Goal: Task Accomplishment & Management: Manage account settings

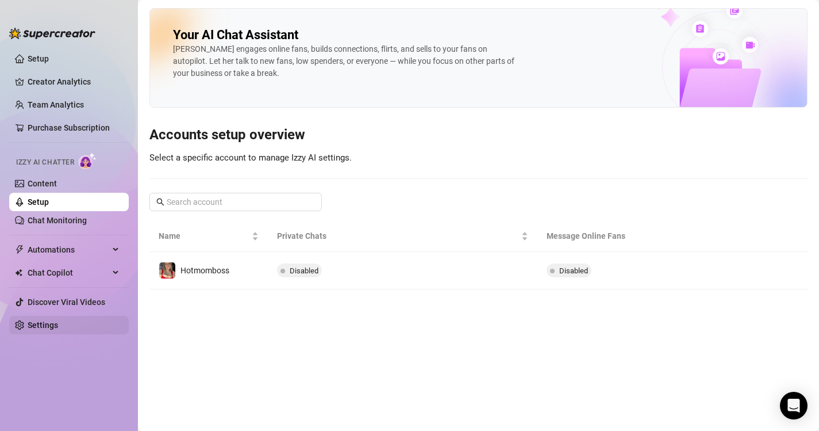
click at [28, 325] on link "Settings" at bounding box center [43, 324] width 30 height 9
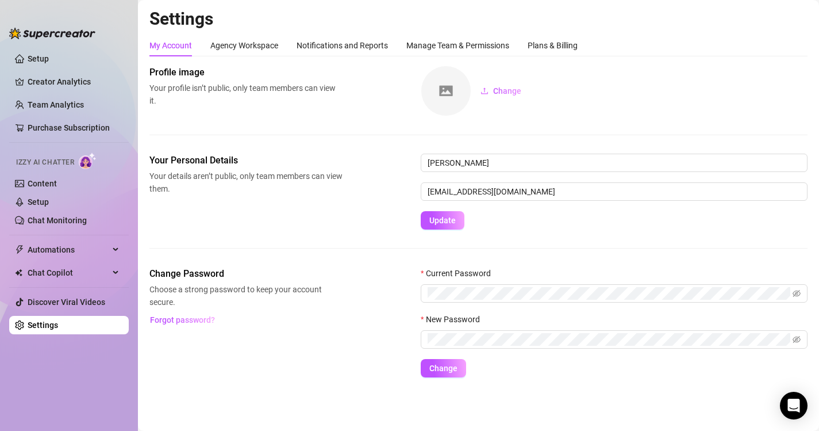
click at [58, 327] on link "Settings" at bounding box center [43, 324] width 30 height 9
click at [39, 57] on link "Setup" at bounding box center [38, 58] width 21 height 9
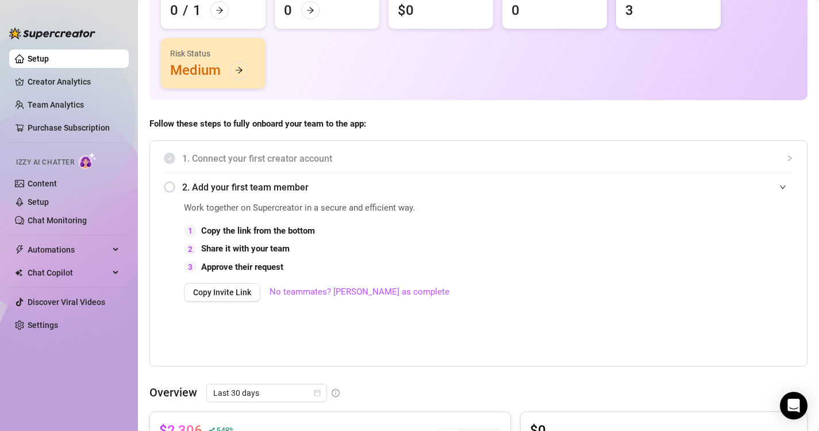
scroll to position [123, 0]
click at [346, 293] on link "No teammates? [PERSON_NAME] as complete" at bounding box center [360, 291] width 180 height 14
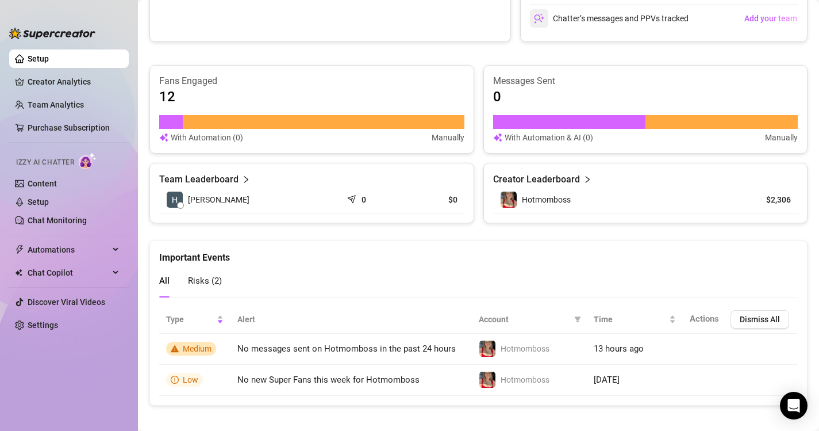
scroll to position [406, 0]
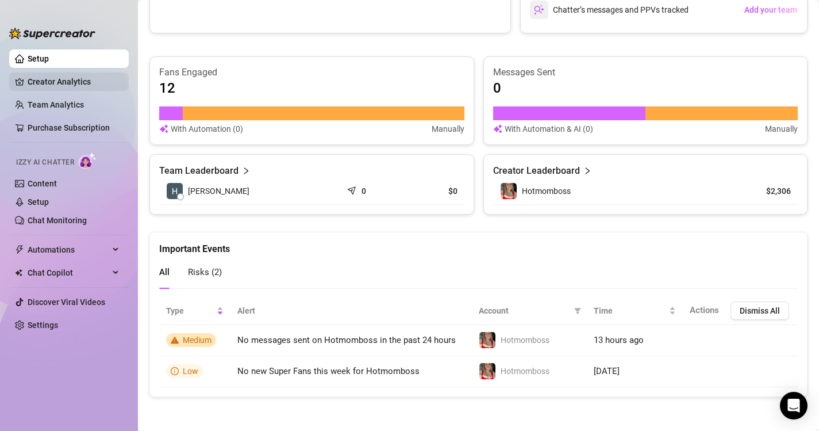
click at [36, 82] on link "Creator Analytics" at bounding box center [74, 81] width 92 height 18
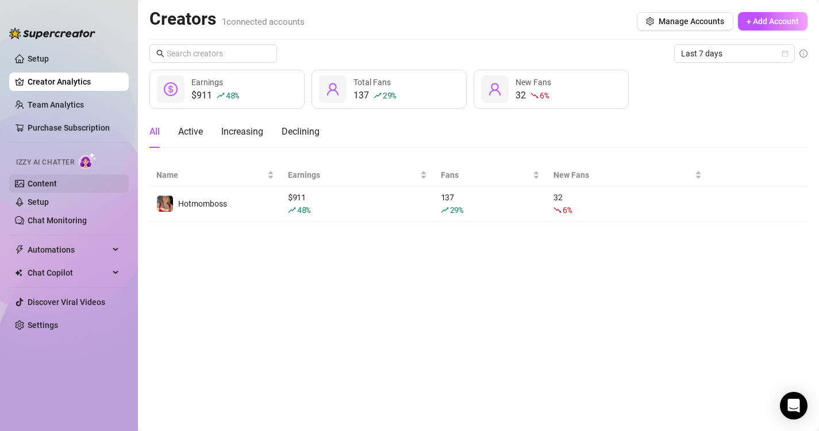
click at [57, 185] on link "Content" at bounding box center [42, 183] width 29 height 9
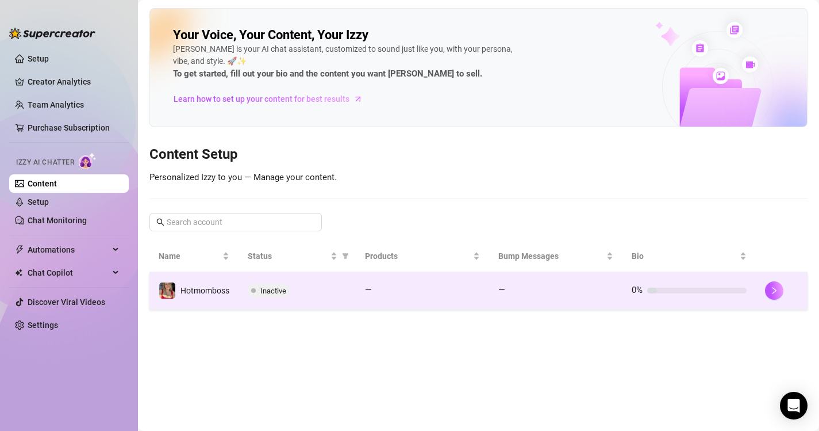
click at [274, 292] on span "Inactive" at bounding box center [273, 290] width 26 height 9
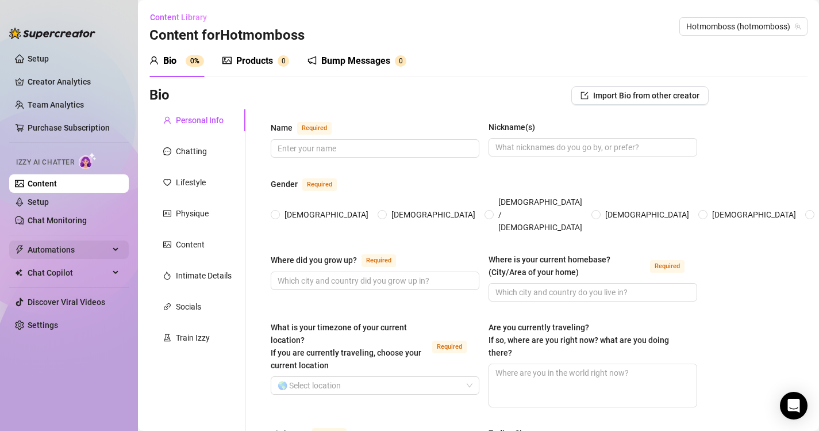
click at [107, 248] on span "Automations" at bounding box center [69, 249] width 82 height 18
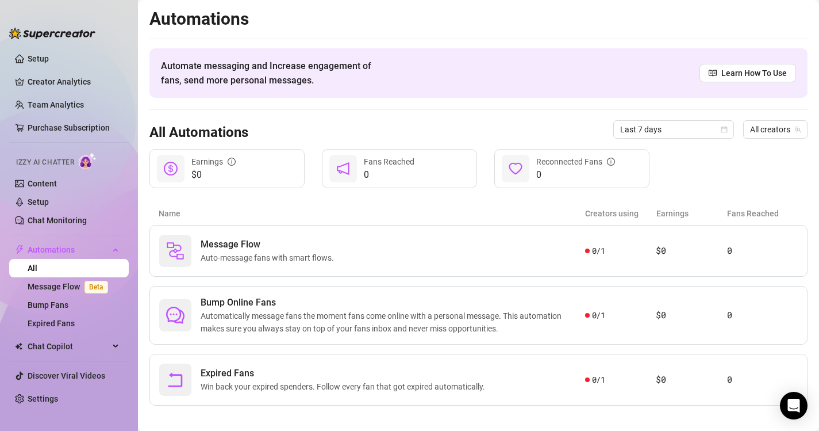
click at [435, 197] on div "Automations Automate messaging and Increase engagement of fans, send more perso…" at bounding box center [478, 206] width 658 height 397
click at [63, 283] on link "Message Flow Beta" at bounding box center [70, 286] width 85 height 9
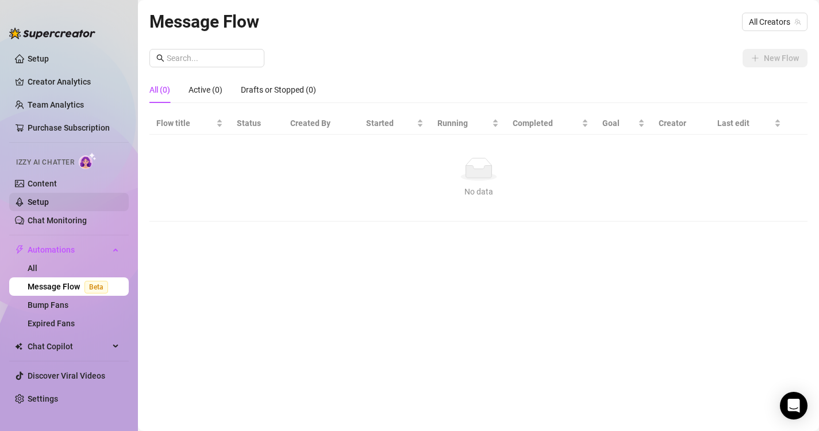
click at [45, 199] on link "Setup" at bounding box center [38, 201] width 21 height 9
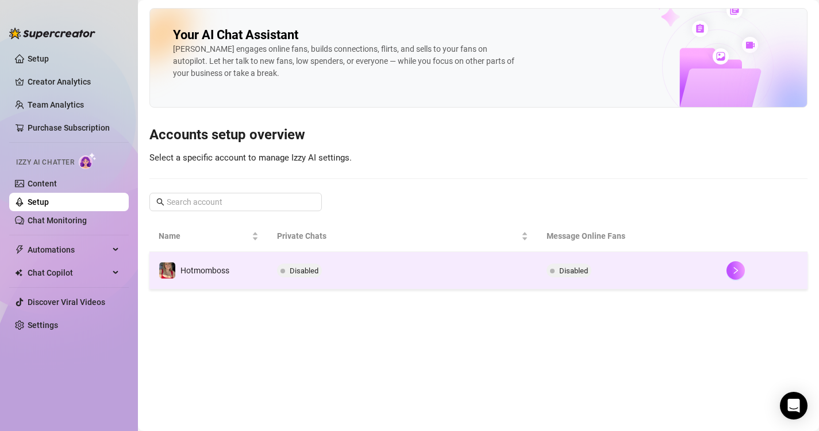
click at [305, 258] on td "Disabled" at bounding box center [403, 270] width 270 height 37
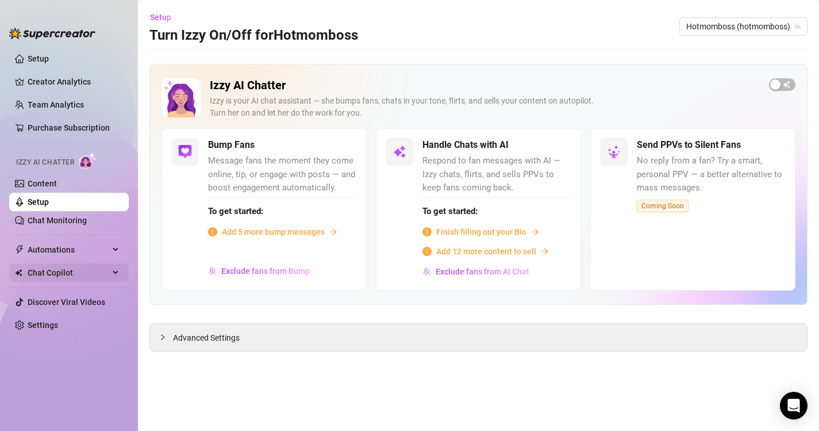
click at [117, 272] on icon at bounding box center [117, 272] width 6 height 0
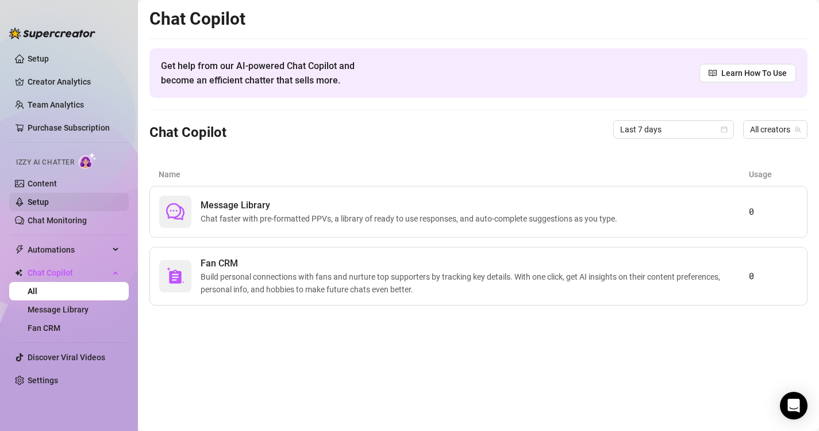
click at [36, 199] on link "Setup" at bounding box center [38, 201] width 21 height 9
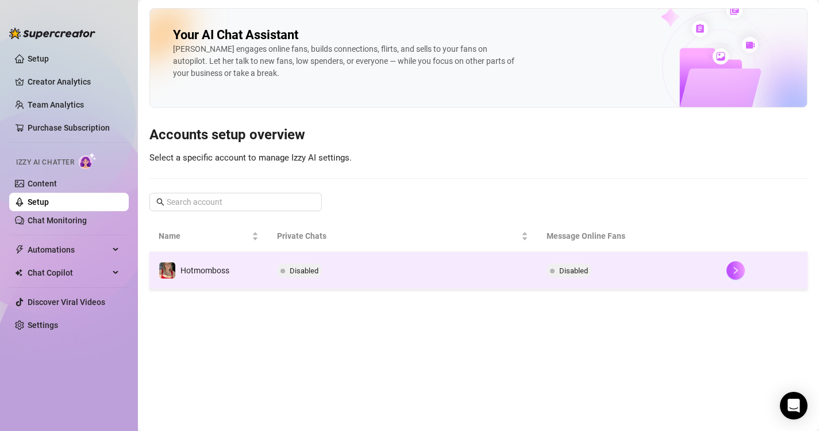
click at [567, 274] on span "Disabled" at bounding box center [573, 270] width 29 height 9
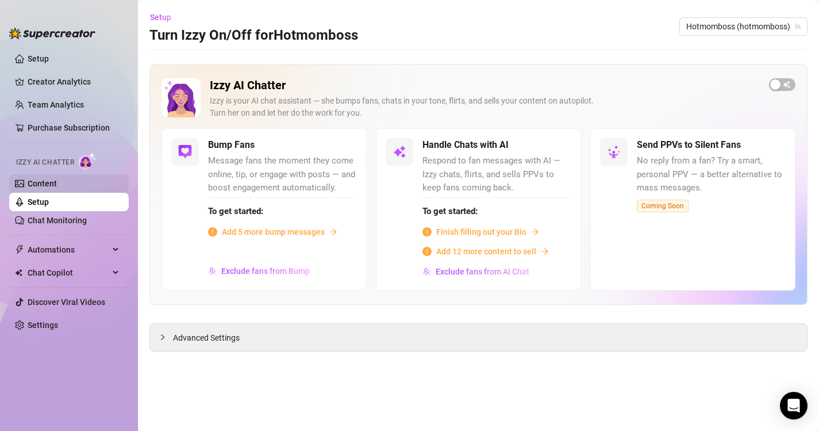
click at [57, 179] on link "Content" at bounding box center [42, 183] width 29 height 9
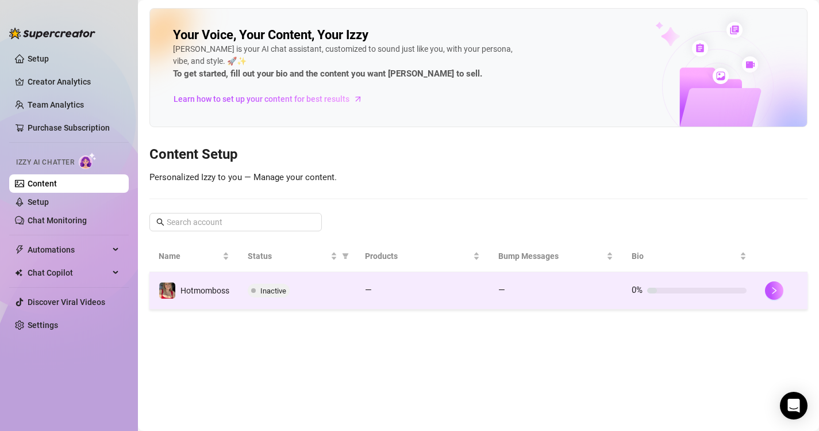
click at [279, 291] on span "Inactive" at bounding box center [273, 290] width 26 height 9
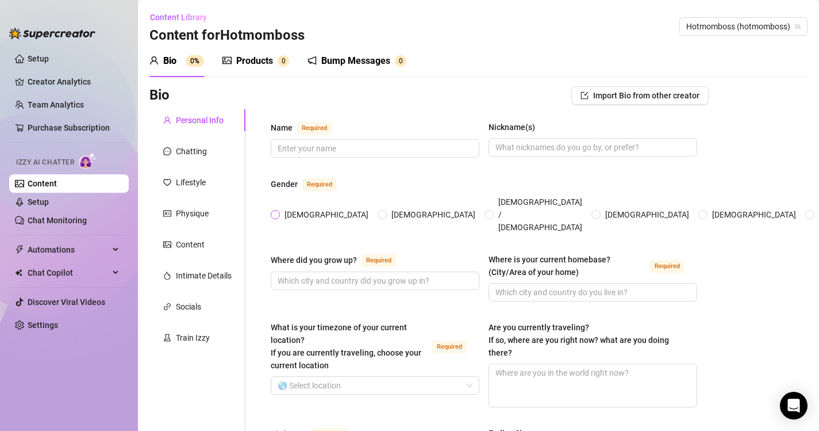
click at [276, 212] on input "[DEMOGRAPHIC_DATA]" at bounding box center [276, 215] width 5 height 7
radio input "true"
click at [324, 274] on input "Where did you grow up? Required" at bounding box center [374, 280] width 193 height 13
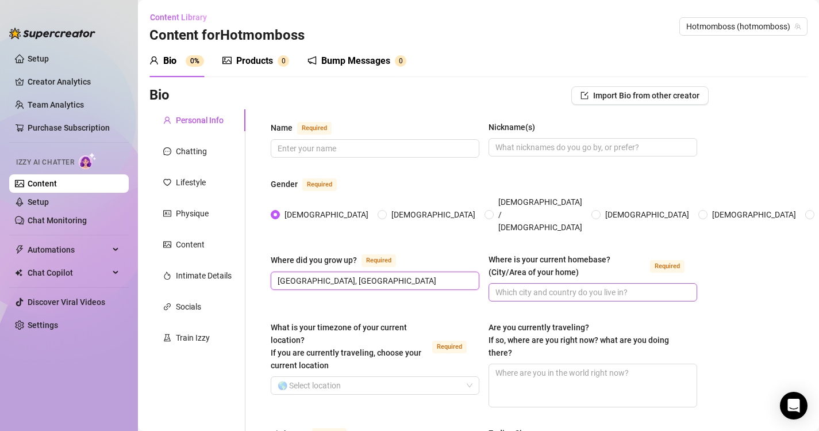
type input "[GEOGRAPHIC_DATA], [GEOGRAPHIC_DATA]"
click at [536, 286] on input "Where is your current homebase? (City/Area of your home) Required" at bounding box center [591, 292] width 193 height 13
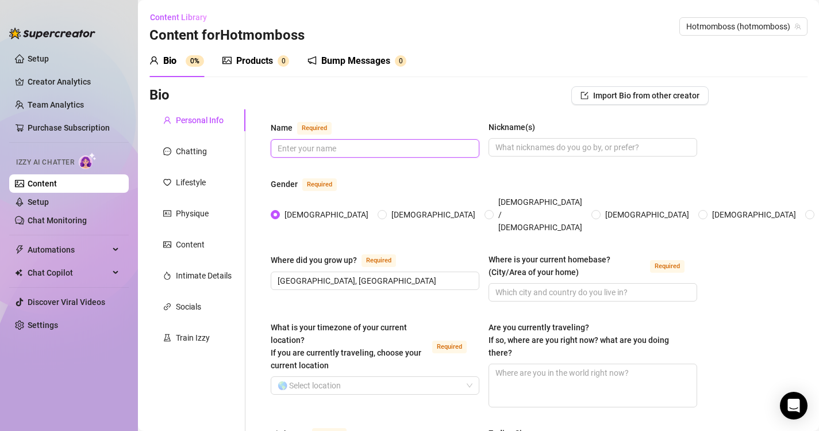
click at [433, 146] on input "Name Required" at bounding box center [374, 148] width 193 height 13
type input "Hotmomboss"
click at [356, 376] on input "What is your timezone of your current location? If you are currently traveling,…" at bounding box center [370, 384] width 185 height 17
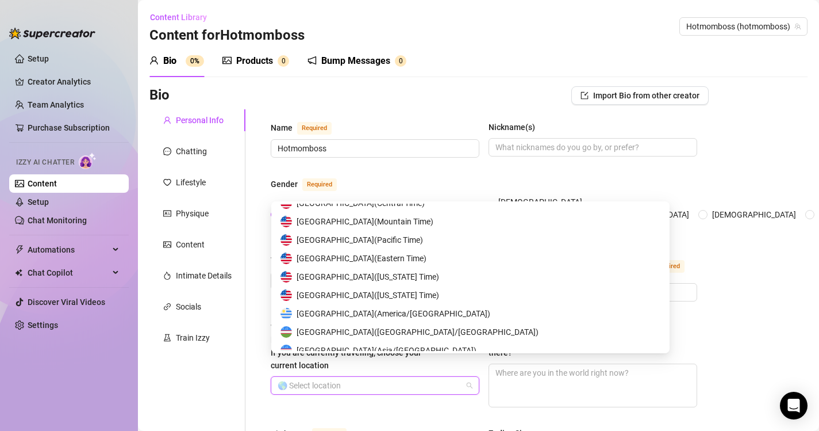
scroll to position [5712, 0]
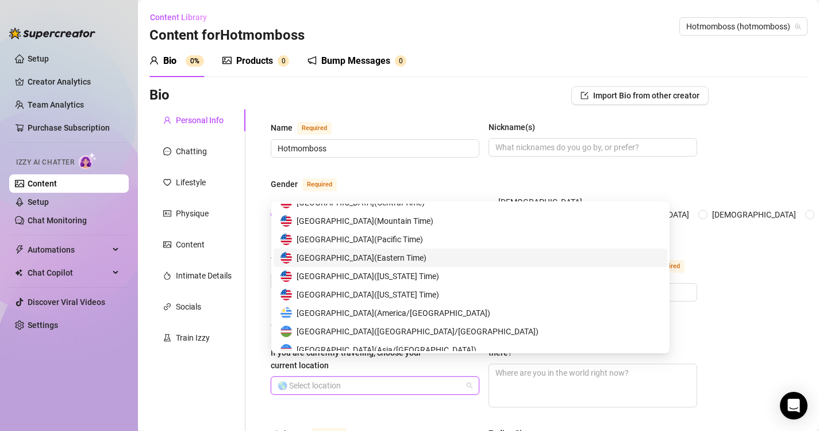
click at [407, 255] on span "United States of America ( Eastern Time )" at bounding box center [362, 257] width 130 height 13
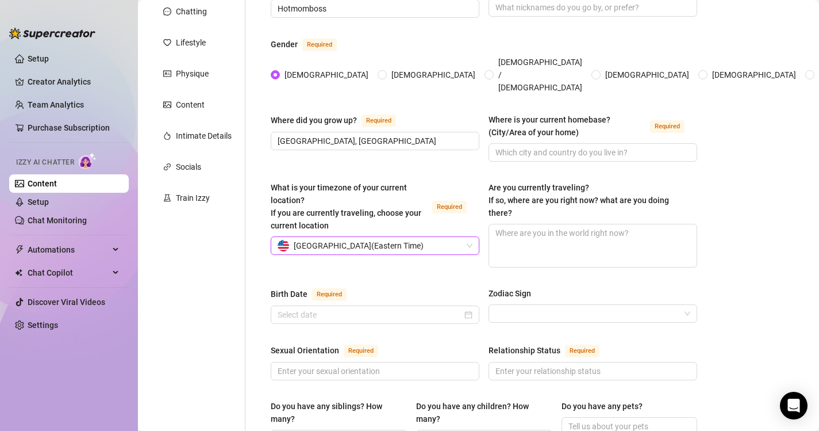
scroll to position [170, 0]
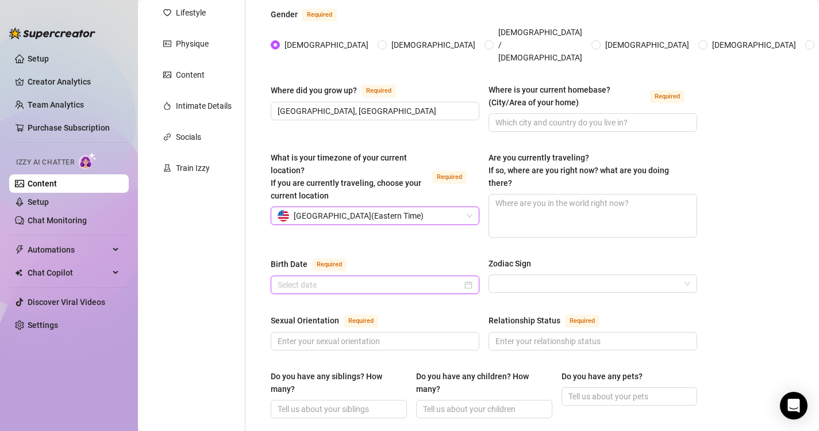
click at [437, 278] on input "Birth Date Required" at bounding box center [370, 284] width 185 height 13
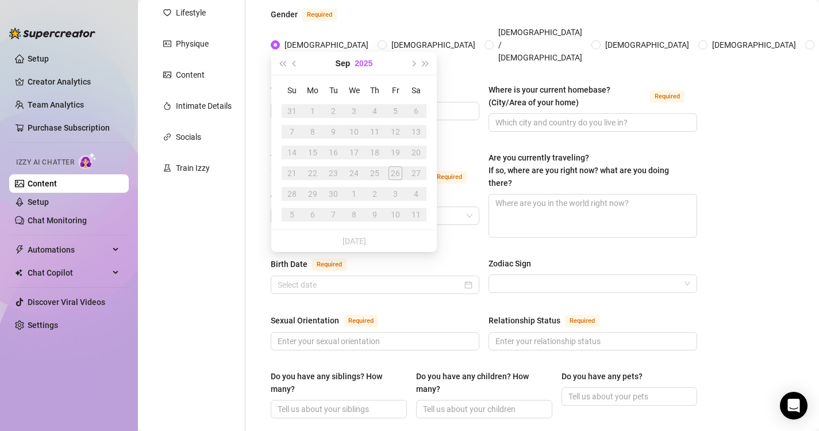
click at [360, 64] on button "2025" at bounding box center [364, 63] width 18 height 23
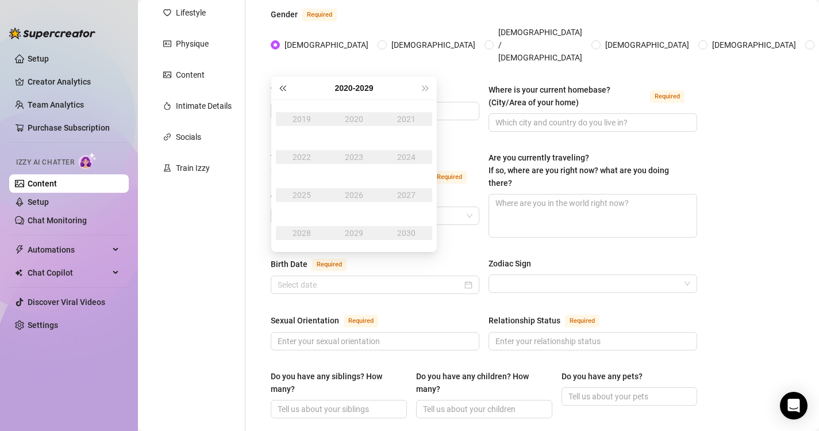
click at [281, 88] on span "Last year (Control + left)" at bounding box center [282, 88] width 6 height 6
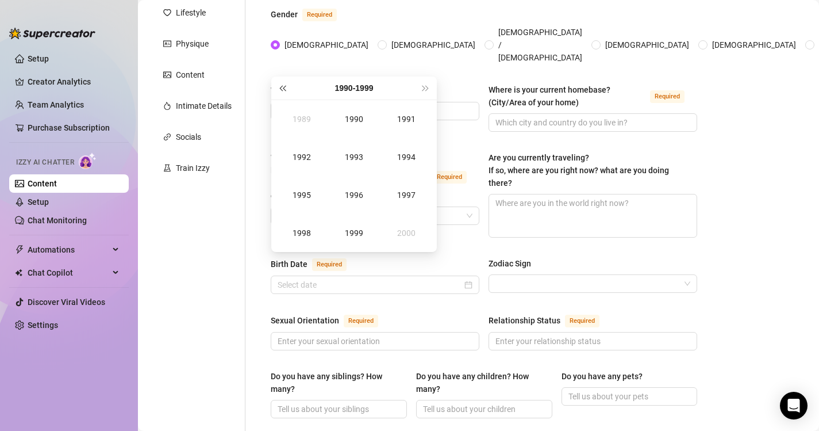
click at [281, 89] on span "Last year (Control + left)" at bounding box center [282, 88] width 6 height 6
type input "[DATE]"
click at [431, 89] on button "Next year (Control + right)" at bounding box center [426, 87] width 13 height 23
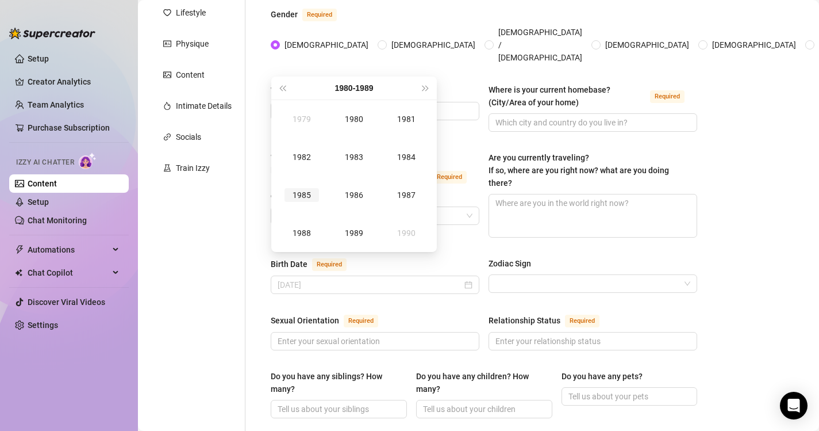
click at [308, 195] on div "1985" at bounding box center [302, 195] width 34 height 14
click at [355, 194] on div "Aug" at bounding box center [354, 195] width 34 height 14
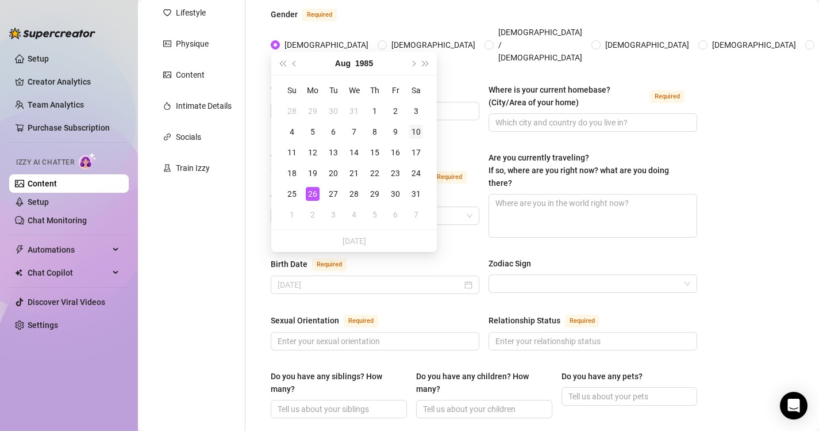
type input "[DATE]"
click at [418, 132] on div "10" at bounding box center [416, 132] width 14 height 14
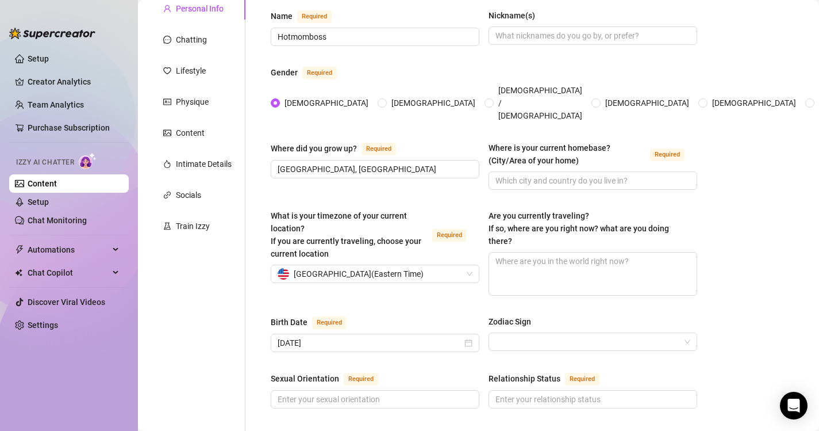
scroll to position [0, 0]
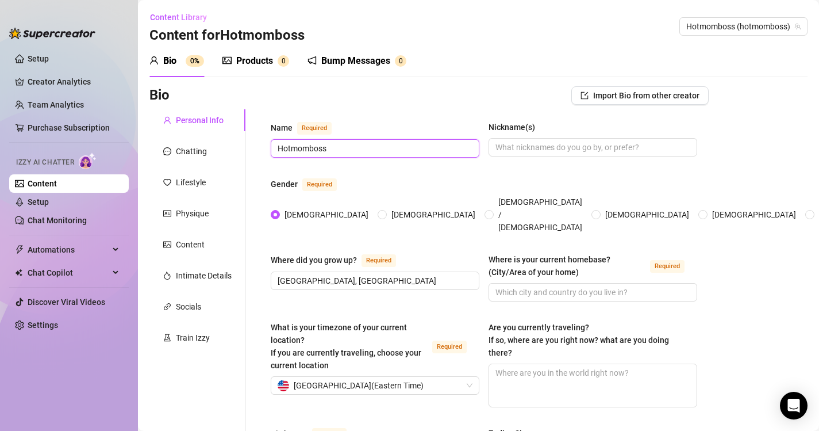
drag, startPoint x: 336, startPoint y: 150, endPoint x: 260, endPoint y: 129, distance: 78.6
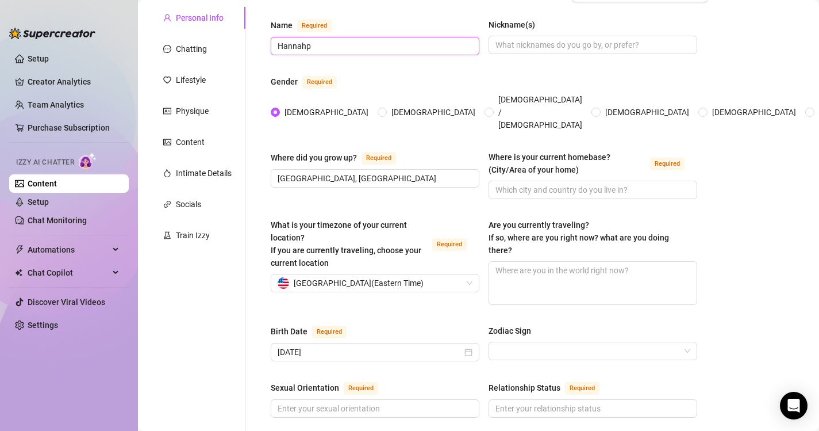
scroll to position [105, 0]
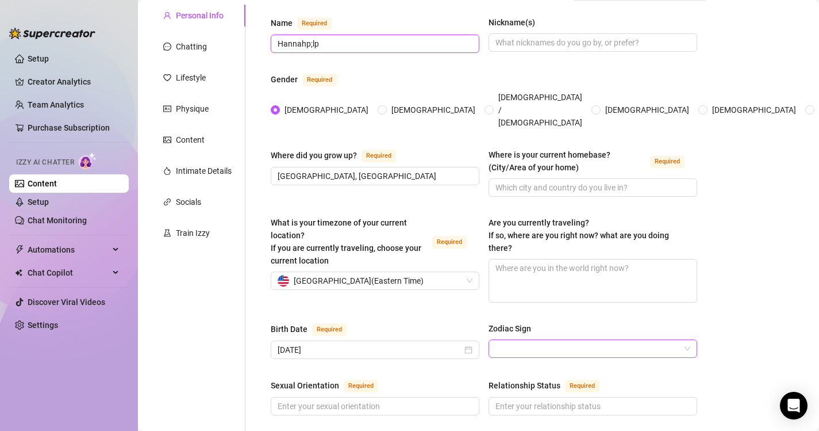
type input "Hannahp;lp"
click at [587, 340] on input "Zodiac Sign" at bounding box center [587, 348] width 185 height 17
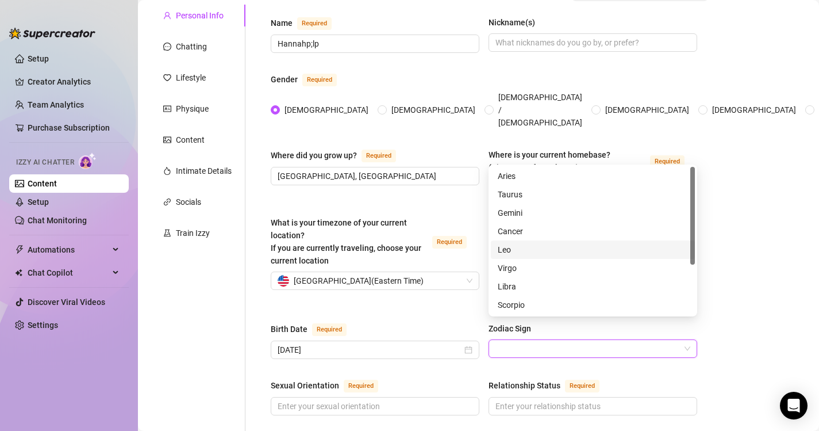
click at [565, 255] on div "Leo" at bounding box center [593, 249] width 190 height 13
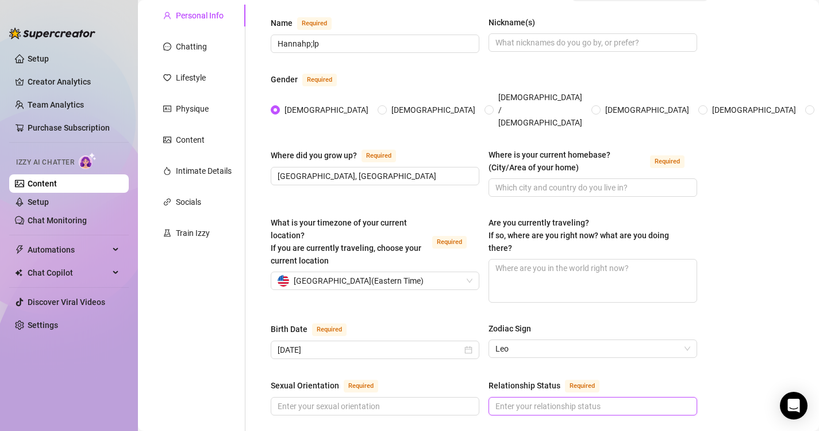
click at [546, 399] on input "Relationship Status Required" at bounding box center [591, 405] width 193 height 13
type input "married"
click at [462, 399] on input "Sexual Orientation Required" at bounding box center [374, 405] width 193 height 13
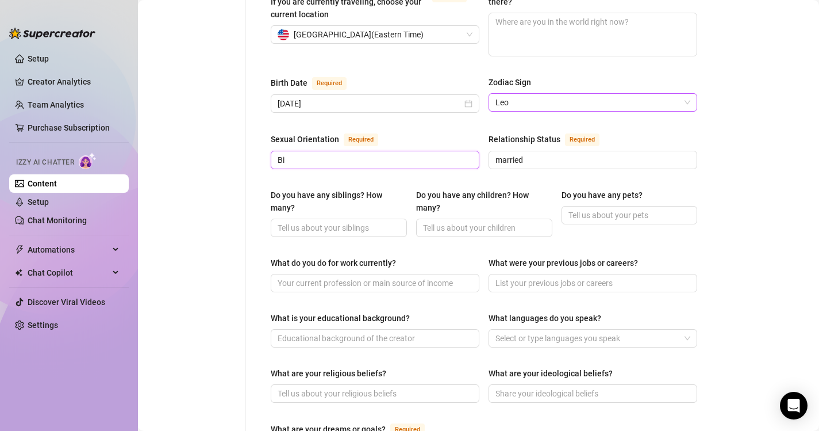
scroll to position [355, 0]
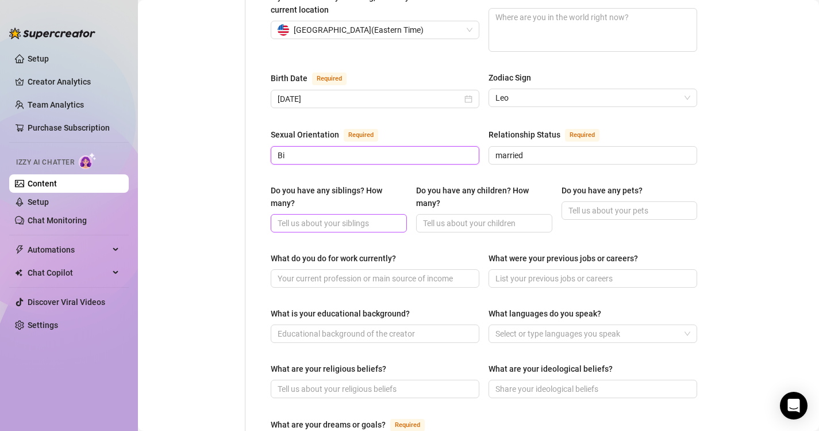
type input "Bi"
click at [353, 217] on input "Do you have any siblings? How many?" at bounding box center [338, 223] width 120 height 13
type input "1"
click at [474, 217] on input "Do you have any children? How many?" at bounding box center [483, 223] width 120 height 13
type input "4"
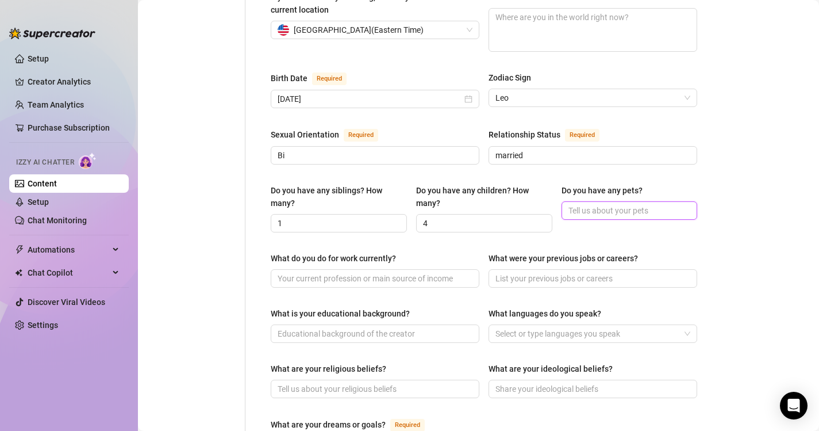
click at [610, 204] on input "Do you have any pets?" at bounding box center [628, 210] width 120 height 13
type input "3"
click at [433, 272] on input "What do you do for work currently?" at bounding box center [374, 278] width 193 height 13
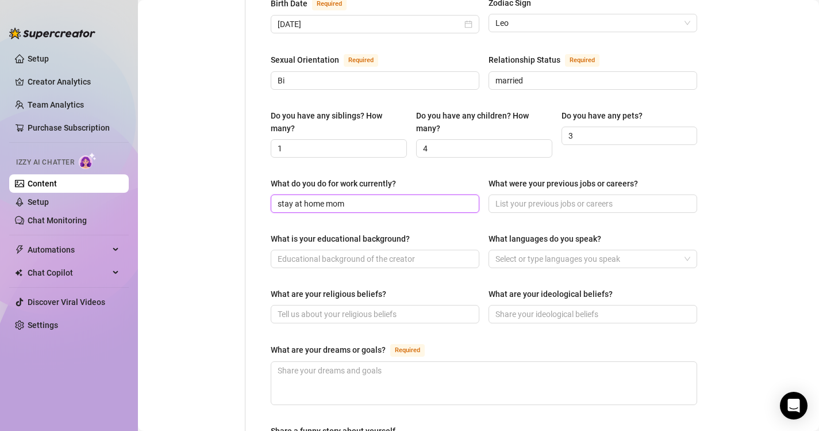
scroll to position [440, 0]
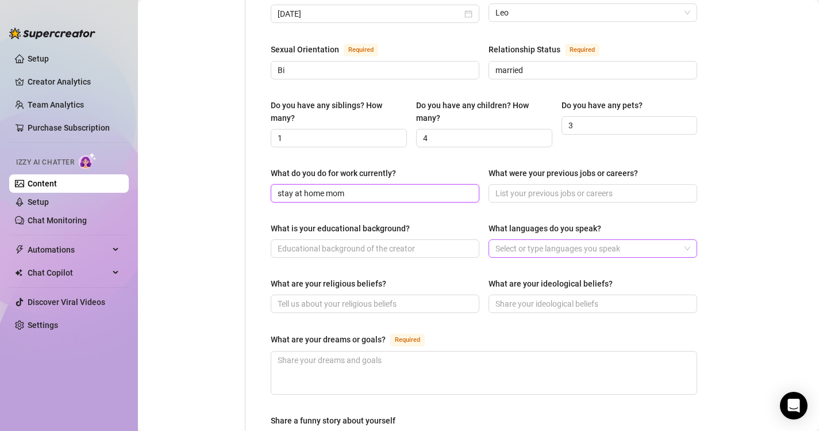
click at [540, 240] on div at bounding box center [587, 248] width 192 height 16
type input "stay at home mom"
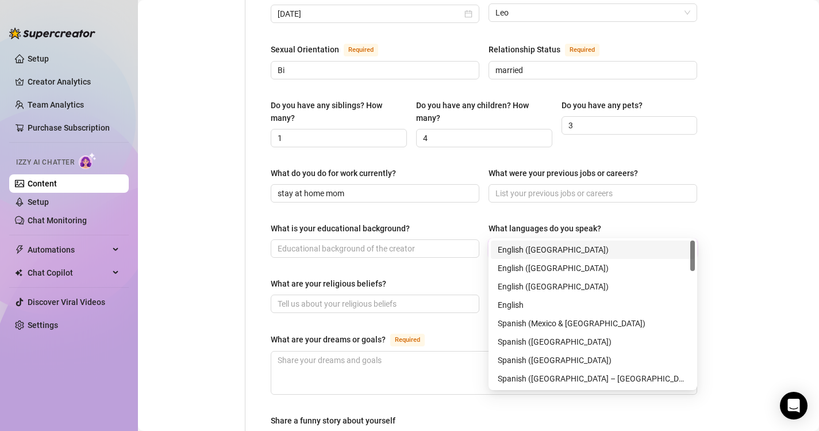
click at [534, 252] on div "English ([GEOGRAPHIC_DATA])" at bounding box center [593, 249] width 190 height 13
click at [554, 249] on div "English ([GEOGRAPHIC_DATA])" at bounding box center [589, 249] width 182 height 13
click at [579, 255] on div "English ([GEOGRAPHIC_DATA])" at bounding box center [593, 249] width 190 height 13
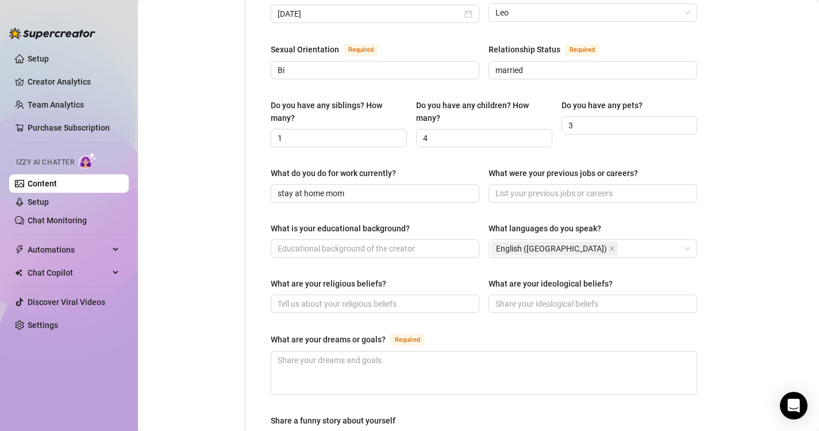
click at [720, 191] on div "Bio Import Bio from other creator Personal Info Chatting Lifestyle Physique Con…" at bounding box center [478, 175] width 658 height 1059
click at [383, 242] on input "What is your educational background?" at bounding box center [374, 248] width 193 height 13
type input "h"
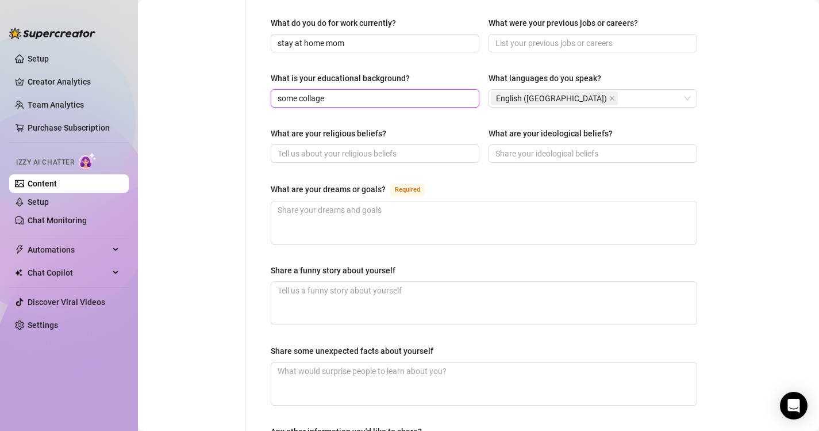
scroll to position [591, 0]
type input "some collage"
click at [333, 147] on input "What are your religious beliefs?" at bounding box center [374, 153] width 193 height 13
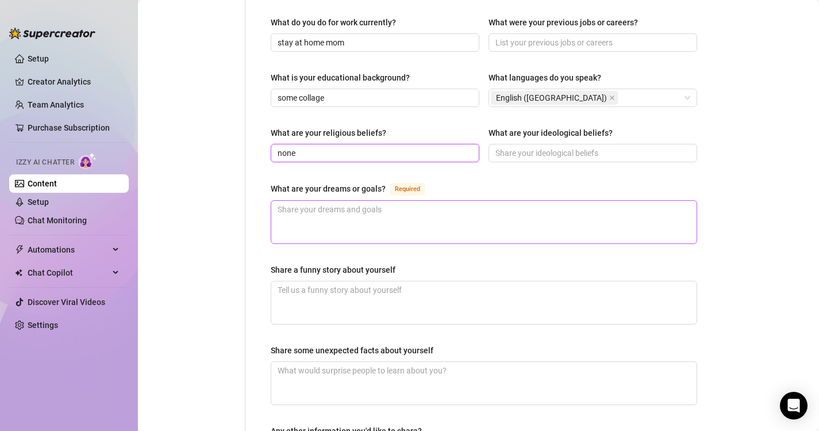
type input "none"
click at [351, 214] on textarea "What are your dreams or goals? Required" at bounding box center [483, 222] width 425 height 43
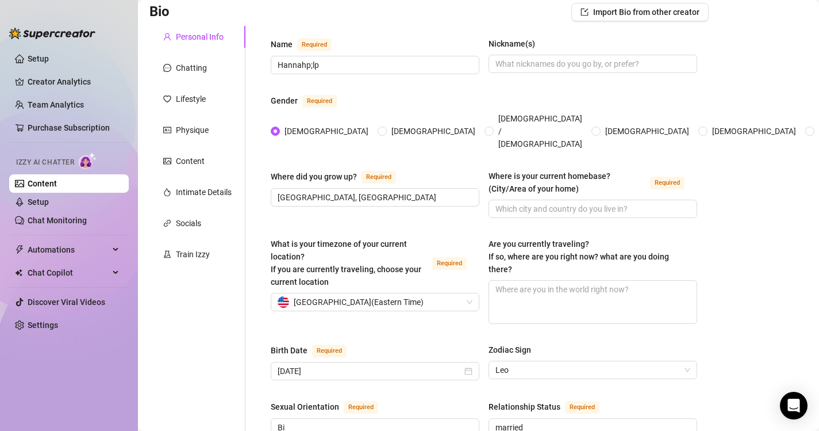
scroll to position [0, 0]
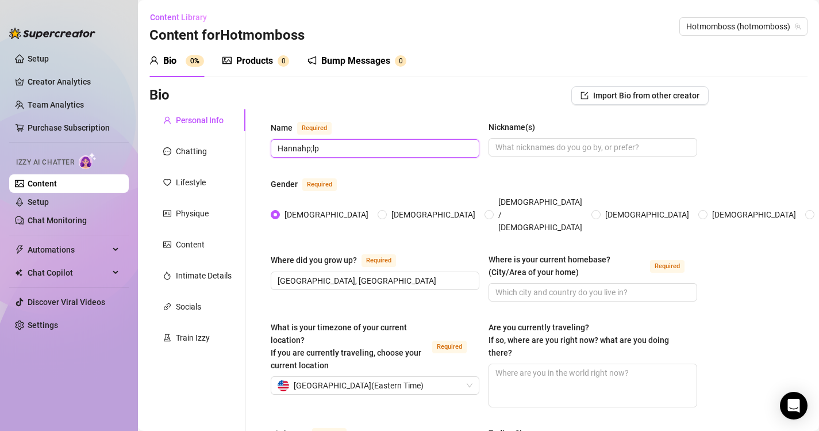
click at [331, 152] on input "Hannahp;lp" at bounding box center [374, 148] width 193 height 13
type input "[PERSON_NAME]"
click at [519, 144] on input "Nickname(s)" at bounding box center [591, 147] width 193 height 13
type input "hotmomboss"
click at [541, 286] on input "Where is your current homebase? (City/Area of your home) Required" at bounding box center [591, 292] width 193 height 13
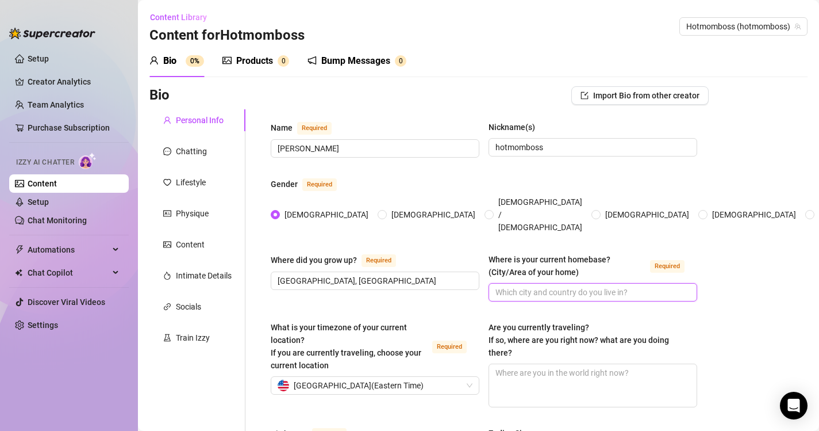
type input "w"
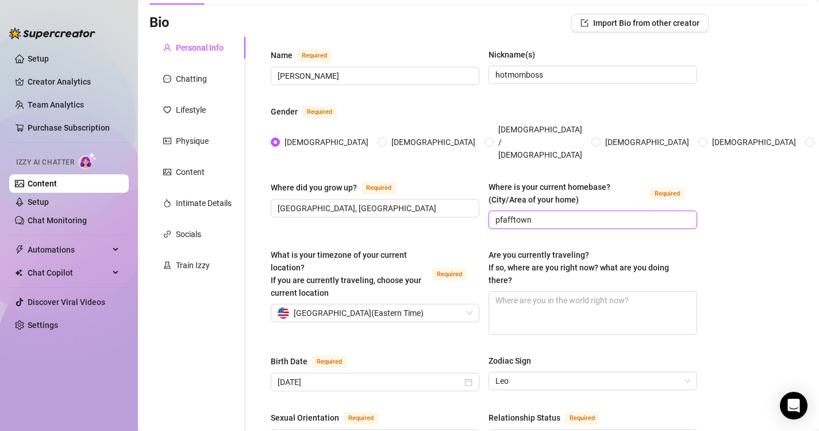
scroll to position [61, 0]
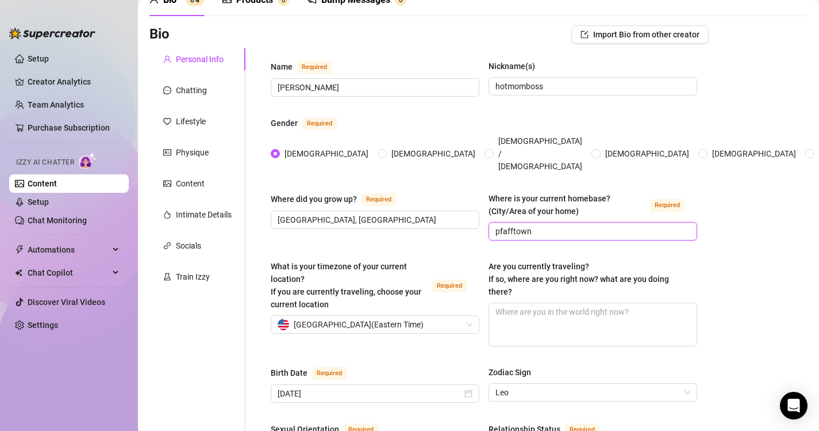
type input "pfafftown"
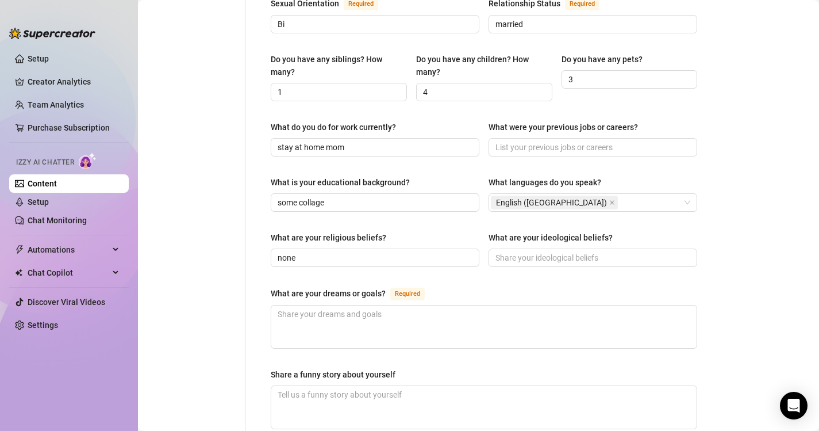
scroll to position [494, 0]
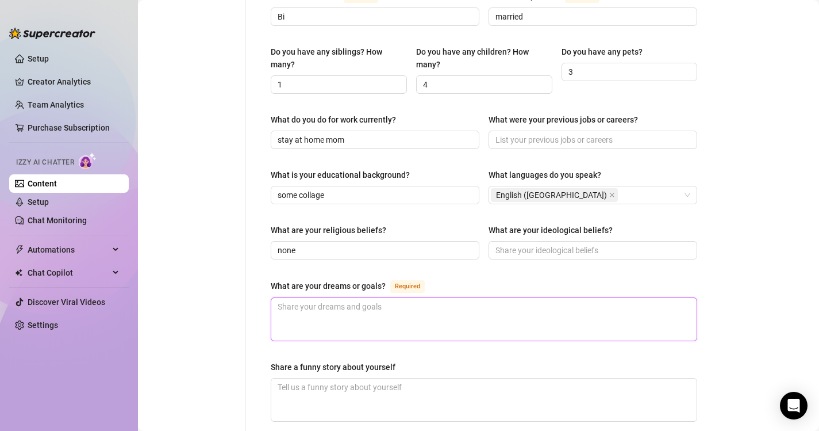
click at [410, 299] on textarea "What are your dreams or goals? Required" at bounding box center [483, 319] width 425 height 43
type textarea "n"
type textarea "n/d"
type textarea "n/"
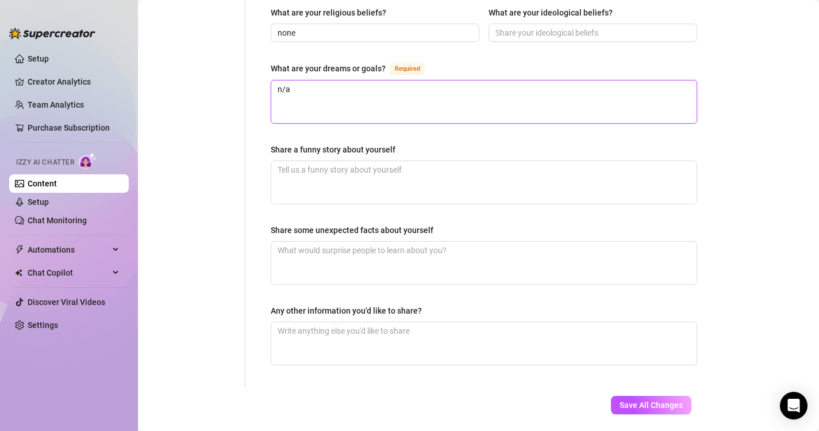
scroll to position [727, 0]
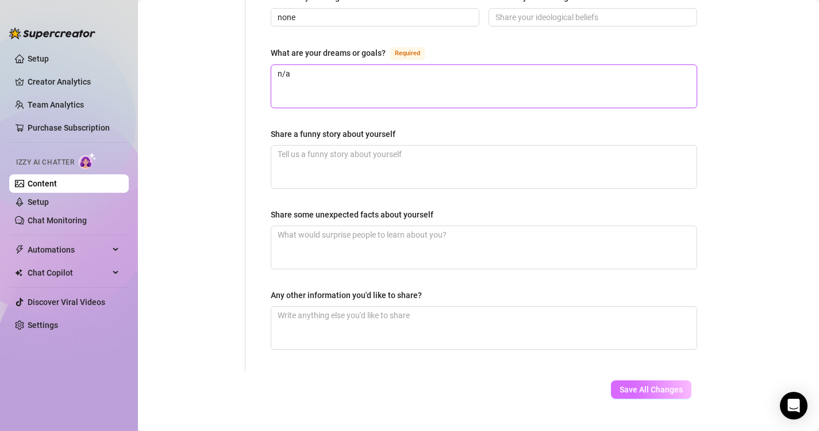
type textarea "n/a"
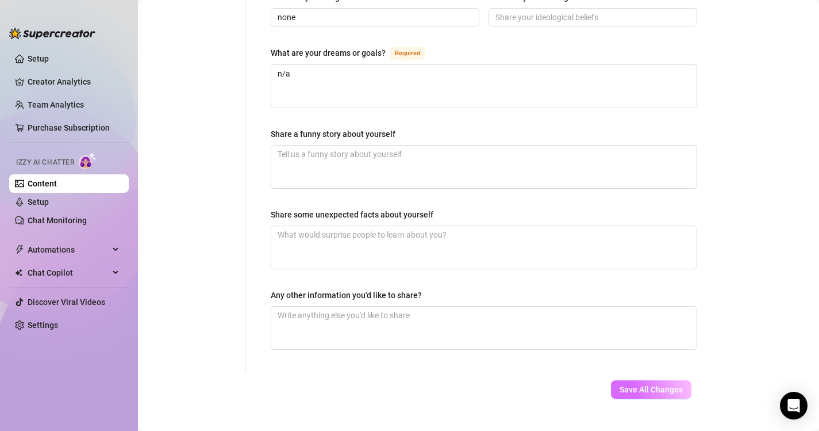
click at [671, 385] on span "Save All Changes" at bounding box center [651, 389] width 63 height 9
type input "pfafftown"
type input "some collage"
click at [49, 203] on link "Setup" at bounding box center [38, 201] width 21 height 9
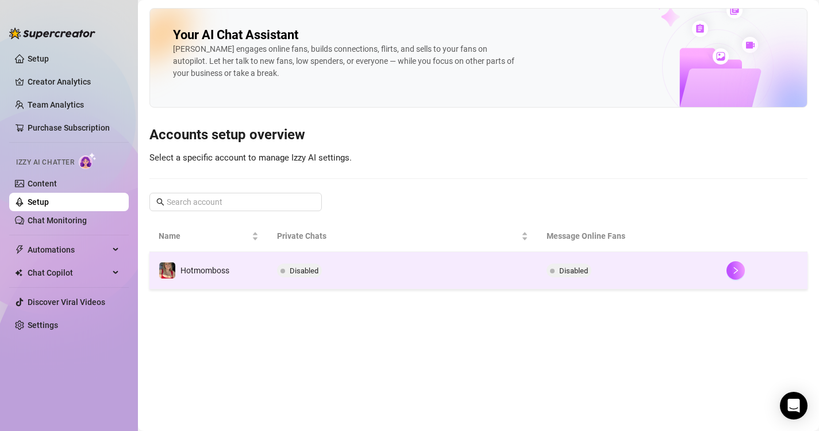
click at [306, 272] on span "Disabled" at bounding box center [304, 270] width 29 height 9
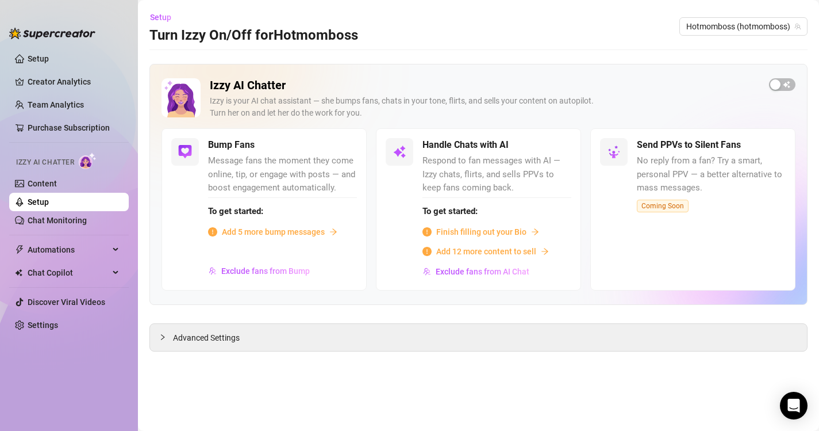
click at [258, 229] on span "Add 5 more bump messages" at bounding box center [273, 231] width 103 height 13
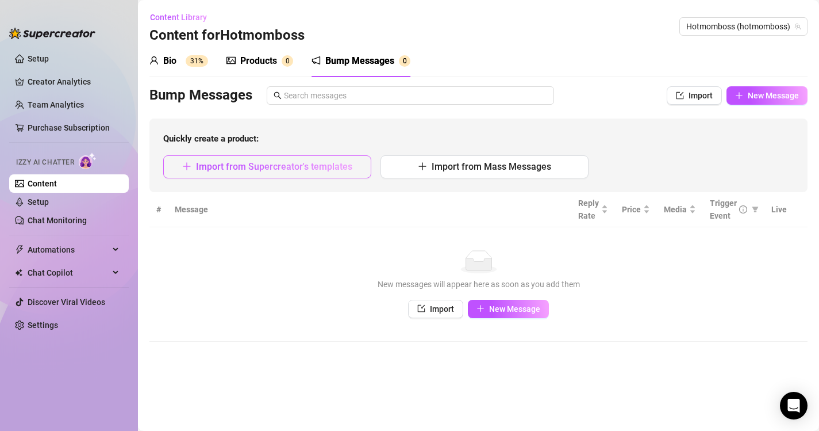
click at [285, 168] on span "Import from Supercreator's templates" at bounding box center [274, 166] width 156 height 11
type textarea "Type your message here..."
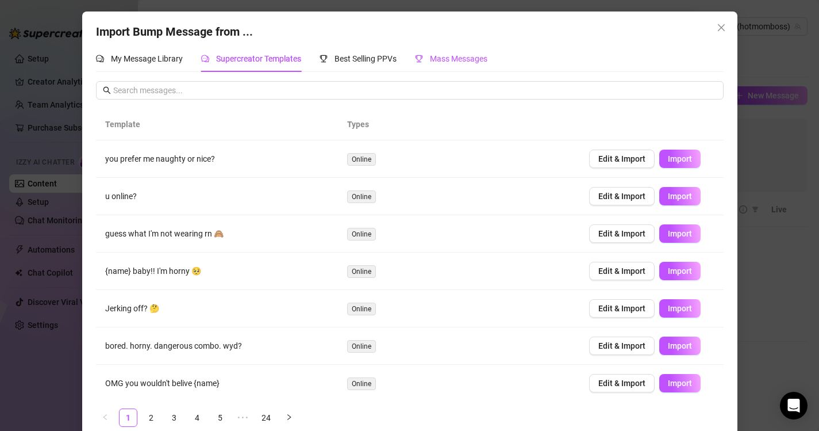
click at [443, 60] on span "Mass Messages" at bounding box center [458, 58] width 57 height 9
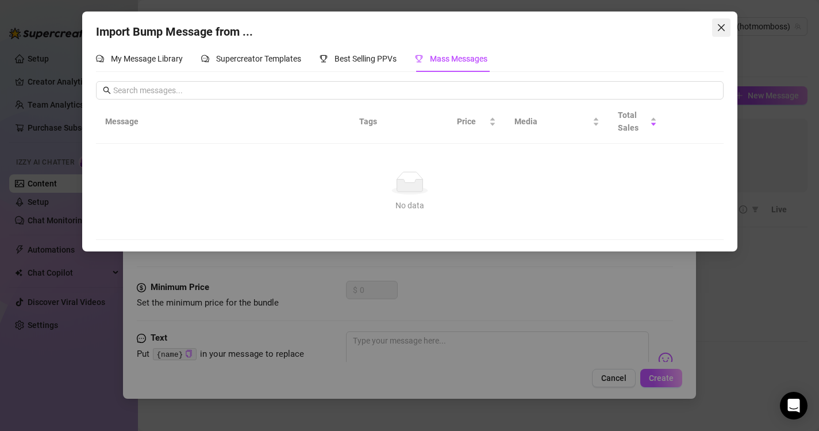
click at [724, 30] on icon "close" at bounding box center [721, 27] width 9 height 9
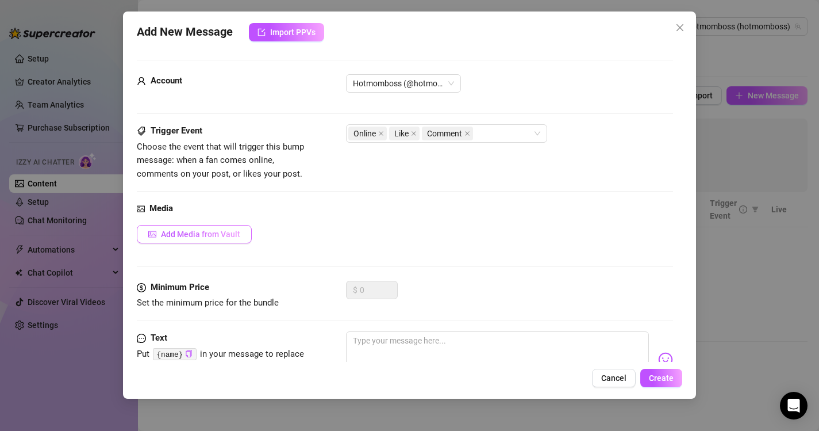
click at [228, 236] on span "Add Media from Vault" at bounding box center [200, 233] width 79 height 9
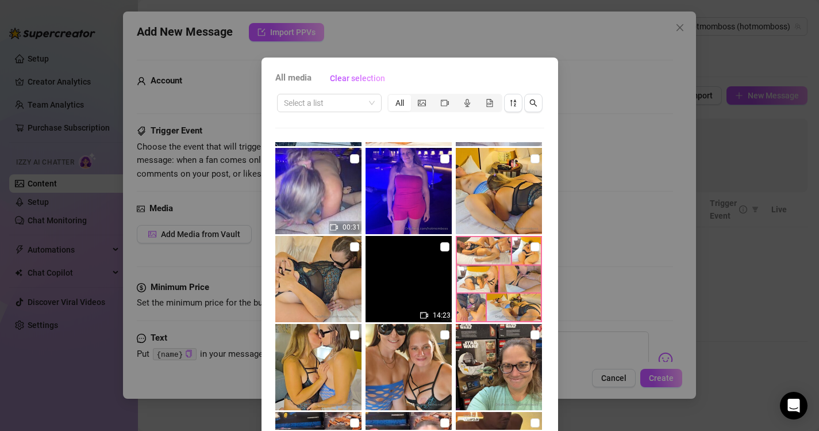
scroll to position [347, 0]
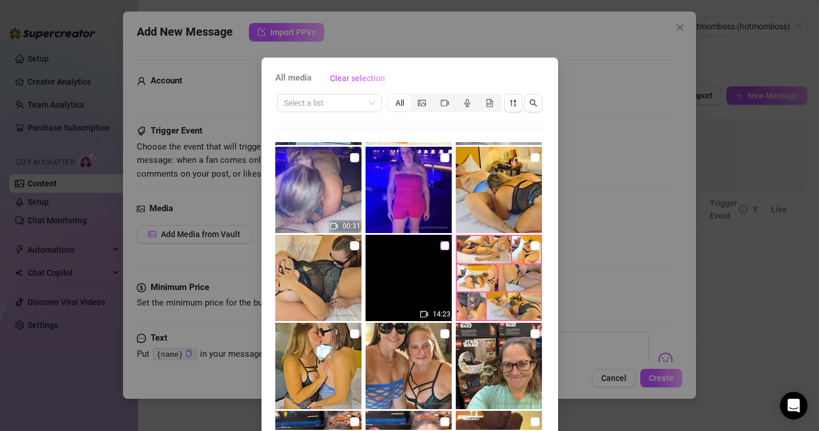
click at [445, 245] on input "checkbox" at bounding box center [444, 245] width 9 height 9
checkbox input "true"
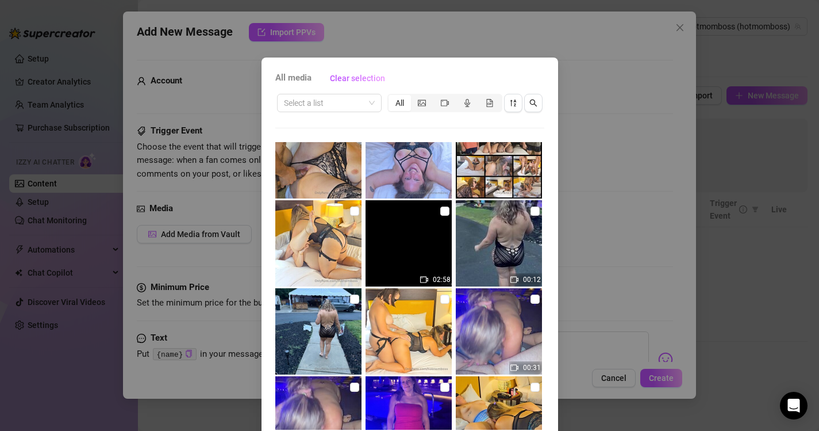
scroll to position [106, 0]
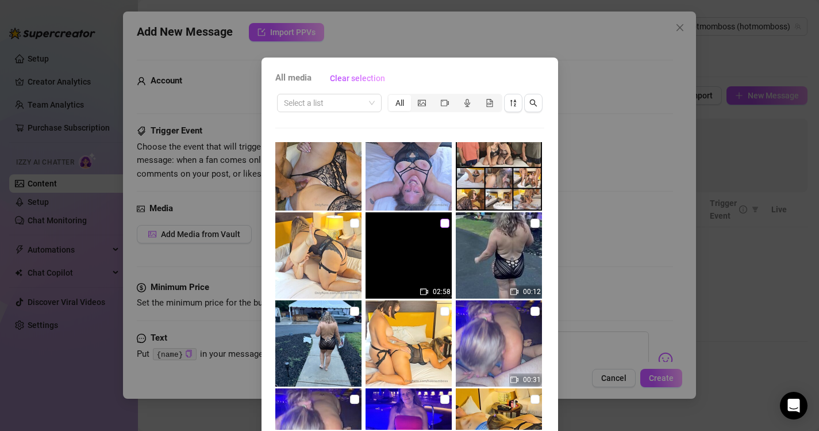
click at [445, 224] on input "checkbox" at bounding box center [444, 222] width 9 height 9
checkbox input "true"
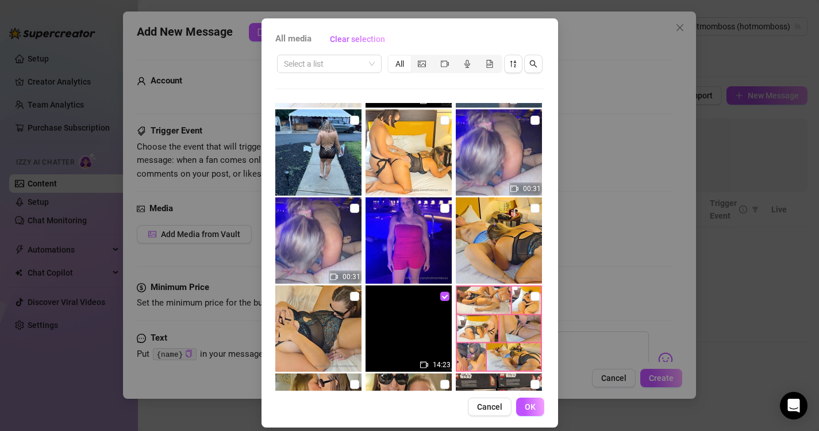
scroll to position [49, 0]
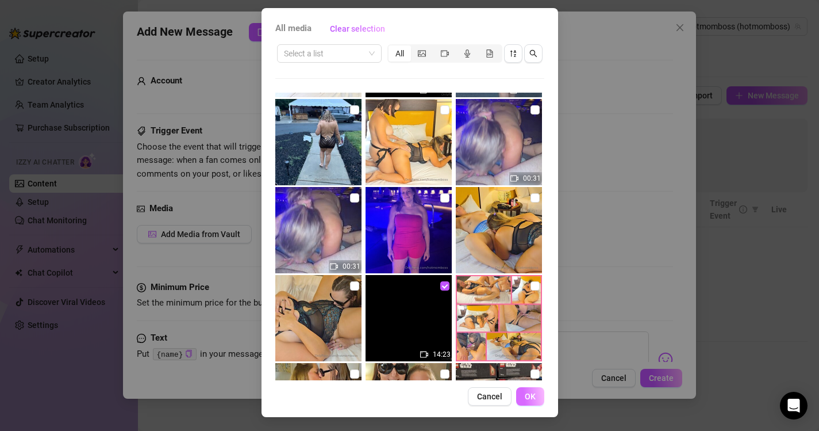
click at [536, 395] on button "OK" at bounding box center [530, 396] width 28 height 18
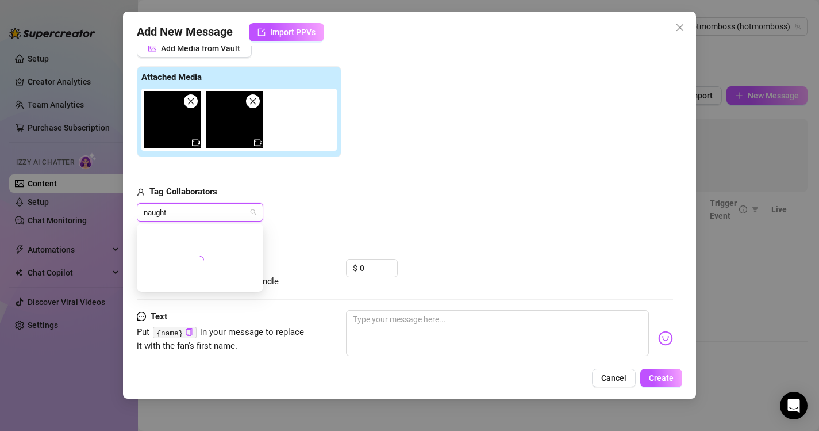
type input "naughty"
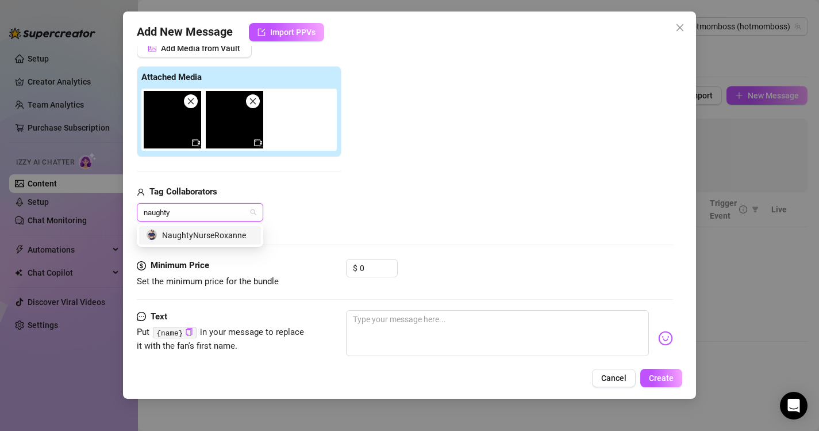
click at [230, 233] on div "NaughtyNurseRoxanne" at bounding box center [200, 235] width 108 height 13
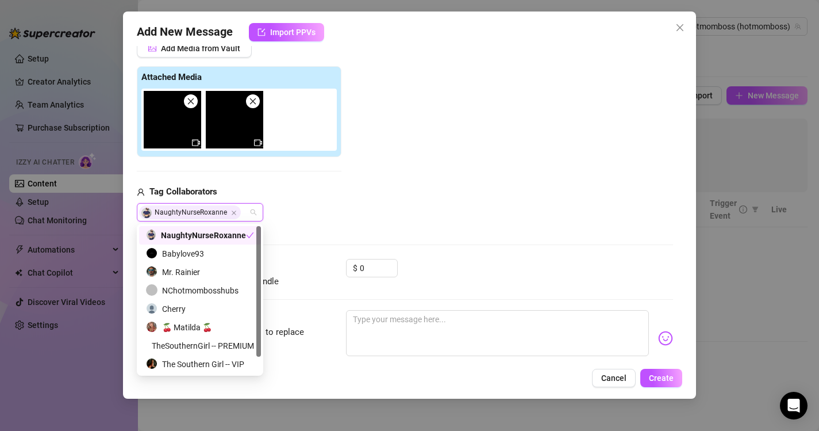
click at [236, 236] on div "NaughtyNurseRoxanne" at bounding box center [196, 235] width 100 height 13
click at [220, 236] on div "NaughtyNurseRoxanne" at bounding box center [200, 235] width 108 height 13
click at [372, 267] on input "0" at bounding box center [378, 267] width 37 height 17
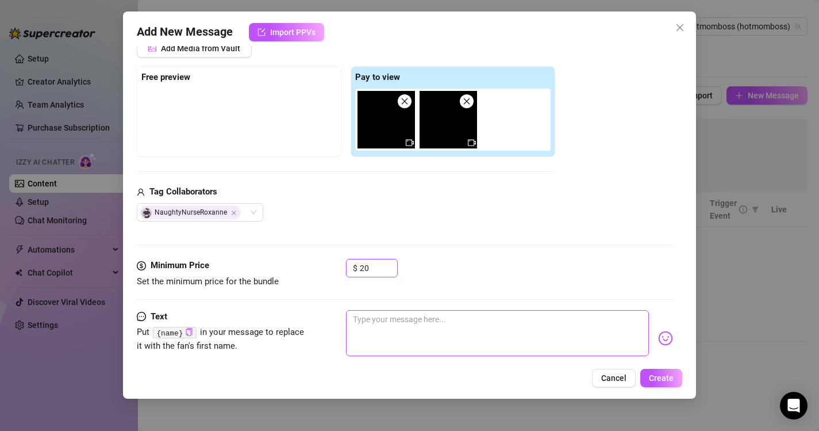
scroll to position [211, 0]
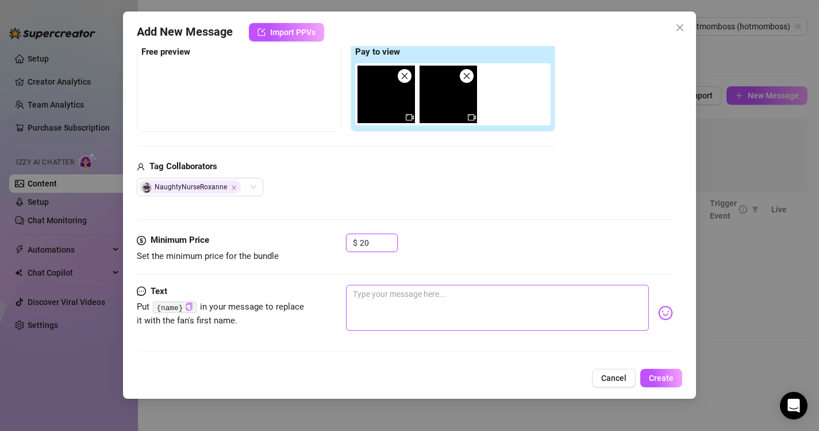
type input "20"
click at [407, 295] on textarea at bounding box center [497, 308] width 303 height 46
type textarea "{"
type textarea "{n"
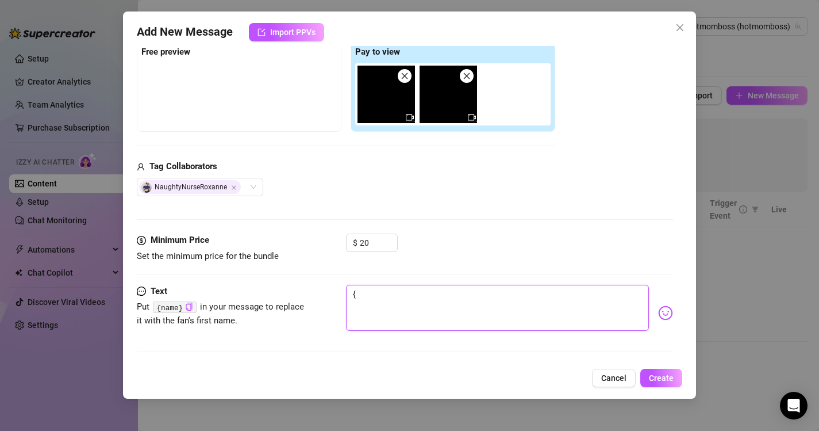
type textarea "{n"
type textarea "{na"
type textarea "{nam"
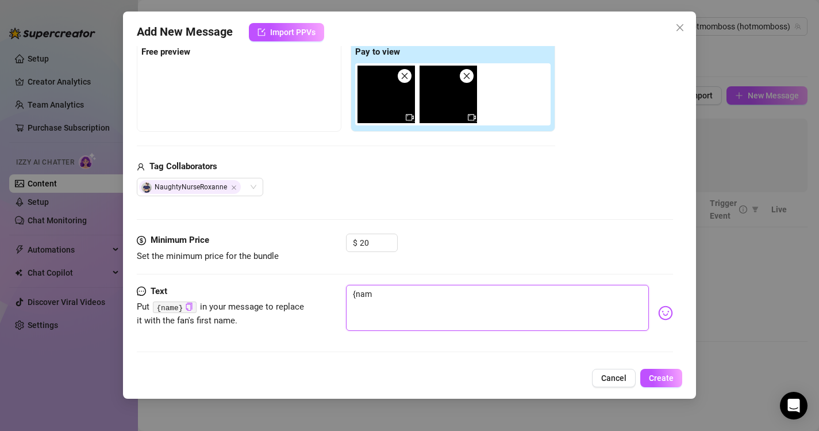
type textarea "{name"
type textarea "{name}"
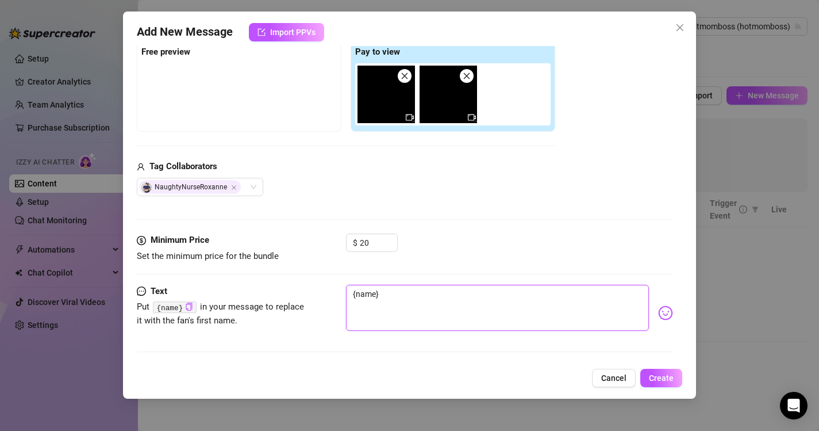
type textarea "{name}"
type textarea "{name} C"
type textarea "{name} [PERSON_NAME]"
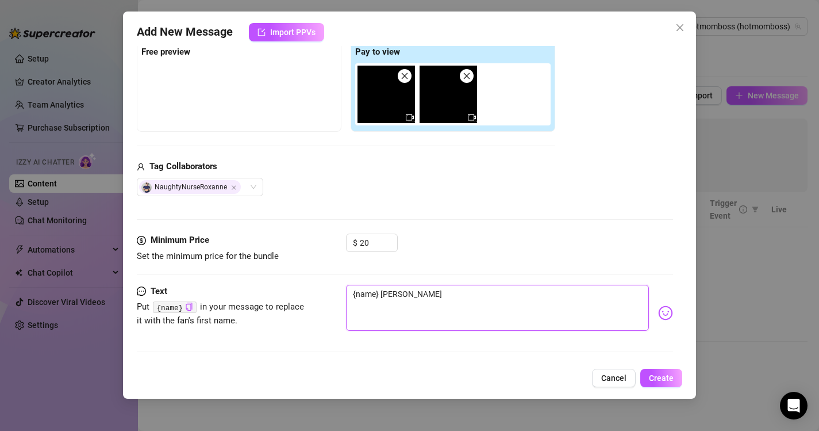
type textarea "{name} [PERSON_NAME]"
type textarea "{name} Chec"
type textarea "{name} Check"
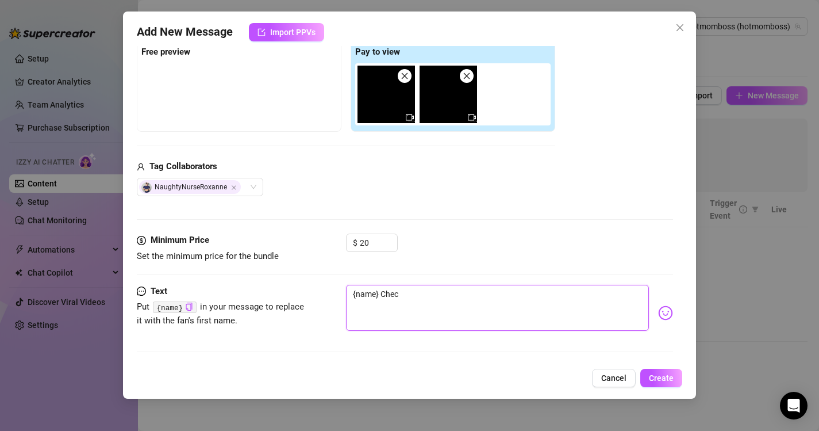
type textarea "{name} Check"
type textarea "{name} Check o"
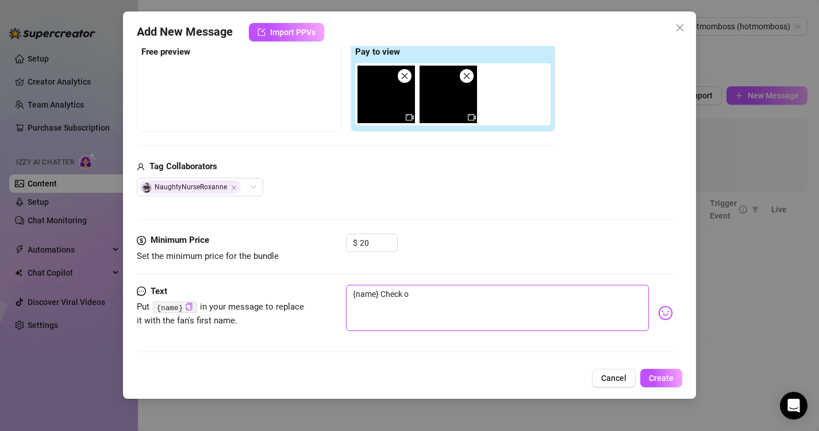
type textarea "{name} Check ou"
type textarea "{name} Check out"
type textarea "{name} Check out m"
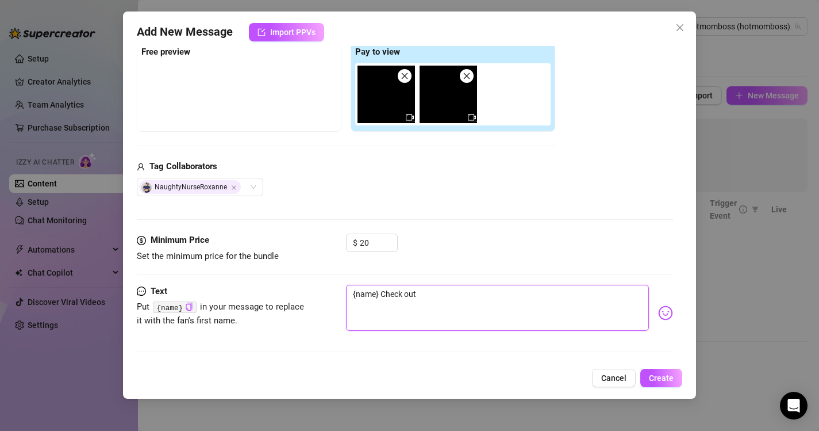
type textarea "{name} Check out m"
type textarea "{name} Check out my"
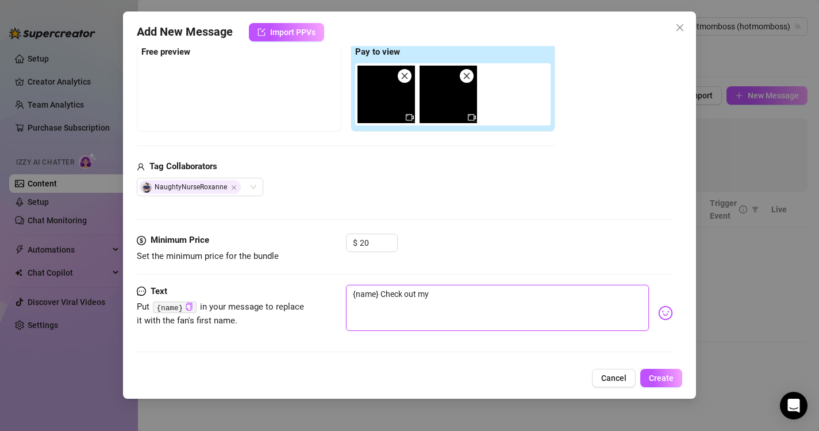
type textarea "{name} Check out my h"
type textarea "{name} Check out my ho"
type textarea "{name} Check out my hot"
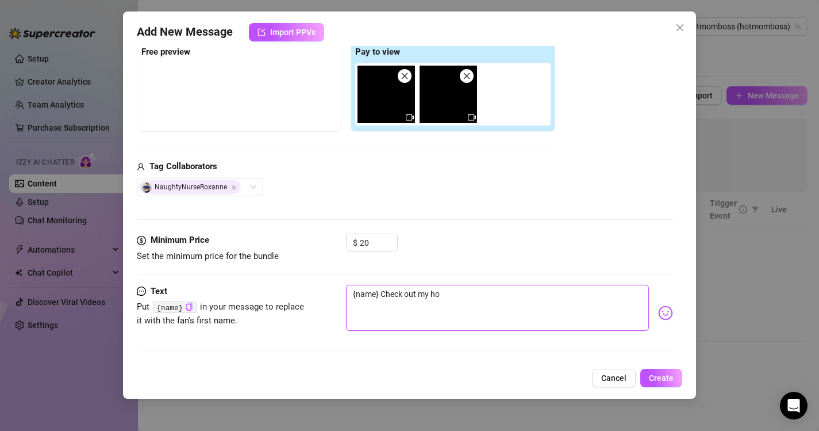
type textarea "{name} Check out my hot"
type textarea "{name} Check out my hot g"
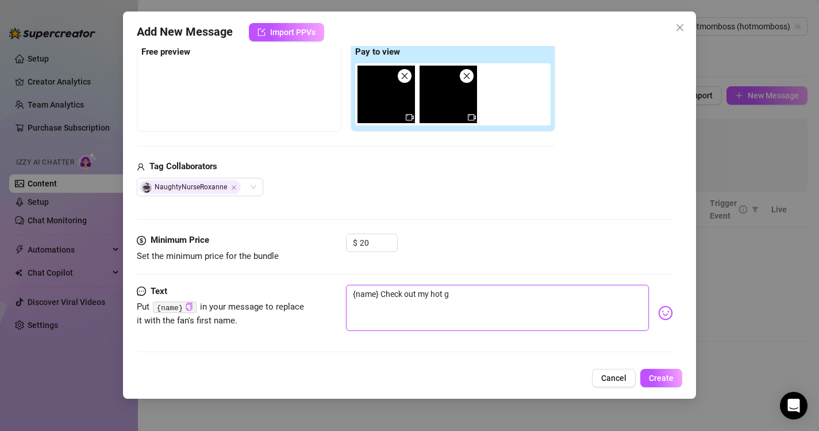
type textarea "{name} Check out my hot gi"
type textarea "{name} Check out my hot gir"
type textarea "{name} Check out my hot girl"
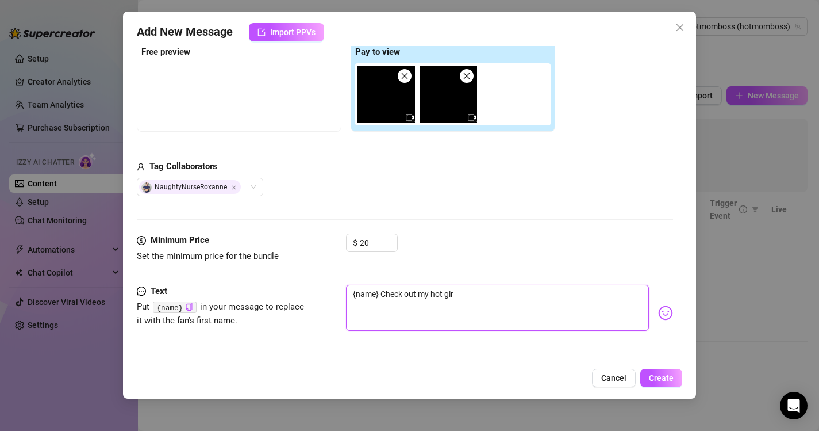
type textarea "{name} Check out my hot girl"
type textarea "{name} Check out my hot girl o"
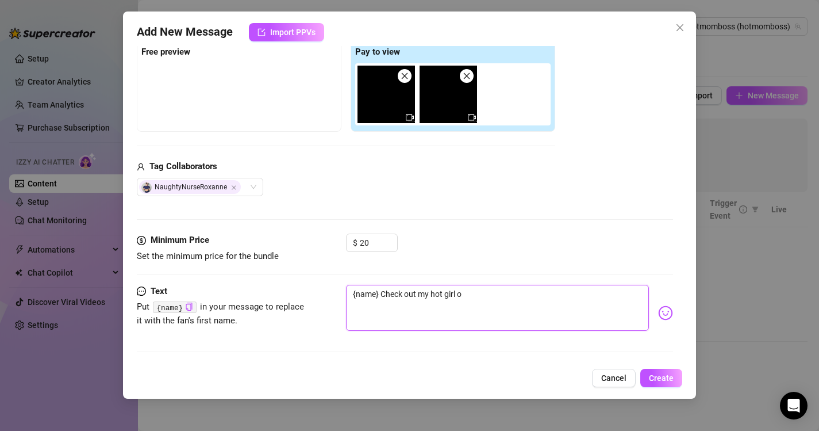
type textarea "{name} Check out my hot girl on"
type textarea "{name} Check out my hot girl on g"
type textarea "{name} Check out my hot girl on gi"
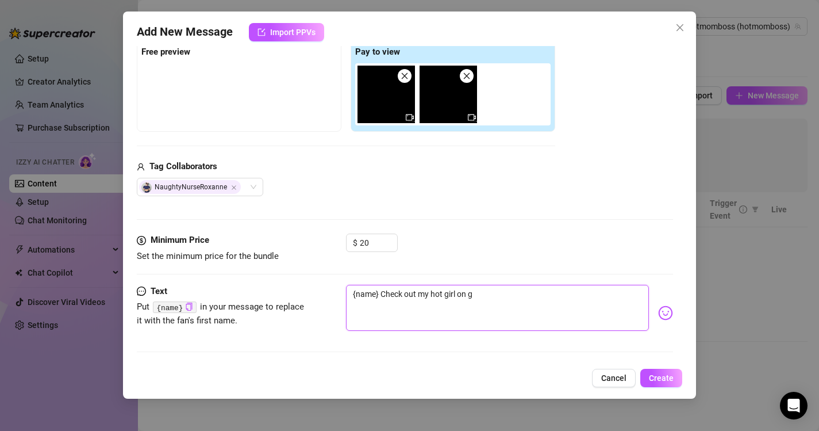
type textarea "{name} Check out my hot girl on gi"
type textarea "{name} Check out my hot girl on gir"
type textarea "{name} Check out my hot girl on girl"
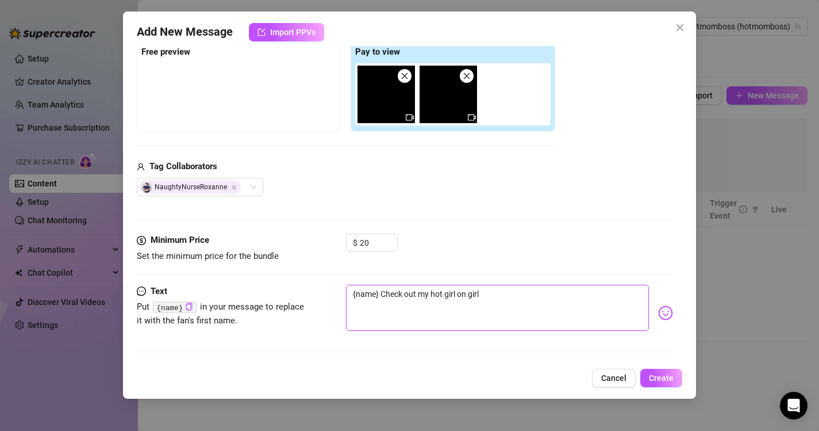
type textarea "{name} Check out my hot girl on girl"
type textarea "{name} Check out my hot girl on girl v"
type textarea "{name} Check out my hot girl on girl vi"
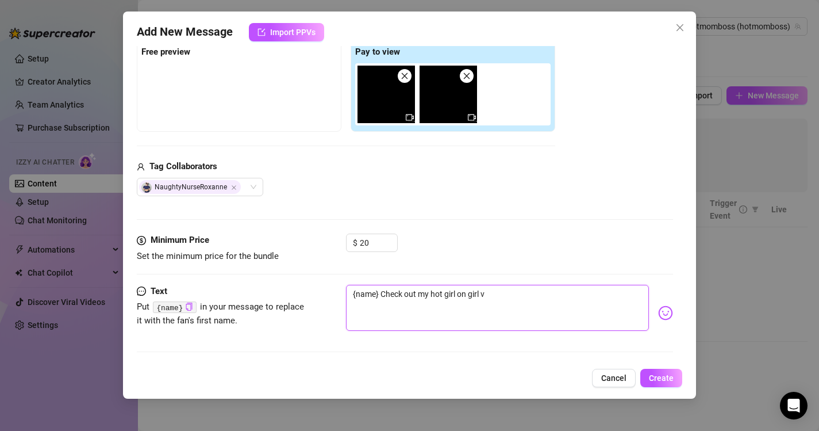
type textarea "{name} Check out my hot girl on girl vi"
type textarea "{name} Check out my hot girl on girl vid"
type textarea "{name} Check out my hot girl on girl vide"
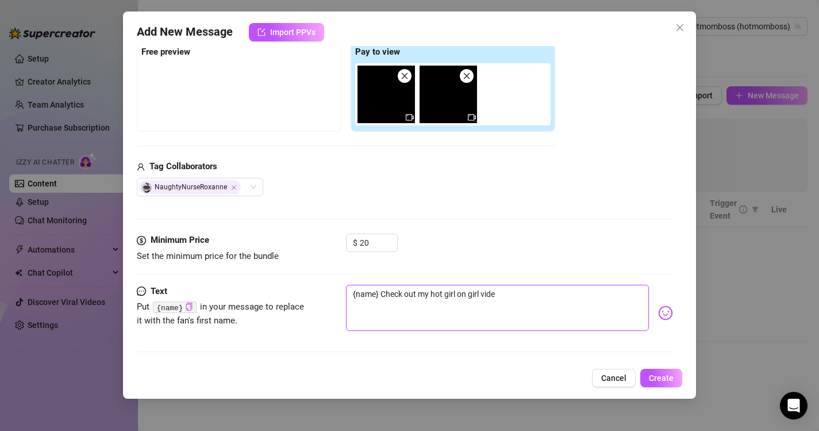
type textarea "{name} Check out my hot girl on girl video"
type textarea "{name} Check out my hot girl on girl video w"
type textarea "{name} Check out my hot girl on girl video wi"
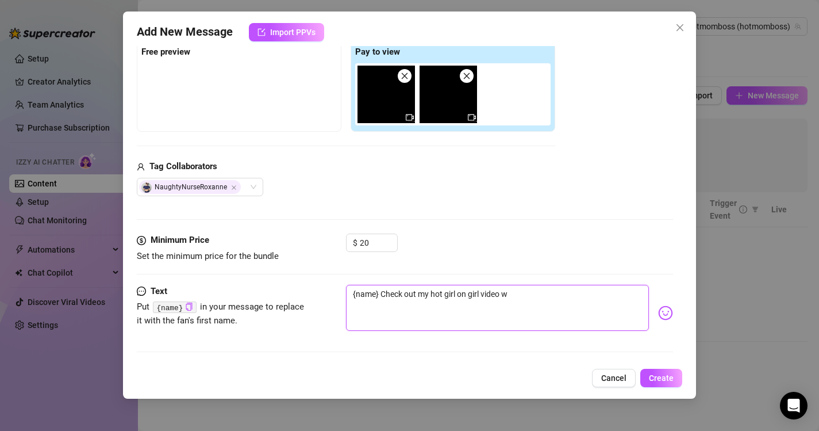
type textarea "{name} Check out my hot girl on girl video wi"
type textarea "{name} Check out my hot girl on girl video wit"
type textarea "{name} Check out my hot girl on girl video with"
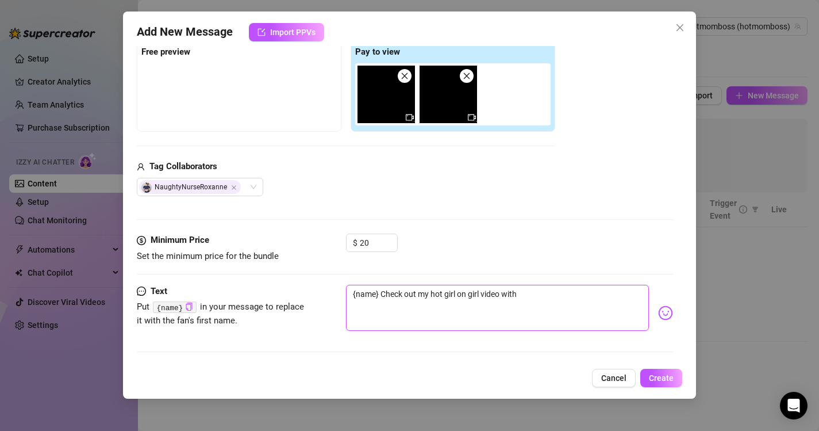
type textarea "{name} Check out my hot girl on girl video with N"
type textarea "{name} Check out my hot girl on girl video with [PERSON_NAME]"
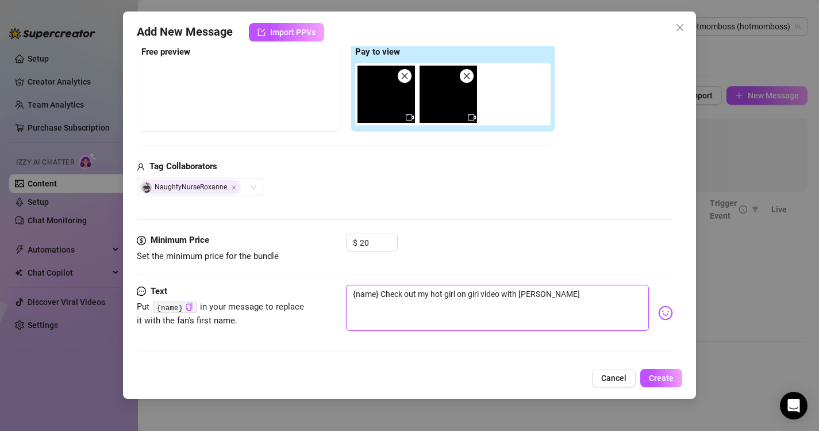
type textarea "{name} Check out my hot girl on girl video with [PERSON_NAME]"
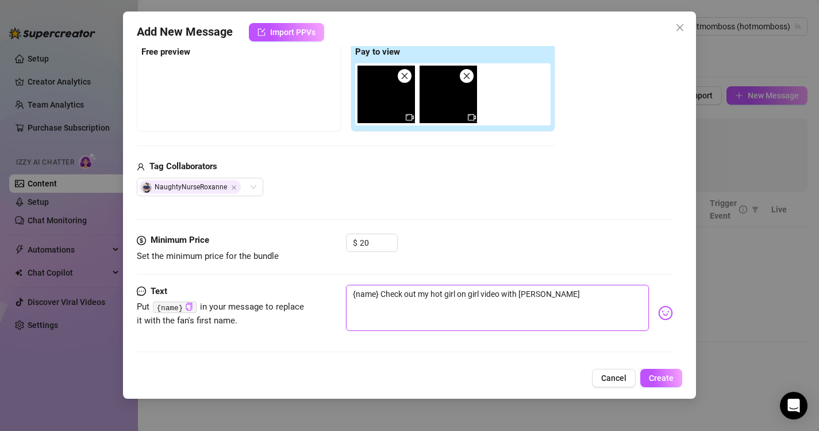
type textarea "{name} Check out my hot girl on girl video with Naught"
type textarea "{name} Check out my hot girl on girl video with Naughty"
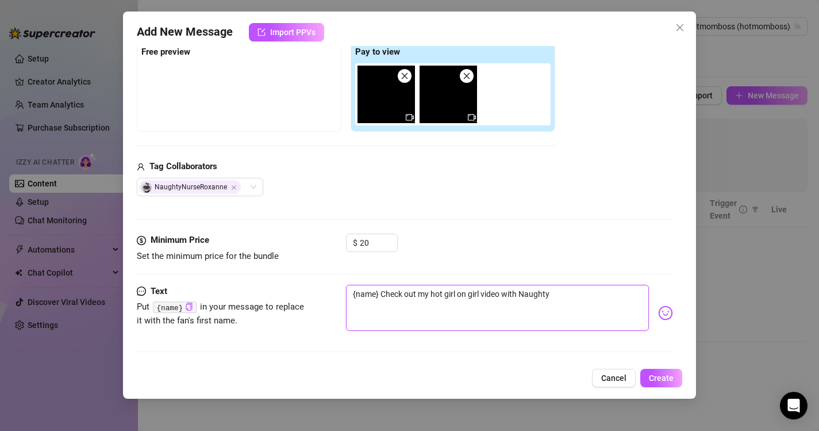
type textarea "{name} Check out my hot girl on girl video with Naughty"
type textarea "{name} Check out my hot girl on girl video with Naughty N"
type textarea "{name} Check out my hot girl on girl video with Naughty Nu"
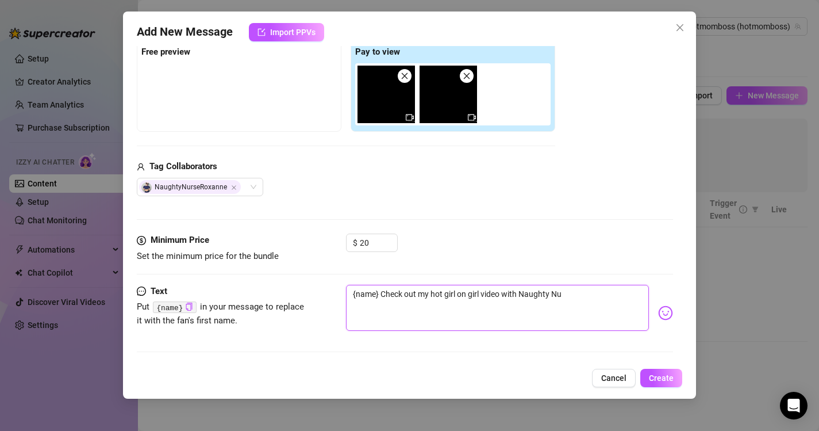
type textarea "{name} Check out my hot girl on girl video with Naughty Nur"
type textarea "{name} Check out my hot girl on girl video with Naughty Nurs"
type textarea "{name} Check out my hot girl on girl video with Naughty Nurse"
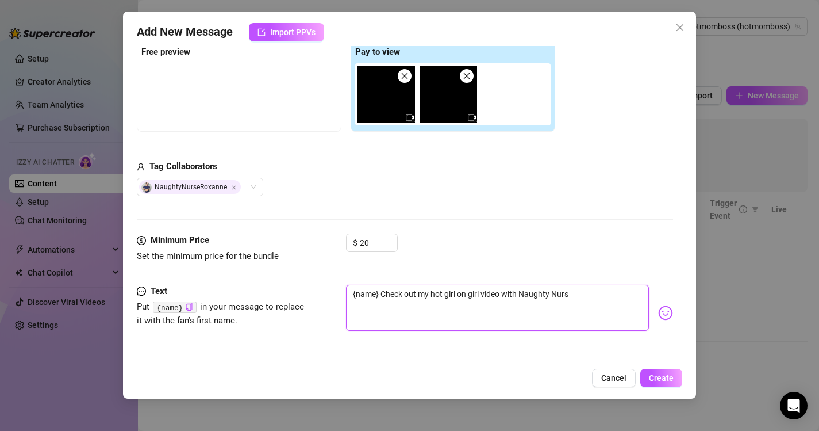
type textarea "{name} Check out my hot girl on girl video with Naughty Nurse"
type textarea "{name} Check out my hot girl on girl video with Naughty Nurse R"
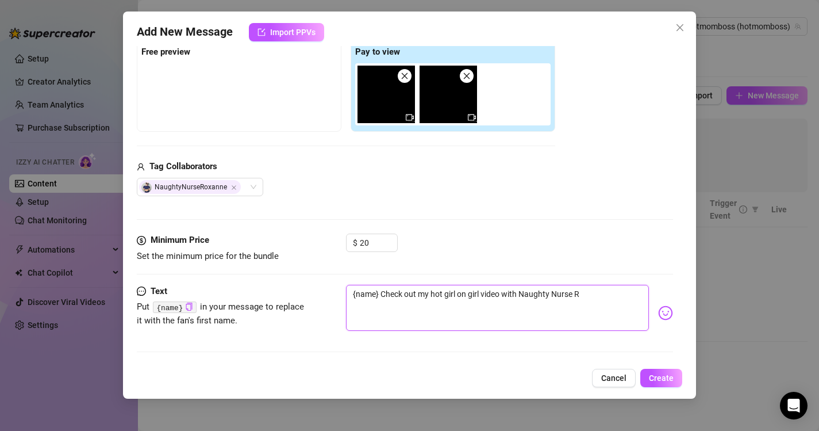
type textarea "{name} Check out my hot girl on girl video with Naughty Nurse Ro"
type textarea "{name} Check out my hot girl on girl video with [PERSON_NAME]"
type textarea "{name} Check out my hot girl on girl video with Naughty [PERSON_NAME]"
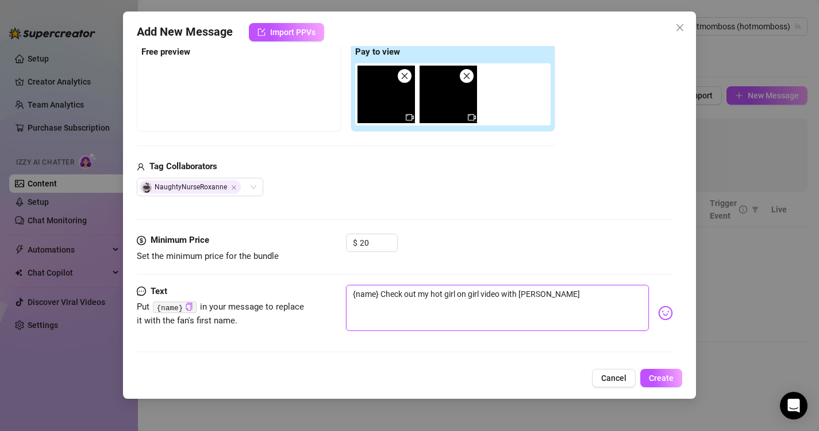
type textarea "{name} Check out my hot girl on girl video with Naughty [PERSON_NAME]"
type textarea "{name} Check out my hot girl on girl video with [PERSON_NAME]"
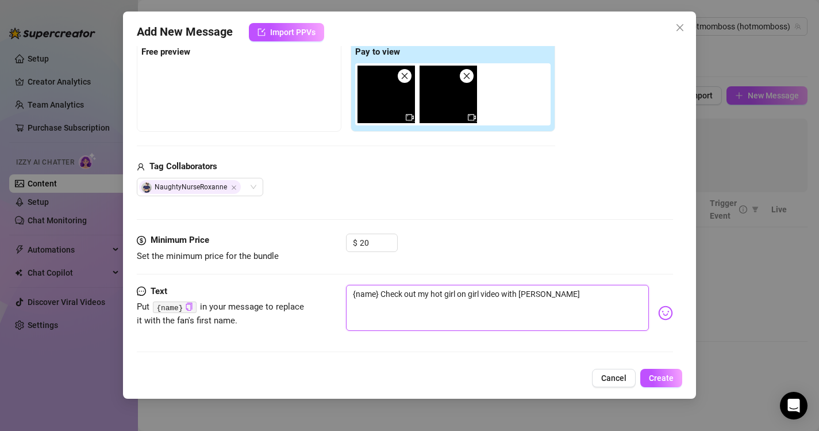
type textarea "{name} Check out my hot girl on girl video with Naughty Nurse Roxamme"
type textarea "{name} Check out my hot girl on girl video with [PERSON_NAME]"
type textarea "{name} Check out my hot girl on girl video with Naughty [PERSON_NAME]"
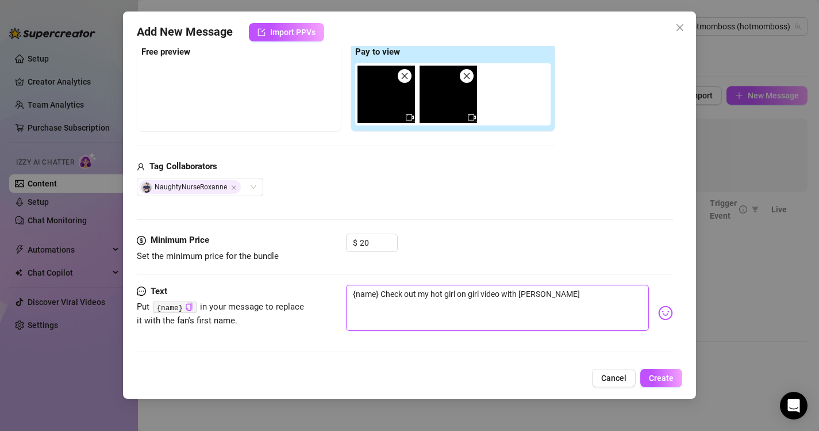
type textarea "{name} Check out my hot girl on girl video with Naughty [PERSON_NAME]"
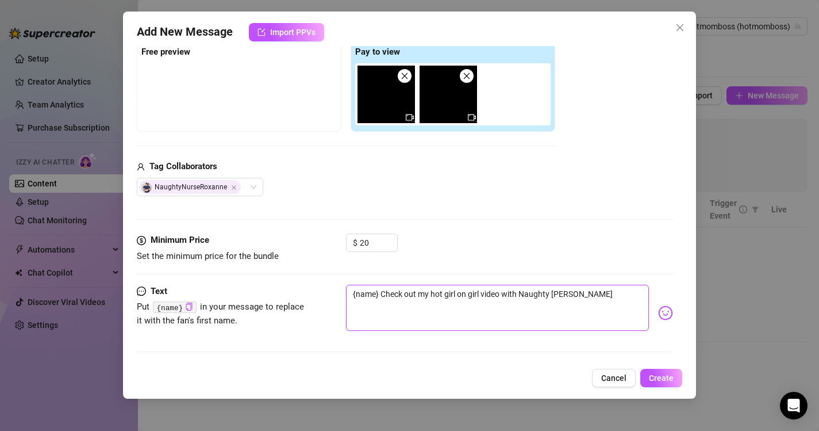
type textarea "{name} Check out my hot girl on girl video with [PERSON_NAME]"
type textarea "{name} Check out my hot girl on girl video with Naughty Nurse [PERSON_NAME]!"
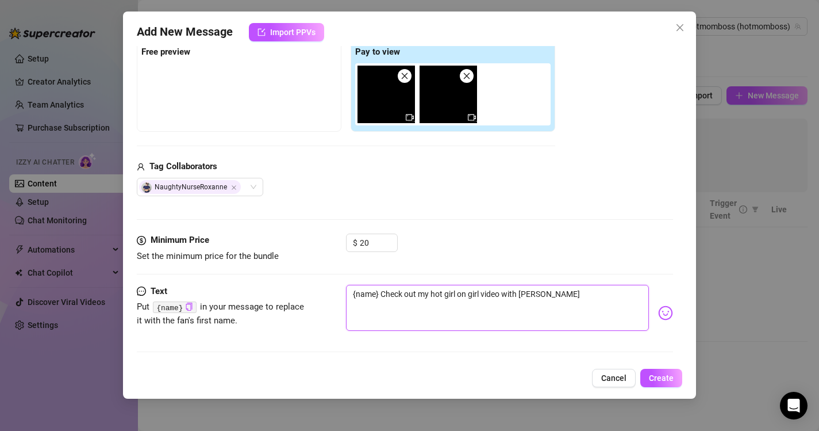
type textarea "{name} Check out my hot girl on girl video with Naughty Nurse [PERSON_NAME]!"
type textarea "{name} Check out my hot girl on girl video with Naughty Nurse [PERSON_NAME]! I"
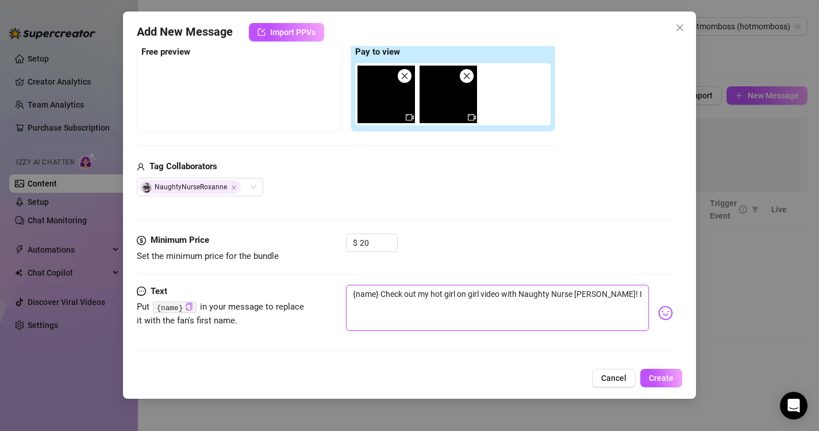
type textarea "{name} Check out my hot girl on girl video with Naughty Nurse [PERSON_NAME]! I"
type textarea "{name} Check out my hot girl on girl video with Naughty Nurse [PERSON_NAME]! I e"
type textarea "{name} Check out my hot girl on girl video with Naughty Nurse [PERSON_NAME]! I …"
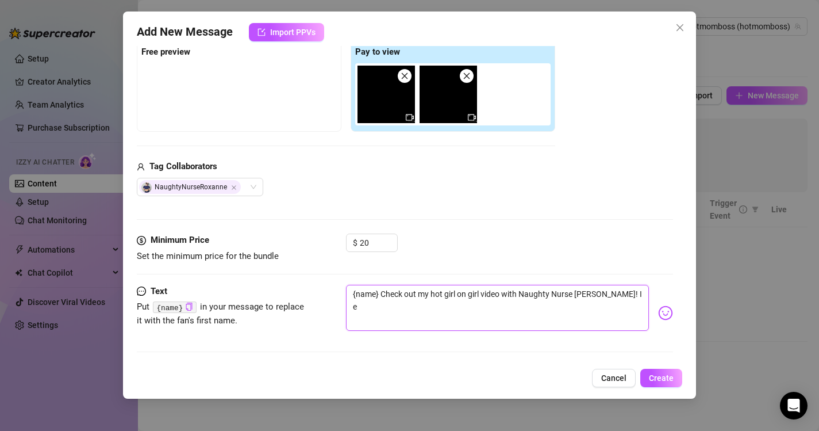
type textarea "{name} Check out my hot girl on girl video with Naughty Nurse [PERSON_NAME]! I …"
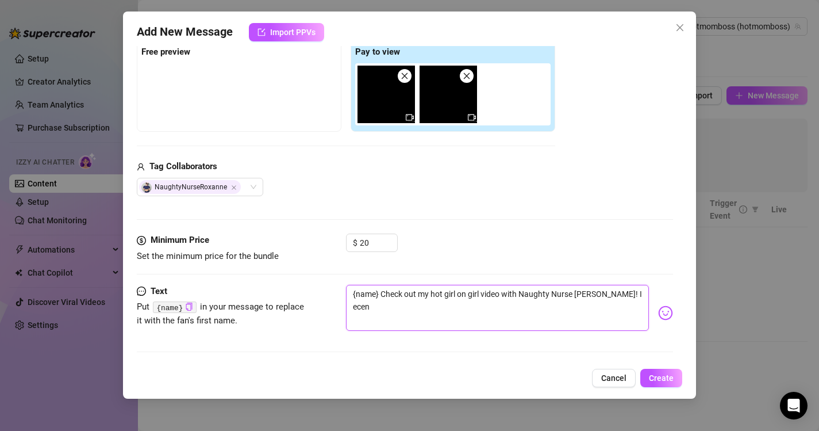
type textarea "{name} Check out my hot girl on girl video with Naughty Nurse [PERSON_NAME]! I …"
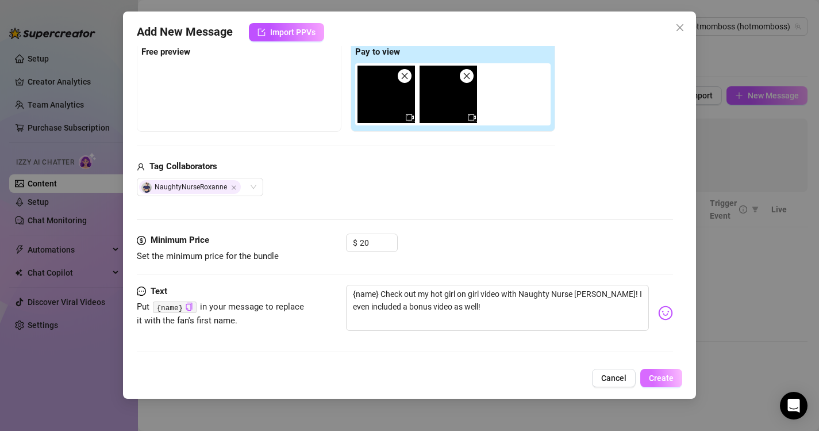
click at [672, 375] on span "Create" at bounding box center [661, 377] width 25 height 9
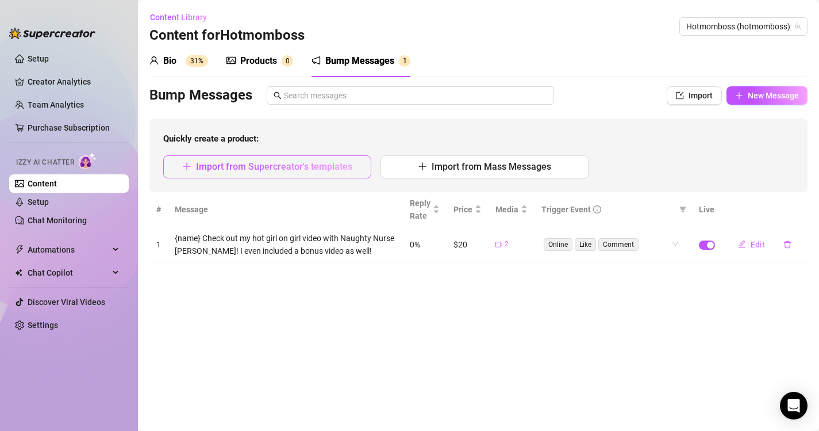
click at [284, 168] on span "Import from Supercreator's templates" at bounding box center [274, 166] width 156 height 11
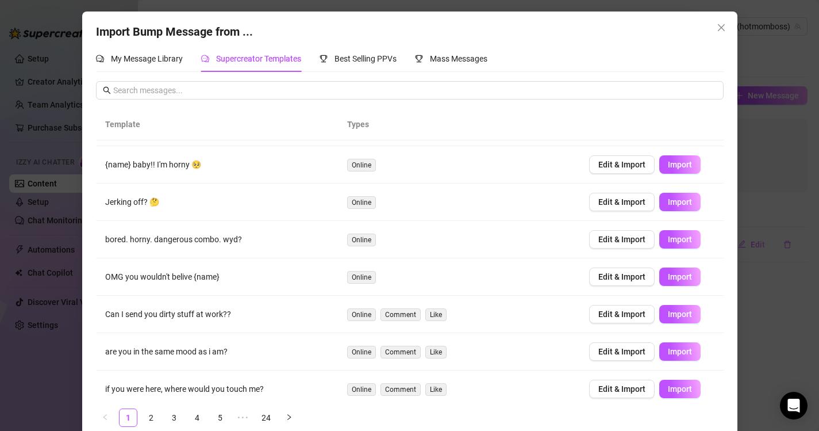
scroll to position [107, 0]
click at [341, 56] on span "Best Selling PPVs" at bounding box center [366, 58] width 62 height 9
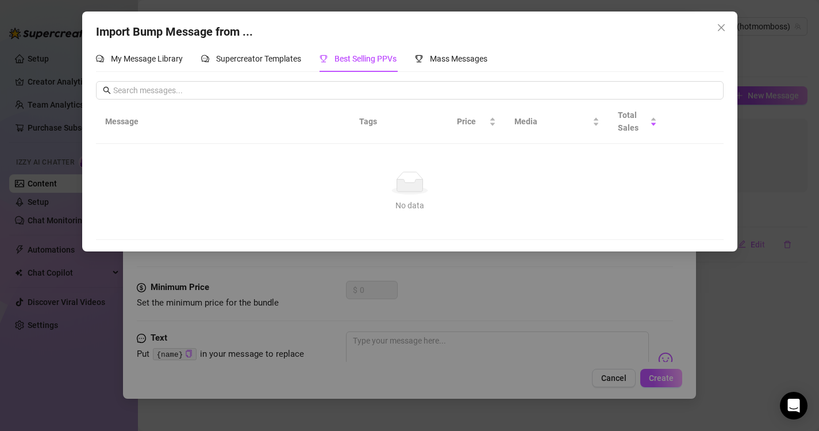
click at [354, 58] on span "Best Selling PPVs" at bounding box center [366, 58] width 62 height 9
click at [350, 54] on span "Best Selling PPVs" at bounding box center [366, 58] width 62 height 9
click at [440, 57] on span "Mass Messages" at bounding box center [458, 58] width 57 height 9
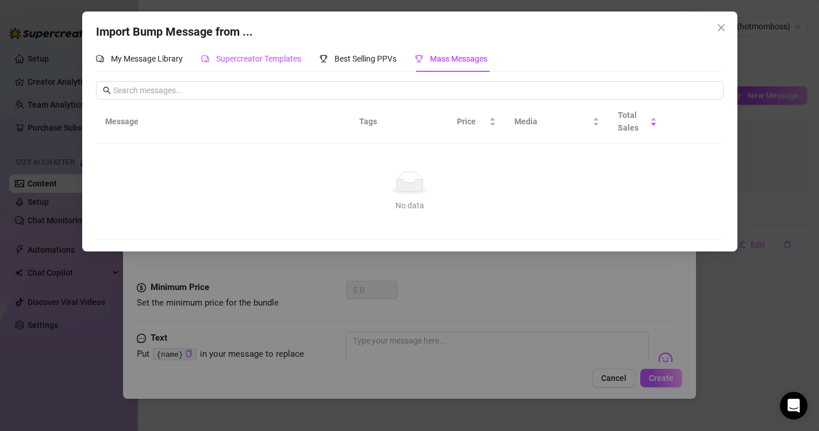
click at [233, 55] on span "Supercreator Templates" at bounding box center [258, 58] width 85 height 9
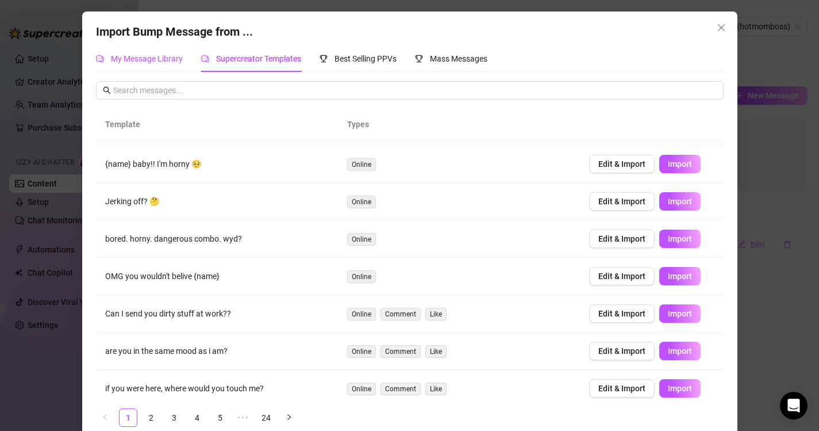
click at [141, 57] on span "My Message Library" at bounding box center [147, 58] width 72 height 9
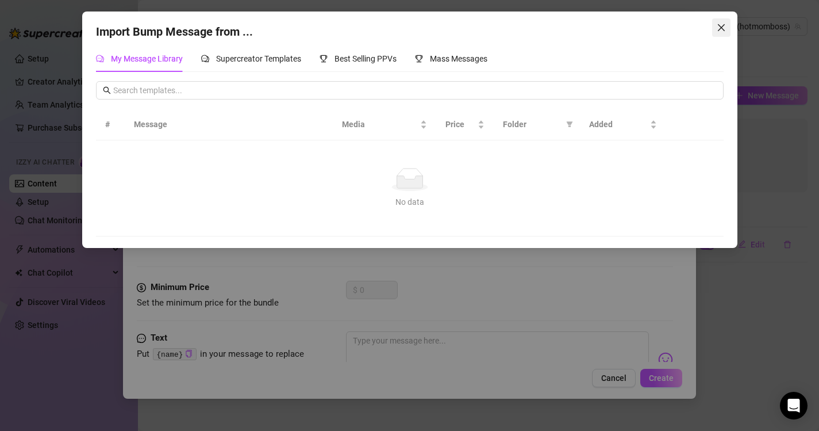
click at [721, 29] on icon "close" at bounding box center [721, 27] width 9 height 9
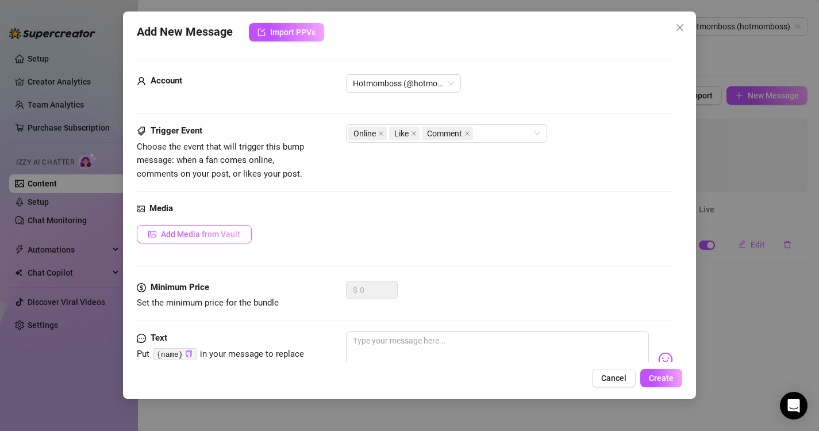
click at [182, 229] on span "Add Media from Vault" at bounding box center [200, 233] width 79 height 9
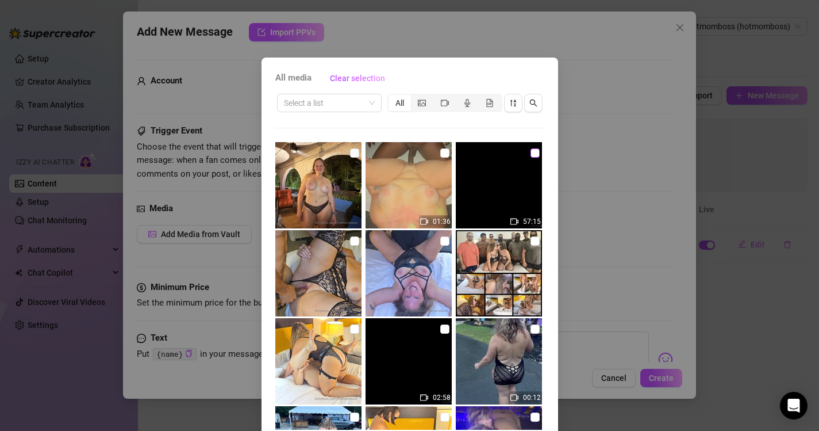
click at [534, 152] on input "checkbox" at bounding box center [535, 152] width 9 height 9
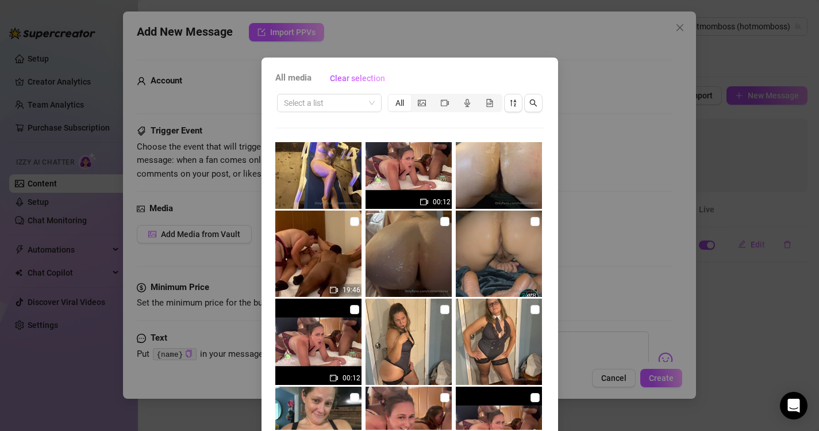
scroll to position [900, 0]
click at [355, 221] on input "checkbox" at bounding box center [354, 220] width 9 height 9
click at [637, 183] on div "All media Clear selection Select a list All 01:36 57:15 02:58 00:12 00:31 00:31…" at bounding box center [409, 215] width 819 height 431
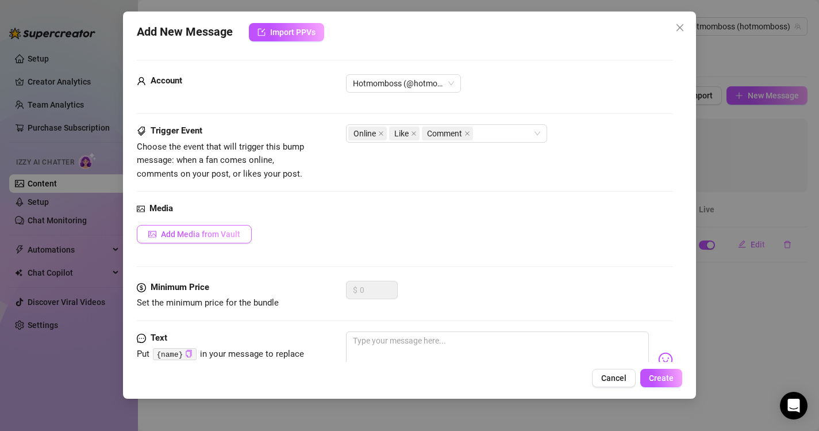
click at [229, 229] on button "Add Media from Vault" at bounding box center [194, 234] width 115 height 18
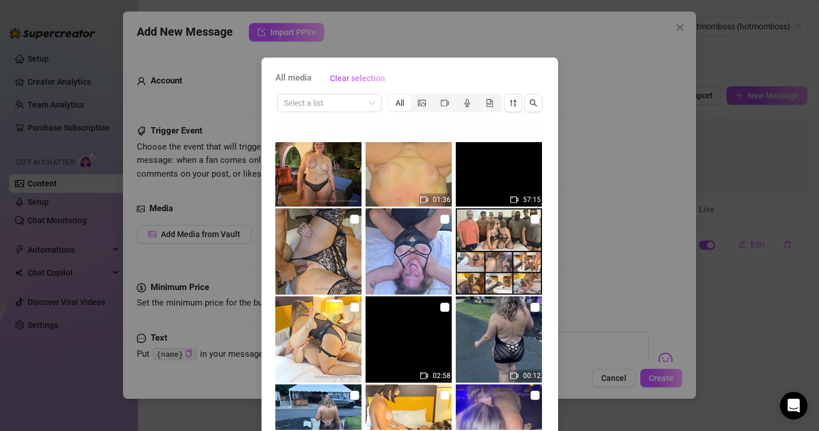
scroll to position [0, 0]
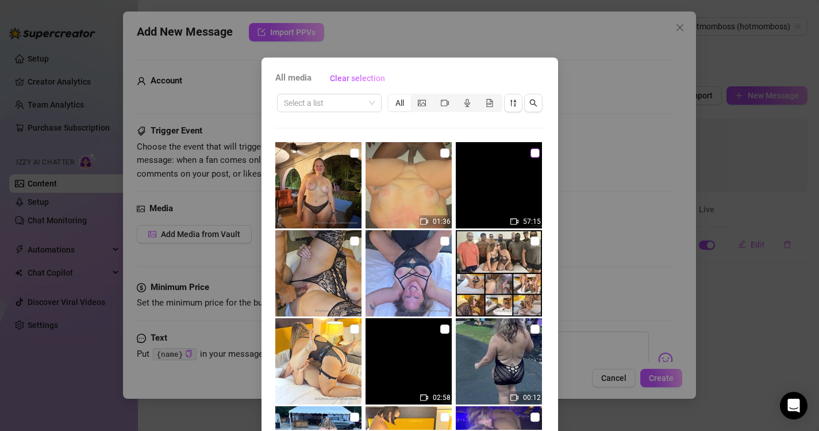
click at [534, 153] on input "checkbox" at bounding box center [535, 152] width 9 height 9
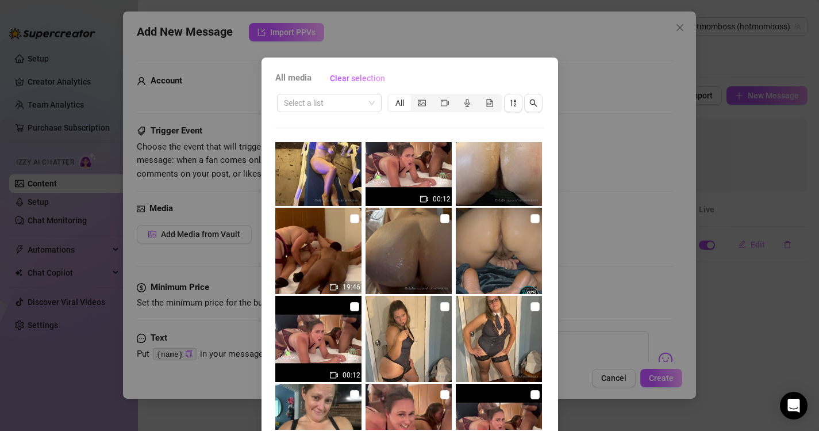
scroll to position [906, 0]
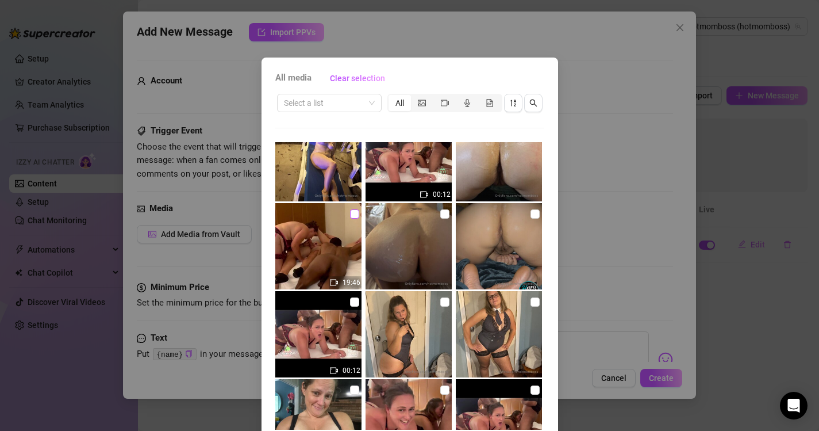
click at [351, 213] on input "checkbox" at bounding box center [354, 213] width 9 height 9
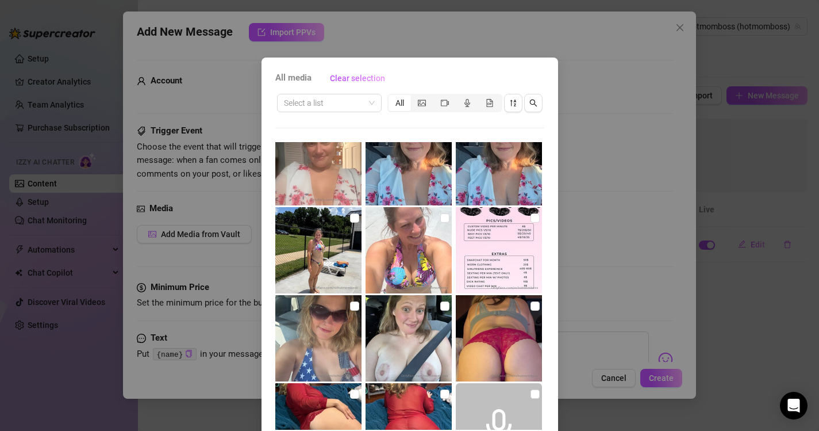
scroll to position [49, 0]
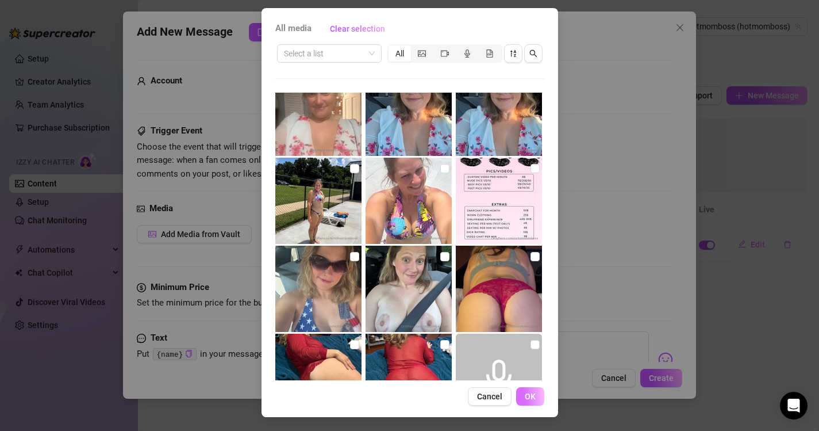
click at [536, 399] on button "OK" at bounding box center [530, 396] width 28 height 18
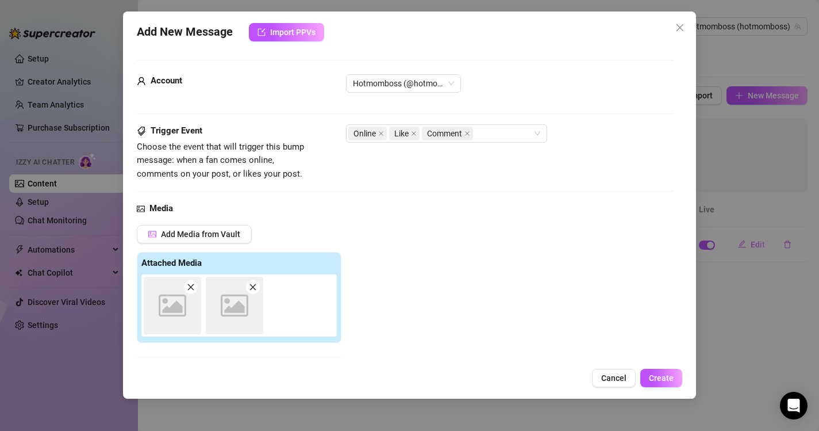
scroll to position [186, 0]
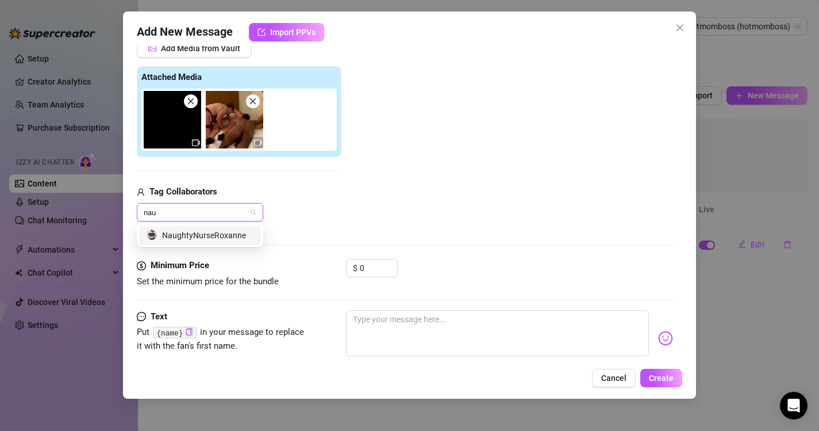
click at [212, 238] on div "NaughtyNurseRoxanne" at bounding box center [200, 235] width 108 height 13
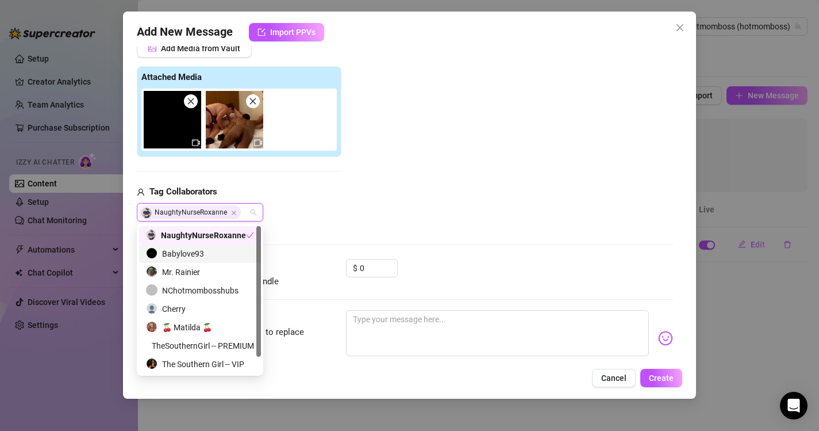
click at [199, 255] on div "Babylove93" at bounding box center [200, 253] width 108 height 13
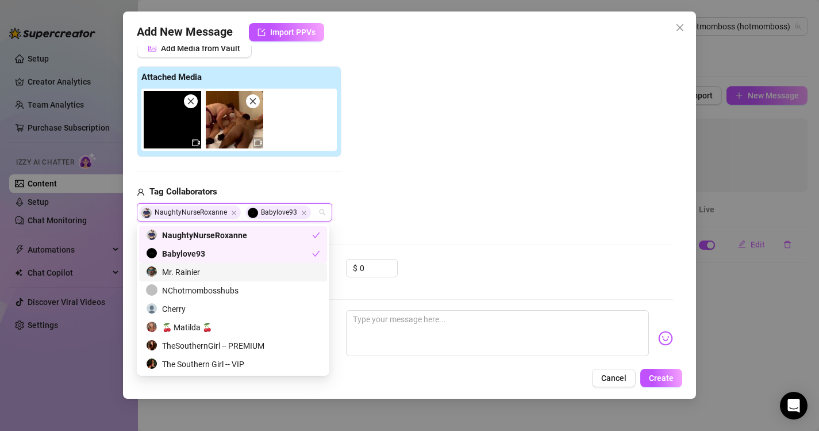
click at [198, 276] on div "Mr. Rainier" at bounding box center [233, 272] width 174 height 13
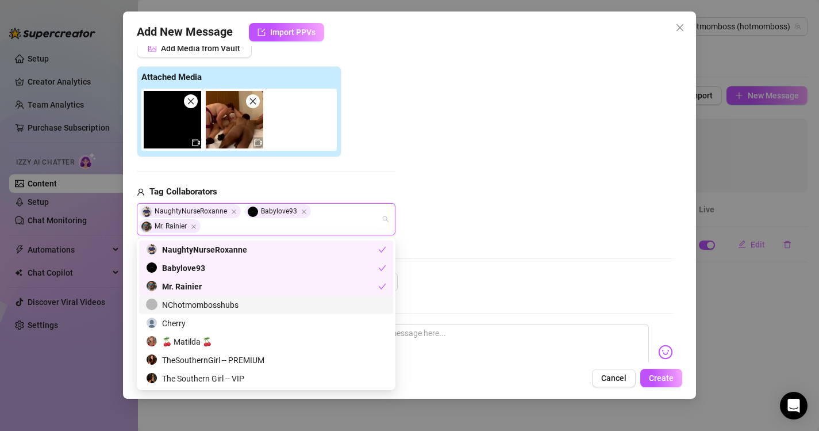
click at [197, 307] on div "NChotmombosshubs" at bounding box center [266, 304] width 240 height 13
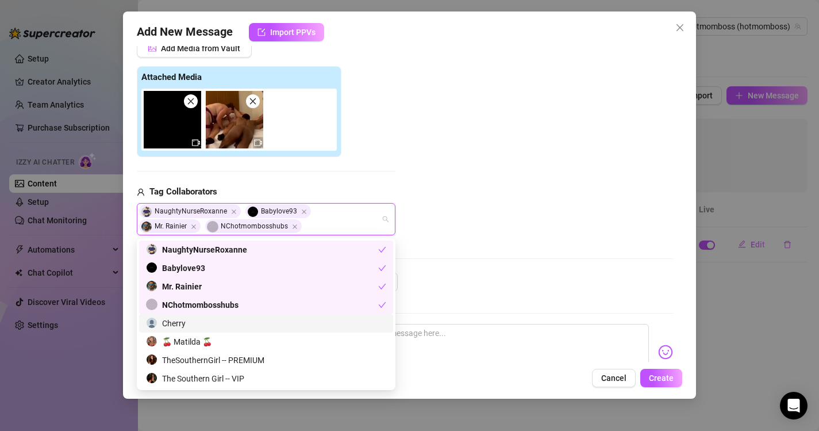
click at [191, 325] on div "Cherry" at bounding box center [266, 323] width 240 height 13
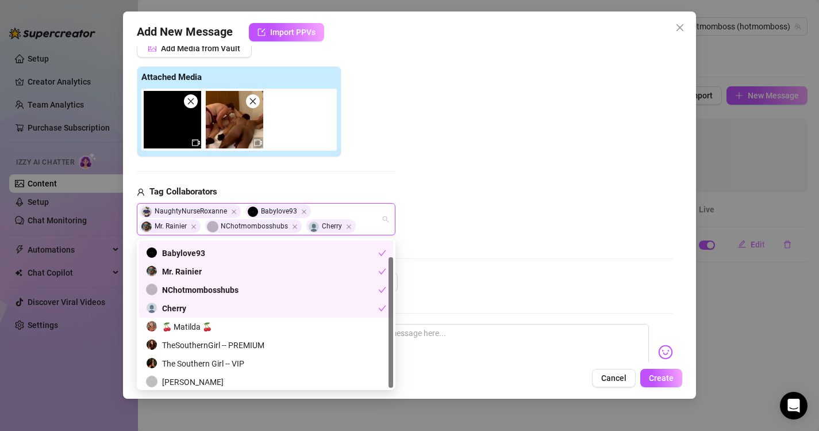
scroll to position [18, 0]
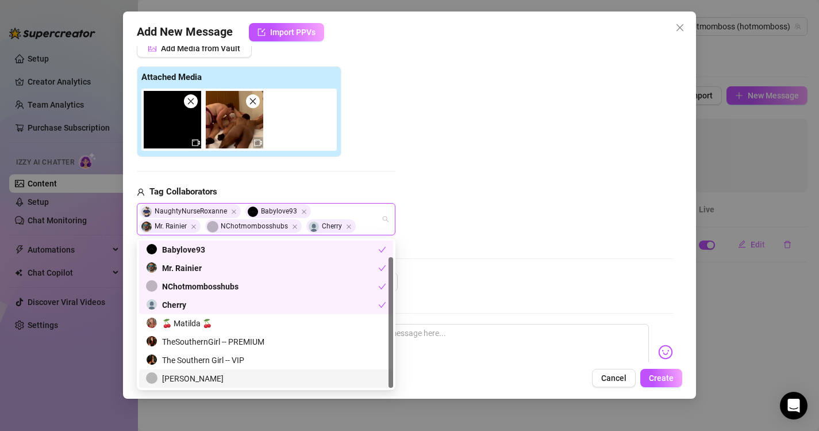
click at [180, 378] on div "[PERSON_NAME]" at bounding box center [266, 378] width 240 height 13
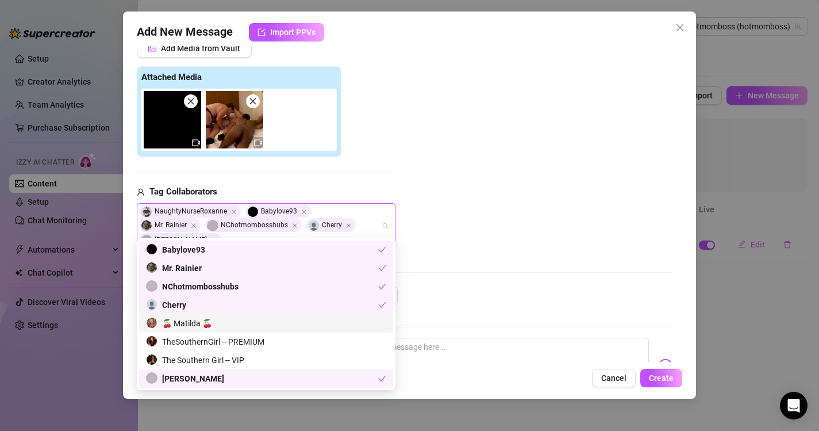
click at [537, 206] on div "Add Media from Vault Attached Media Tag Collaborators NaughtyNurseRoxanne Babyl…" at bounding box center [405, 144] width 537 height 210
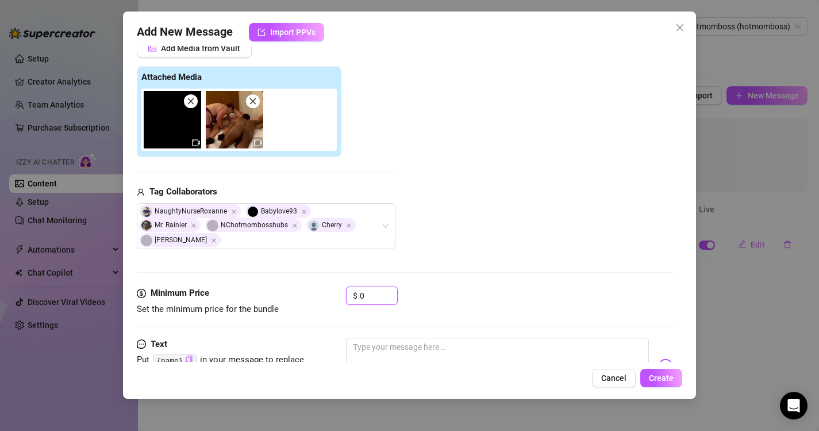
drag, startPoint x: 379, startPoint y: 281, endPoint x: 306, endPoint y: 287, distance: 72.7
click at [306, 287] on div "Minimum Price Set the minimum price for the bundle $ 0" at bounding box center [405, 300] width 537 height 29
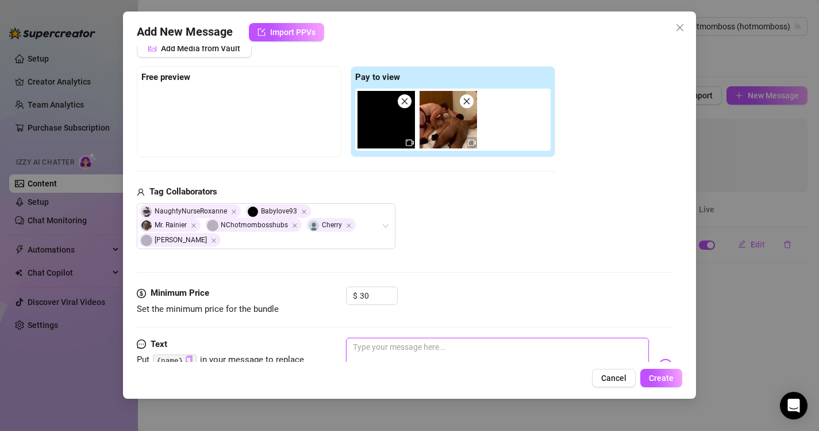
click at [409, 337] on textarea at bounding box center [497, 360] width 303 height 46
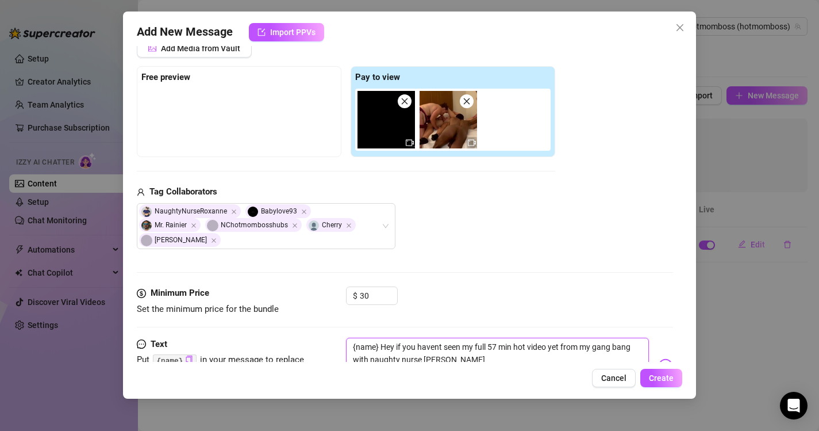
click at [437, 337] on textarea "{name} Hey if you havent seen my full 57 min hot video yet from my gang bang wi…" at bounding box center [497, 360] width 303 height 46
click at [498, 344] on textarea "{name} Hey if you haven't seen my full 57 min hot video yet from my gang bang w…" at bounding box center [497, 360] width 303 height 46
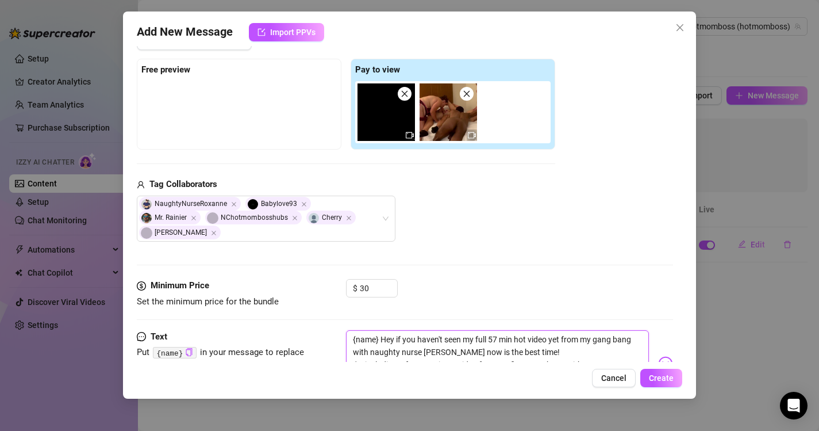
scroll to position [0, 0]
click at [199, 116] on div at bounding box center [238, 109] width 195 height 57
click at [225, 91] on div at bounding box center [238, 109] width 195 height 57
click at [253, 107] on div at bounding box center [238, 109] width 195 height 57
drag, startPoint x: 291, startPoint y: 146, endPoint x: 290, endPoint y: 129, distance: 17.3
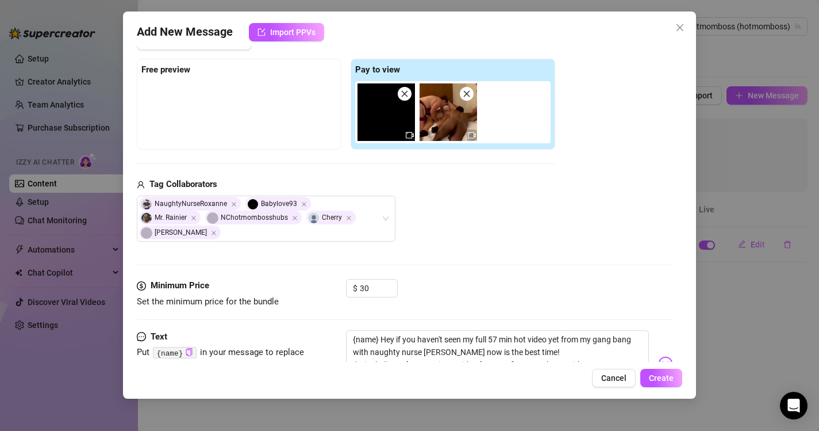
click at [291, 146] on div "Free preview" at bounding box center [239, 104] width 205 height 91
click at [237, 78] on div "Free preview" at bounding box center [239, 104] width 205 height 91
click at [671, 374] on span "Create" at bounding box center [661, 377] width 25 height 9
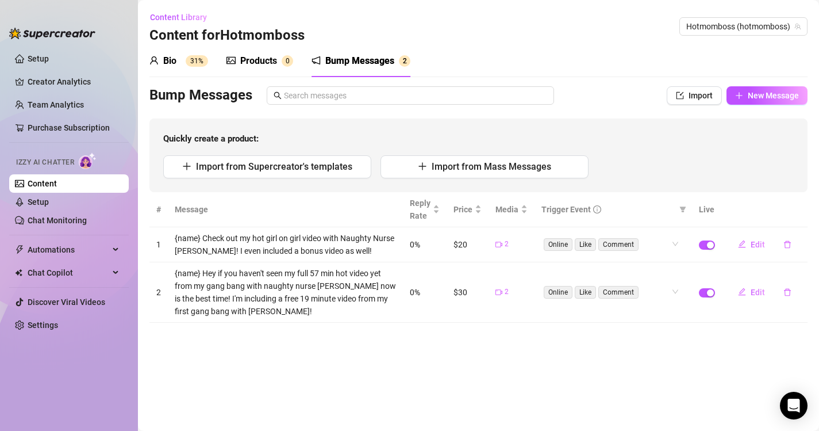
click at [258, 59] on div "Products" at bounding box center [258, 61] width 37 height 14
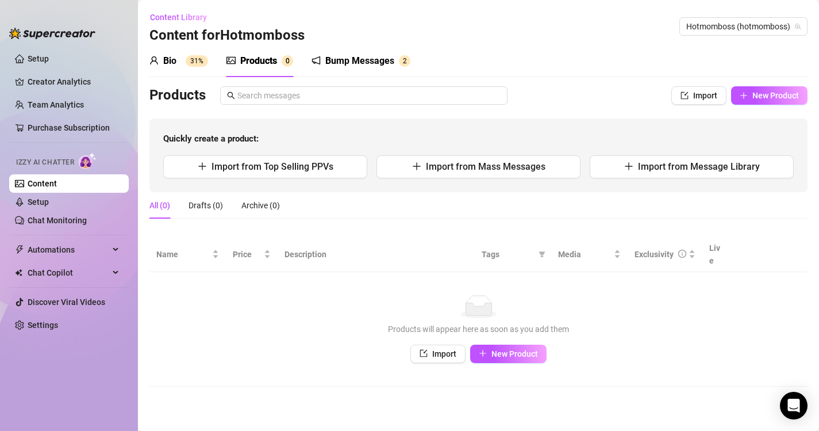
click at [175, 68] on div "Bio 31%" at bounding box center [178, 61] width 59 height 32
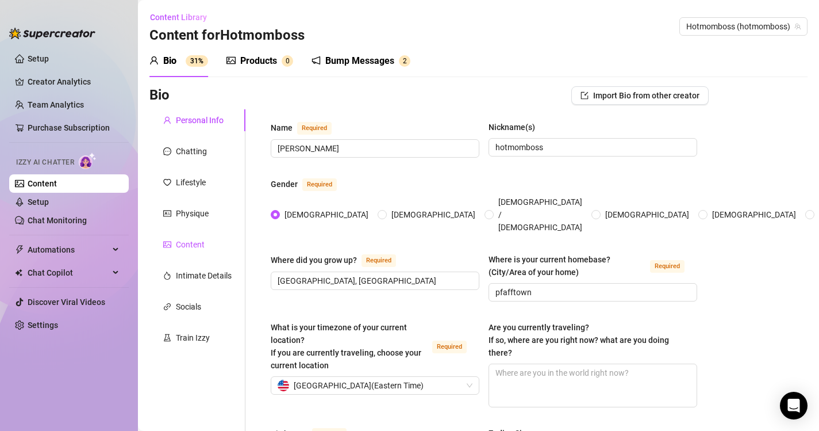
click at [185, 244] on div "Content" at bounding box center [190, 244] width 29 height 13
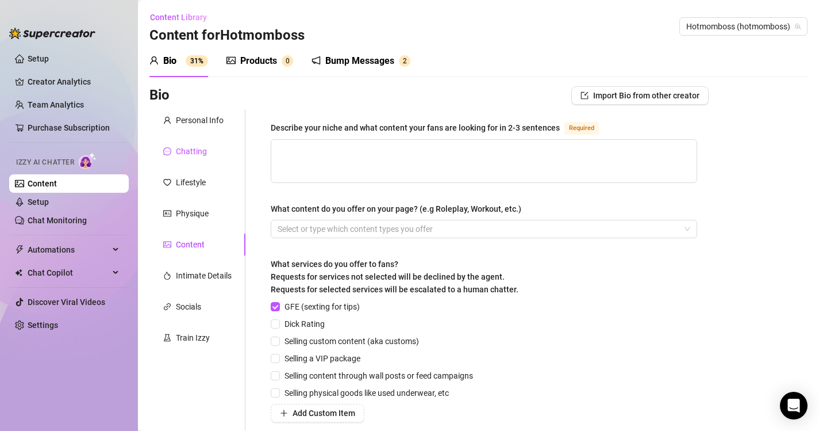
click at [197, 145] on div "Chatting" at bounding box center [191, 151] width 31 height 13
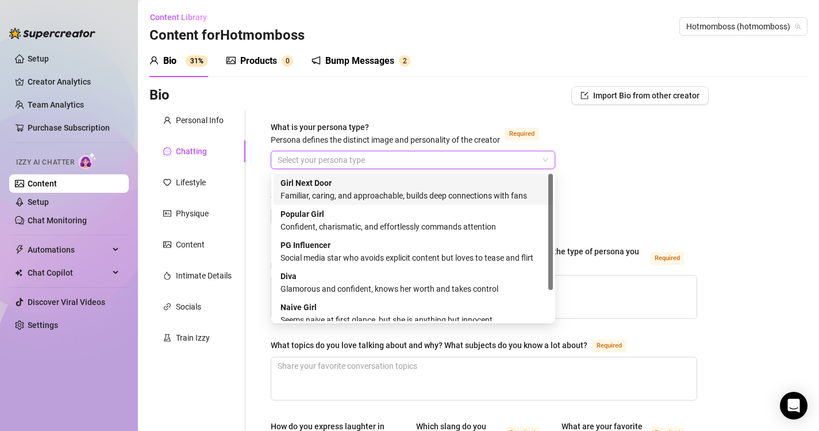
click at [399, 156] on input "What is your persona type? [PERSON_NAME] defines the distinct image and persona…" at bounding box center [408, 159] width 260 height 17
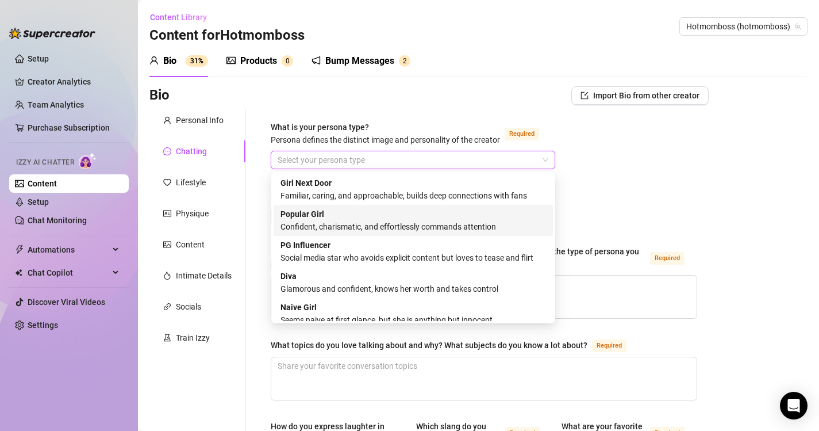
click at [411, 210] on div "Popular Girl Confident, charismatic, and effortlessly commands attention" at bounding box center [414, 220] width 266 height 25
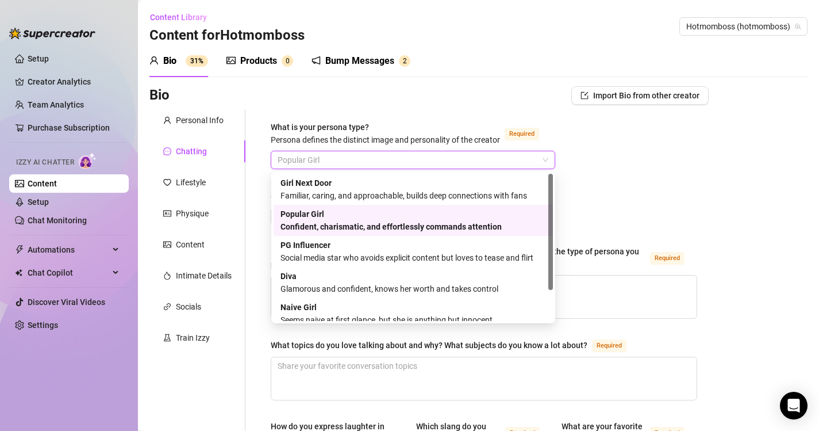
click at [405, 153] on span "Popular Girl" at bounding box center [413, 159] width 271 height 17
click at [386, 182] on div "Girl Next Door Familiar, caring, and approachable, builds deep connections with…" at bounding box center [414, 188] width 266 height 25
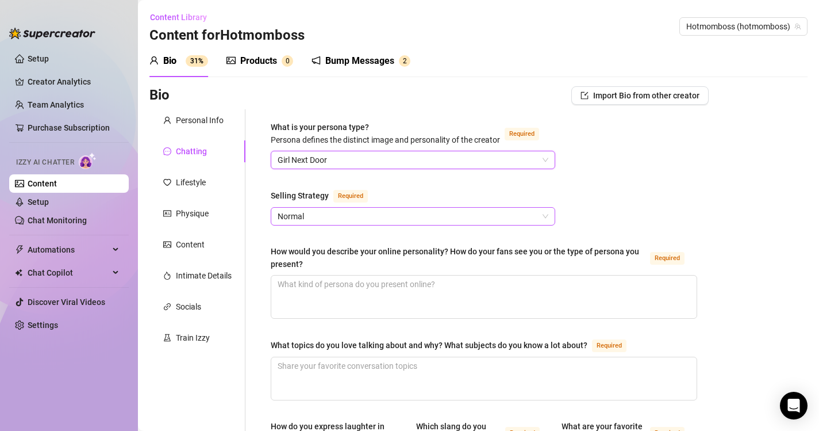
click at [319, 209] on span "Normal" at bounding box center [413, 216] width 271 height 17
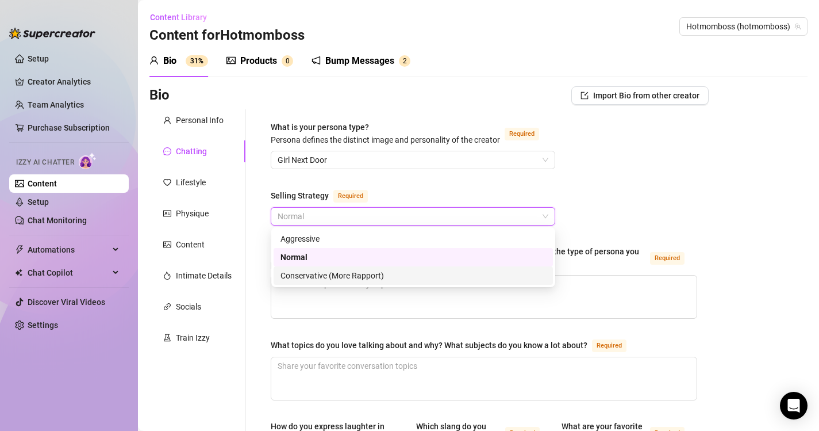
click at [320, 273] on div "Conservative (More Rapport)" at bounding box center [414, 275] width 266 height 13
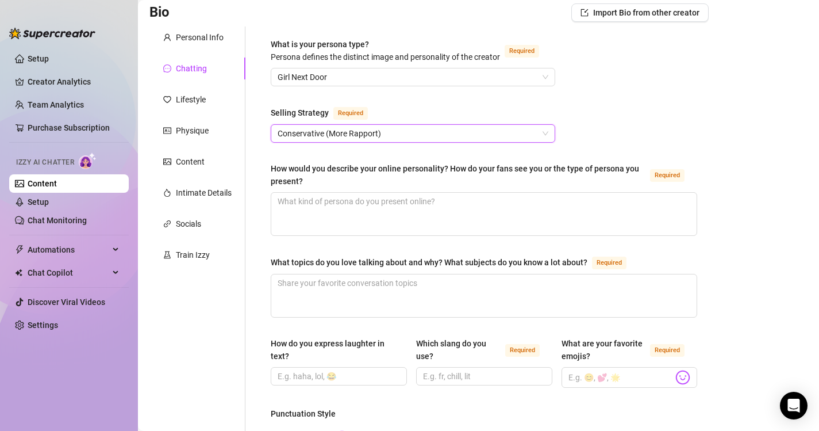
scroll to position [91, 0]
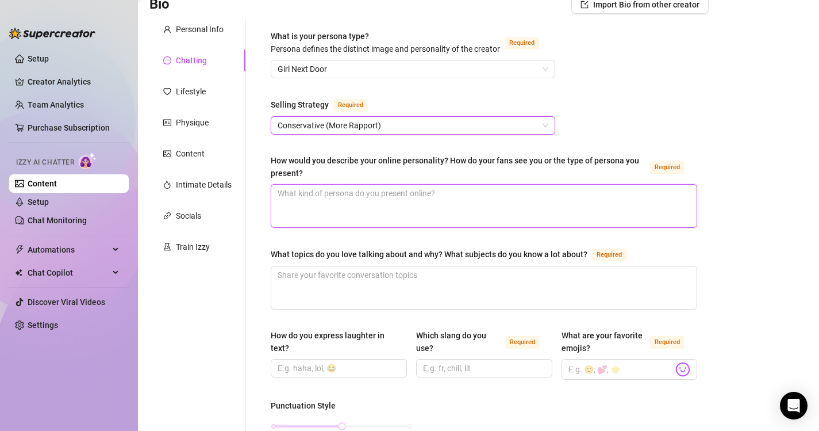
click at [354, 201] on textarea "How would you describe your online personality? How do your fans see you or the…" at bounding box center [483, 206] width 425 height 43
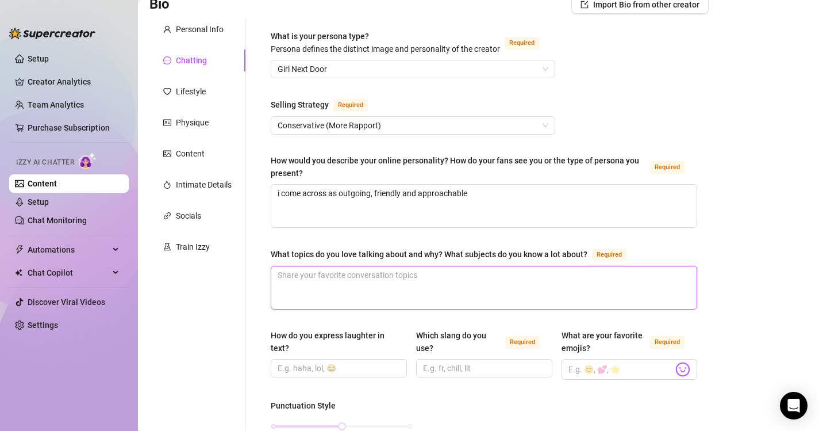
click at [458, 287] on textarea "What topics do you love talking about and why? What subjects do you know a lot …" at bounding box center [483, 287] width 425 height 43
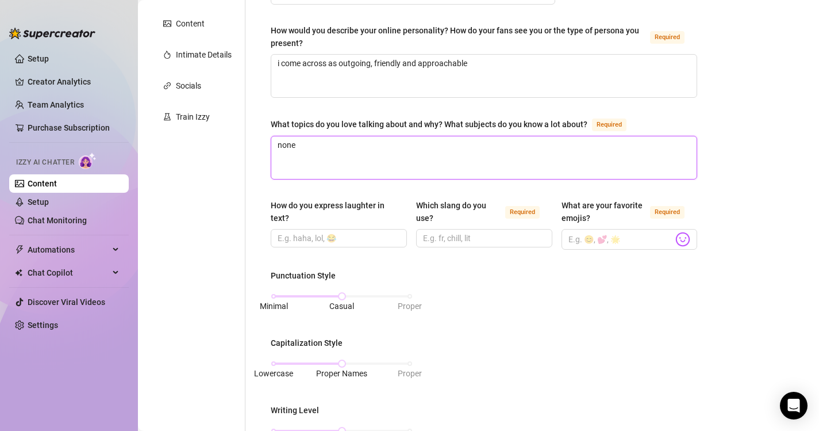
scroll to position [222, 0]
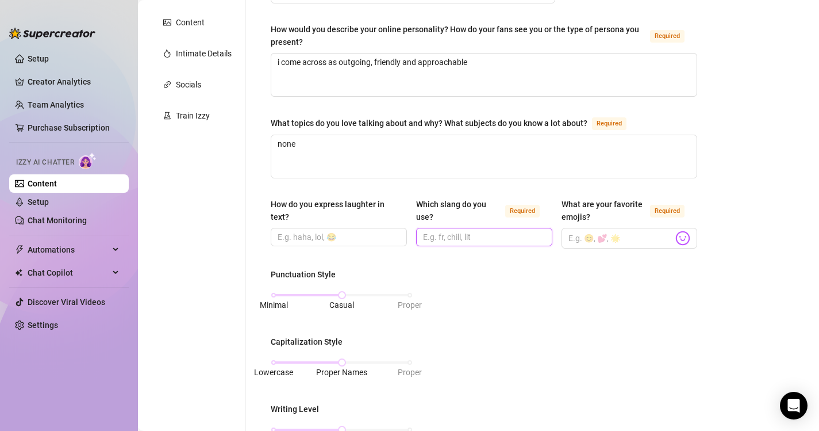
click at [441, 236] on input "Which slang do you use? Required" at bounding box center [483, 236] width 120 height 13
click at [614, 239] on input "What are your favorite emojis? Required" at bounding box center [620, 237] width 105 height 15
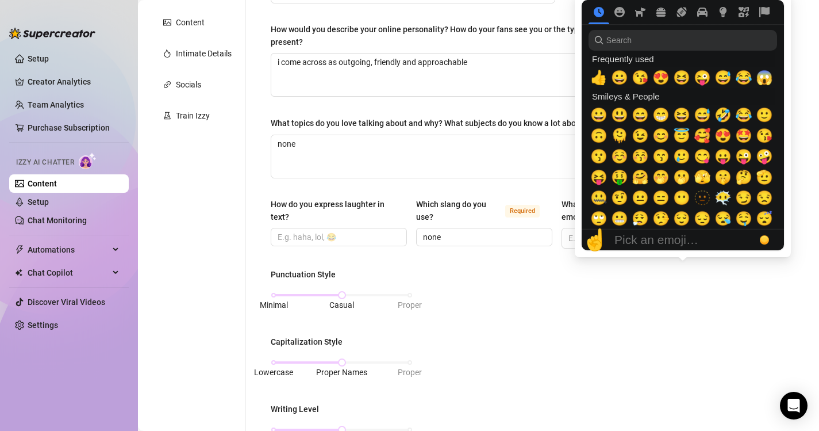
click at [683, 240] on div "☝️ Pick an emoji…" at bounding box center [668, 239] width 172 height 21
click at [637, 44] on input "search" at bounding box center [683, 40] width 189 height 21
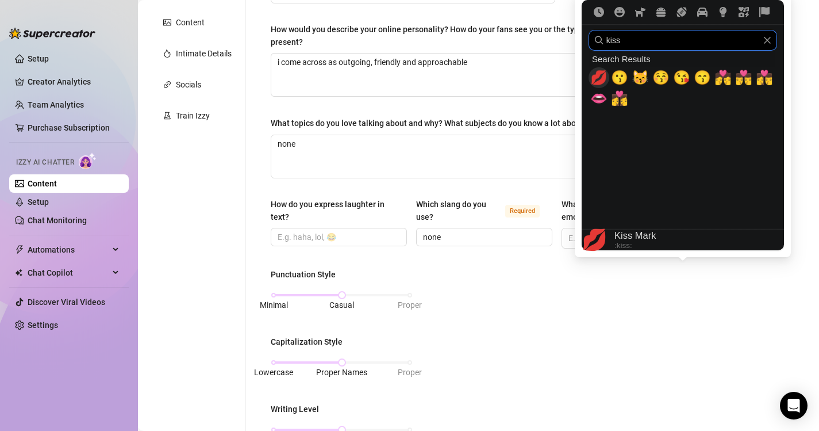
click at [598, 83] on span "💋" at bounding box center [598, 78] width 17 height 16
click at [769, 45] on input "kiss" at bounding box center [683, 40] width 189 height 21
click at [768, 39] on icon "Clear" at bounding box center [767, 40] width 7 height 7
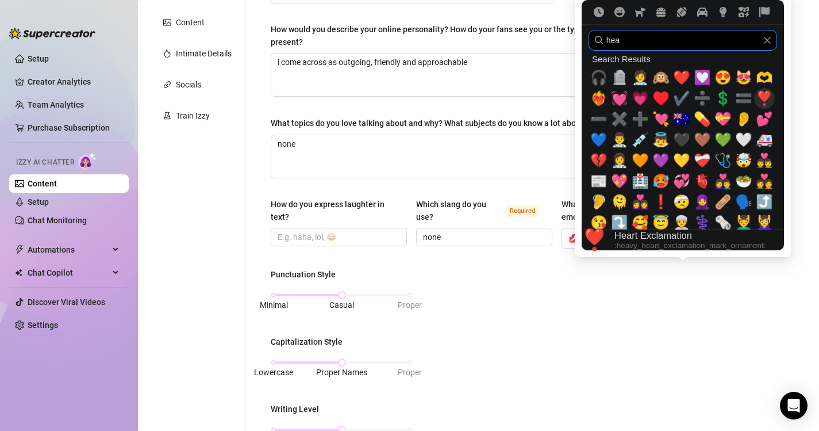
click at [766, 101] on span "❣️" at bounding box center [764, 98] width 17 height 16
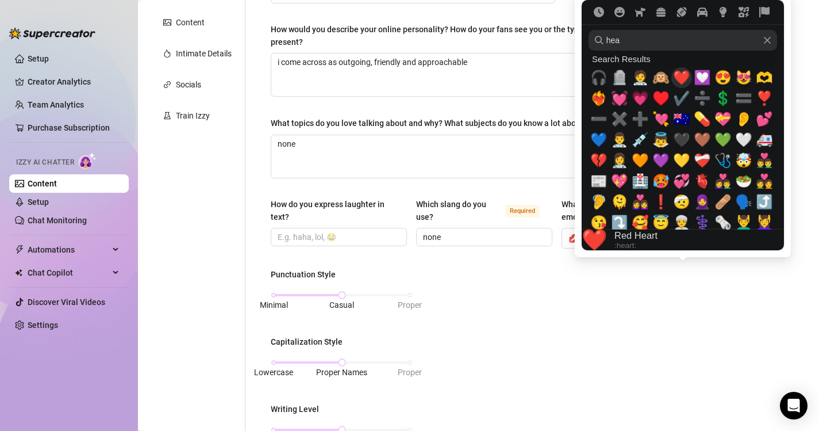
click at [688, 76] on span "❤️" at bounding box center [681, 78] width 17 height 16
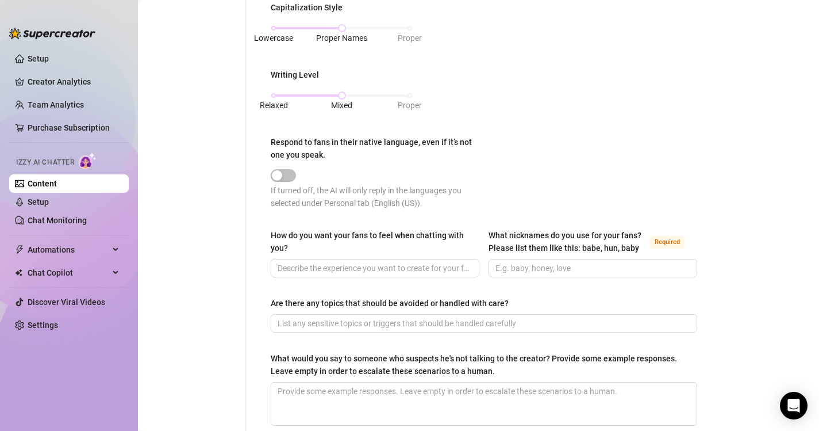
scroll to position [557, 0]
click at [286, 171] on span "button" at bounding box center [283, 174] width 25 height 13
click at [280, 174] on div "button" at bounding box center [277, 174] width 10 height 10
drag, startPoint x: 280, startPoint y: 174, endPoint x: 293, endPoint y: 170, distance: 13.7
click at [294, 171] on button "Respond to fans in their native language, even if it’s not one you speak." at bounding box center [283, 174] width 25 height 13
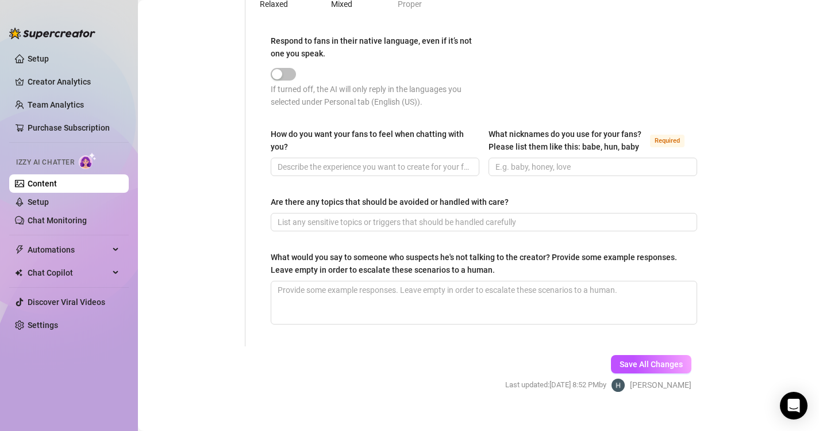
scroll to position [672, 0]
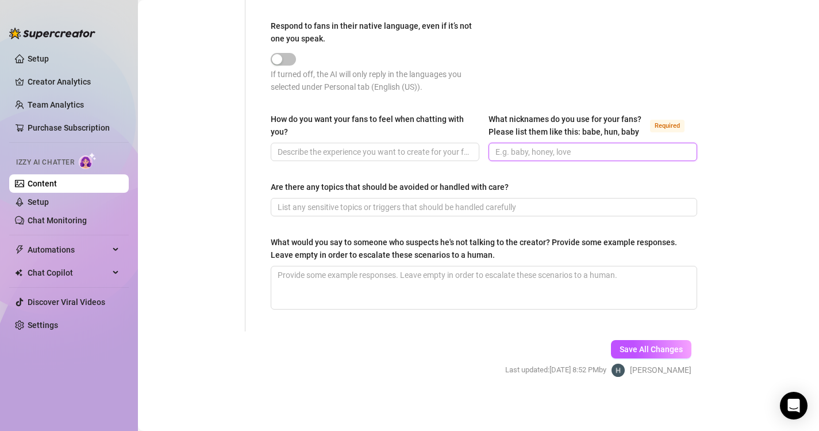
click at [525, 153] on input "What nicknames do you use for your fans? Please list them like this: babe, hun,…" at bounding box center [591, 151] width 193 height 13
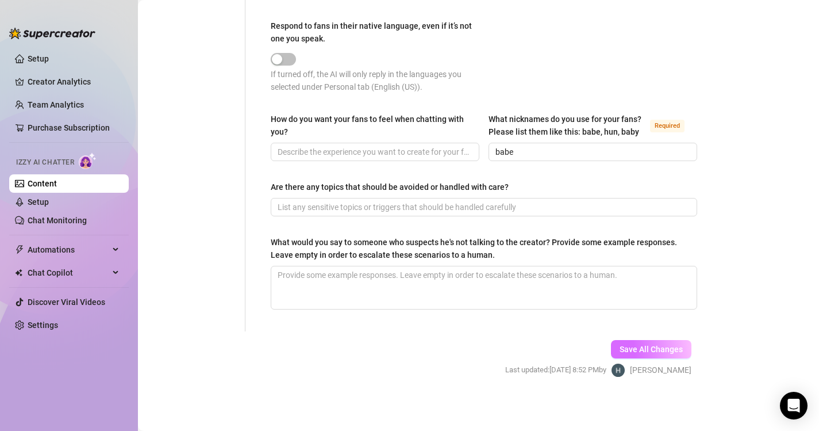
click at [666, 344] on span "Save All Changes" at bounding box center [651, 348] width 63 height 9
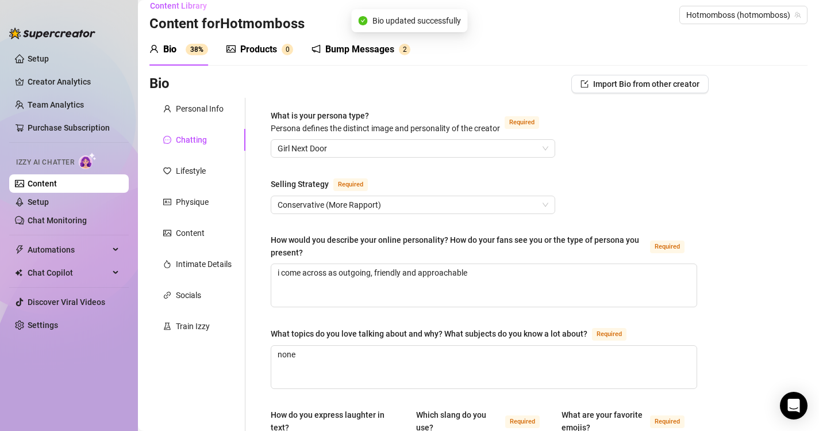
scroll to position [13, 0]
click at [193, 168] on div "Lifestyle" at bounding box center [191, 169] width 30 height 13
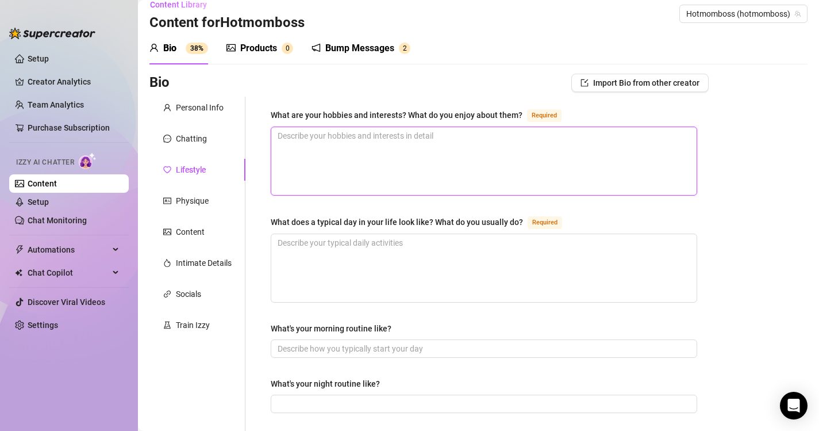
click at [381, 159] on textarea "What are your hobbies and interests? What do you enjoy about them? Required" at bounding box center [483, 161] width 425 height 68
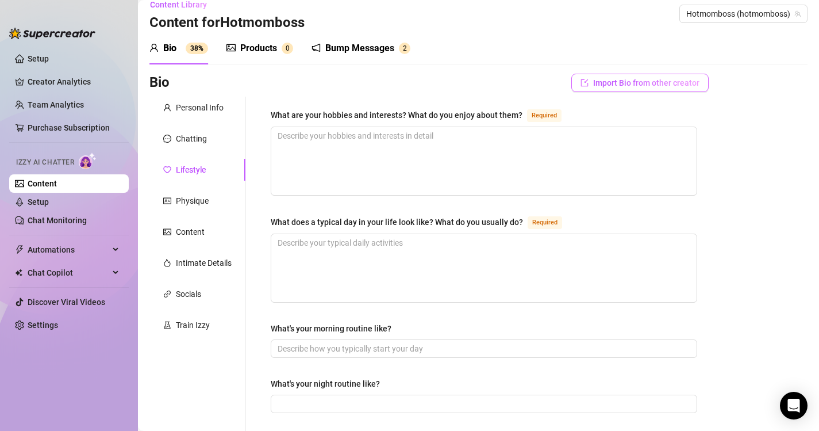
click at [634, 84] on span "Import Bio from other creator" at bounding box center [646, 82] width 106 height 9
click at [639, 83] on span "Import Bio from other creator" at bounding box center [646, 82] width 106 height 9
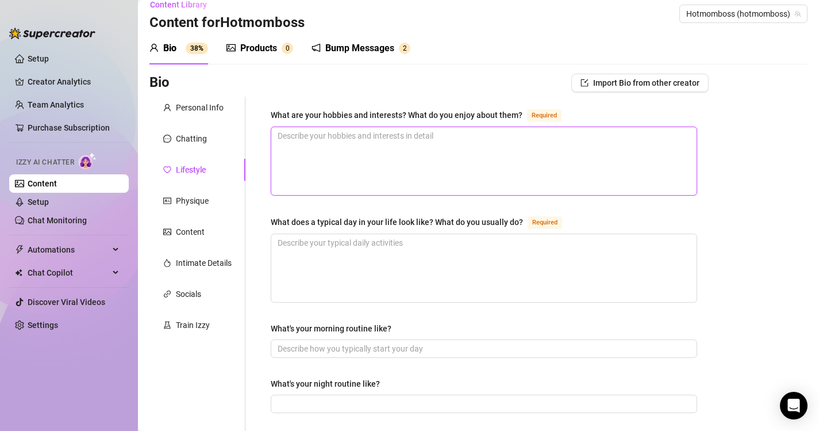
click at [413, 137] on textarea "What are your hobbies and interests? What do you enjoy about them? Required" at bounding box center [483, 161] width 425 height 68
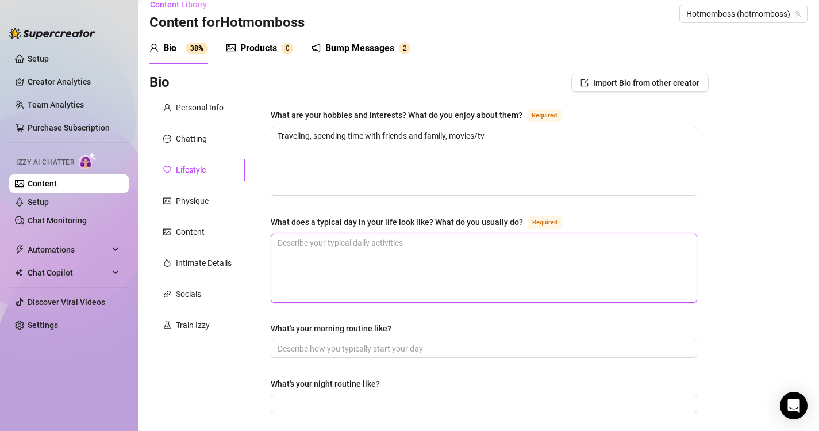
click at [383, 272] on textarea "What does a typical day in your life look like? What do you usually do? Required" at bounding box center [483, 268] width 425 height 68
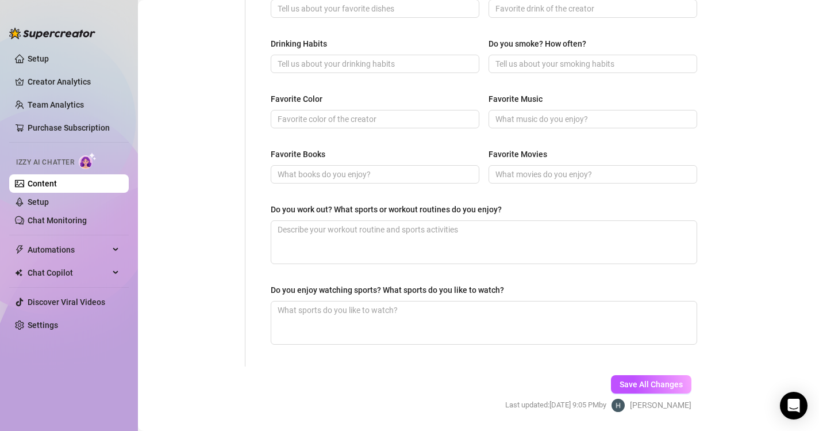
scroll to position [553, 0]
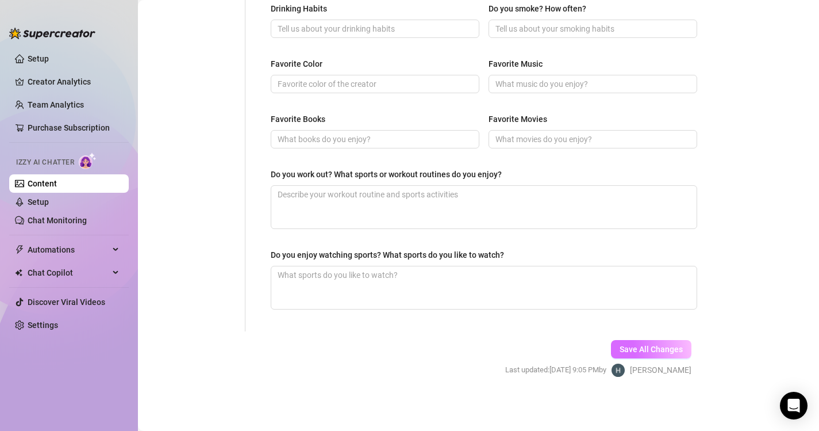
click at [662, 342] on button "Save All Changes" at bounding box center [651, 349] width 80 height 18
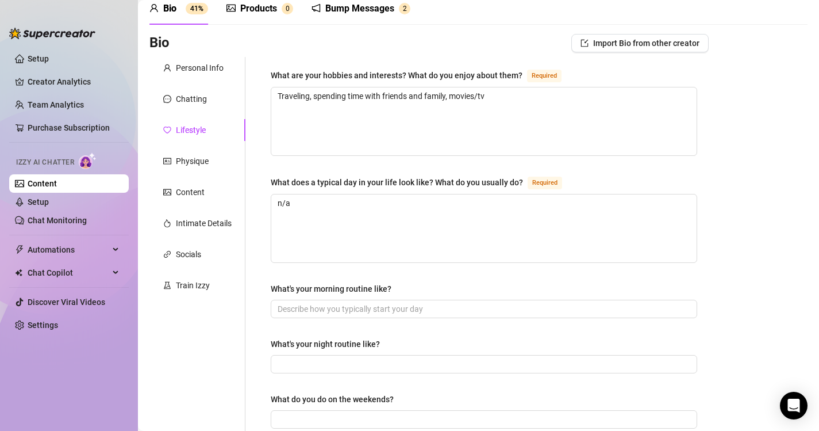
scroll to position [43, 0]
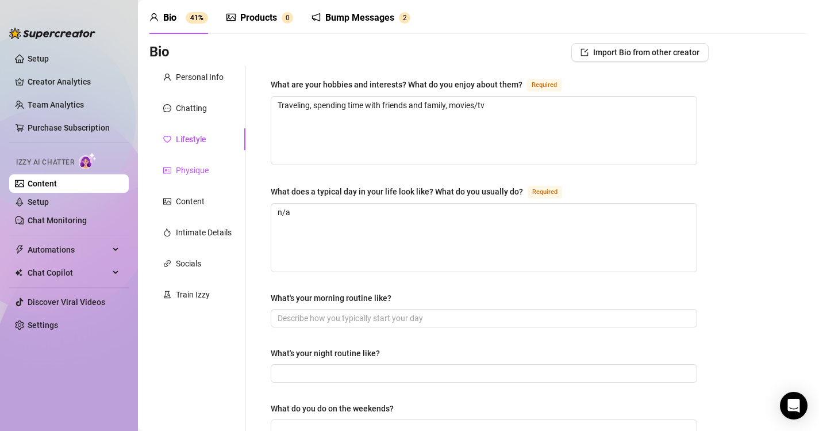
click at [198, 168] on div "Physique" at bounding box center [192, 170] width 33 height 13
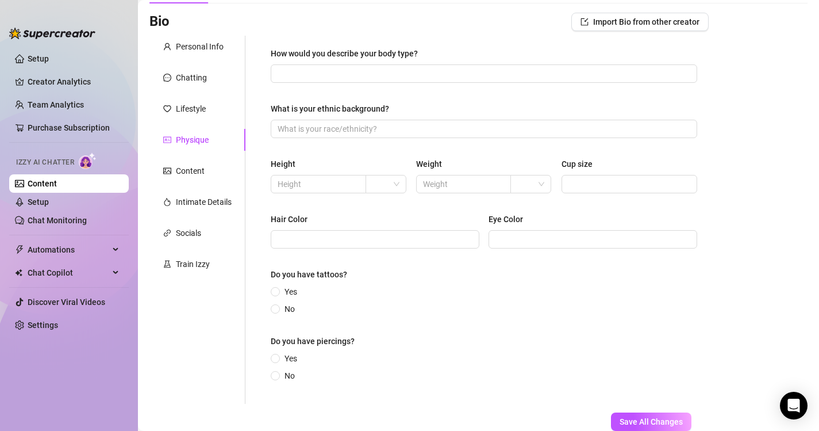
scroll to position [83, 0]
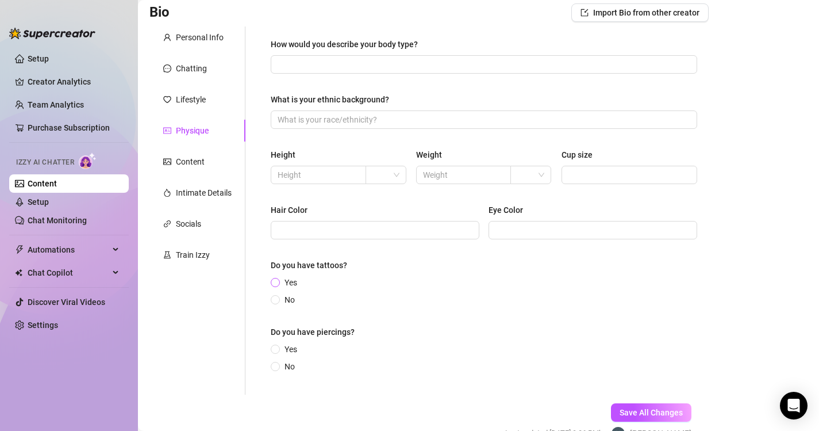
click at [277, 279] on input "Yes" at bounding box center [276, 282] width 5 height 7
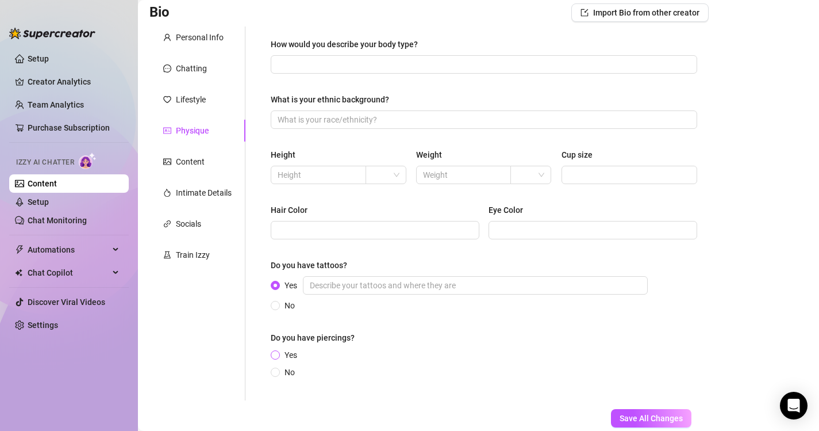
click at [281, 352] on span "Yes" at bounding box center [291, 354] width 22 height 13
click at [278, 352] on input "Yes" at bounding box center [276, 355] width 5 height 7
click at [385, 118] on input "What is your ethnic background?" at bounding box center [483, 119] width 410 height 13
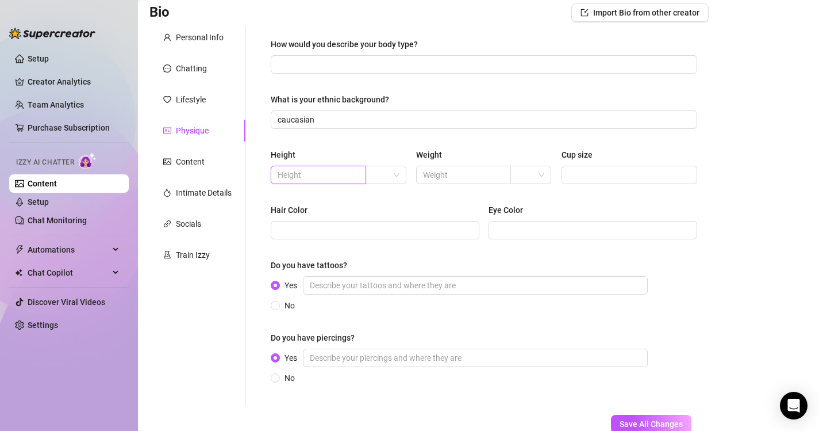
click at [314, 178] on input "text" at bounding box center [317, 174] width 79 height 13
click at [390, 172] on span at bounding box center [385, 174] width 27 height 17
click at [341, 178] on input "text" at bounding box center [317, 174] width 79 height 13
click at [473, 175] on input "text" at bounding box center [462, 174] width 79 height 13
click at [512, 228] on input "Eye Color" at bounding box center [591, 230] width 193 height 13
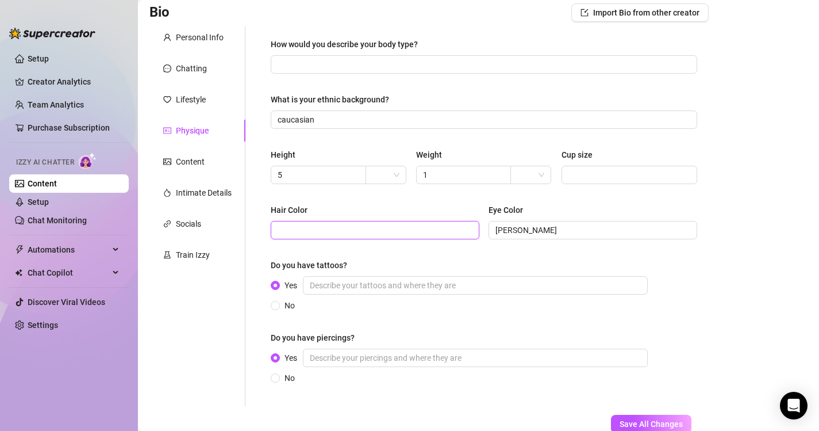
click at [386, 235] on input "Hair Color" at bounding box center [374, 230] width 193 height 13
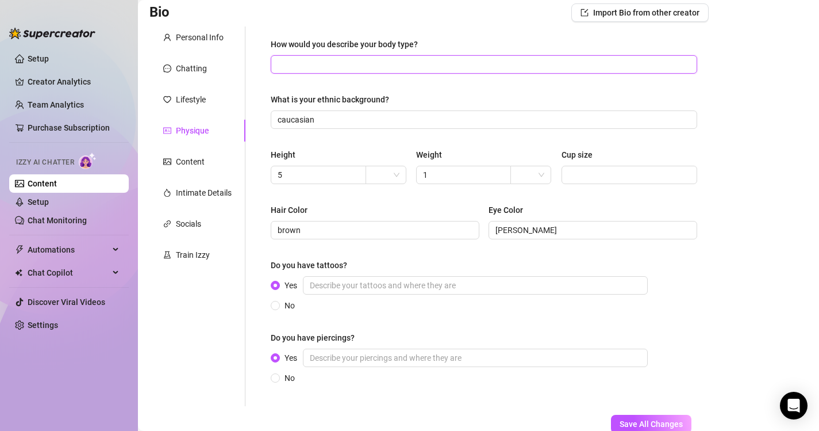
click at [358, 62] on input "How would you describe your body type?" at bounding box center [483, 64] width 410 height 13
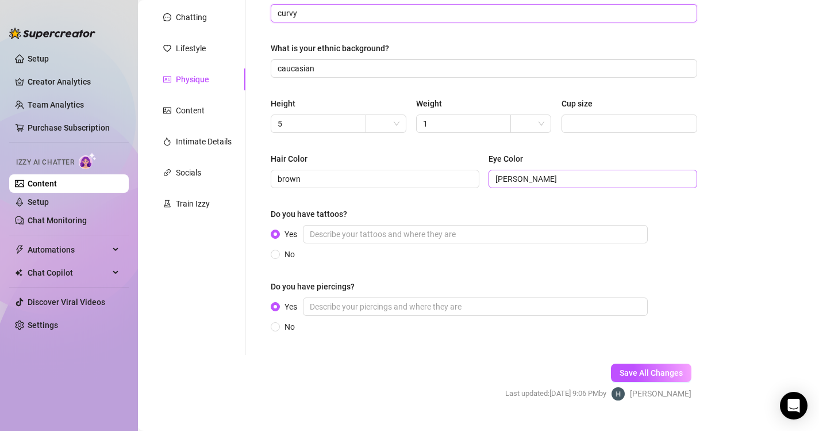
scroll to position [159, 0]
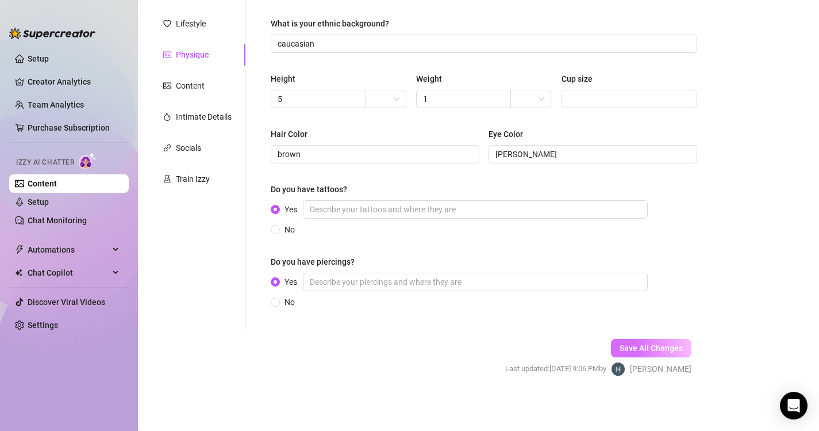
click at [640, 346] on span "Save All Changes" at bounding box center [651, 347] width 63 height 9
click at [194, 87] on div "Content" at bounding box center [190, 85] width 29 height 13
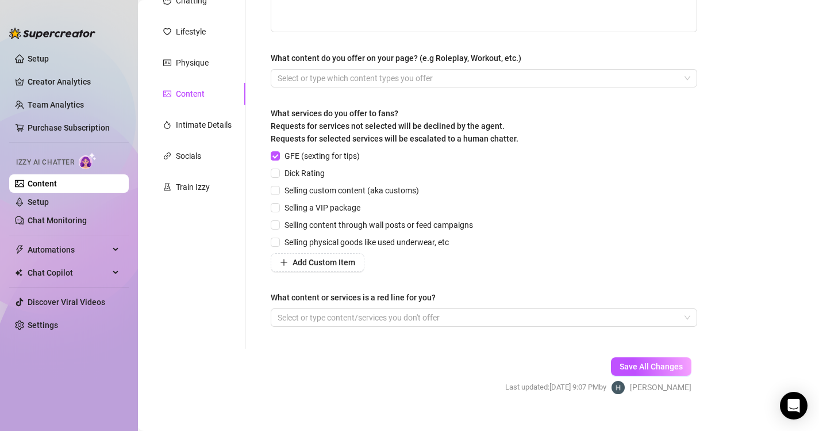
scroll to position [162, 0]
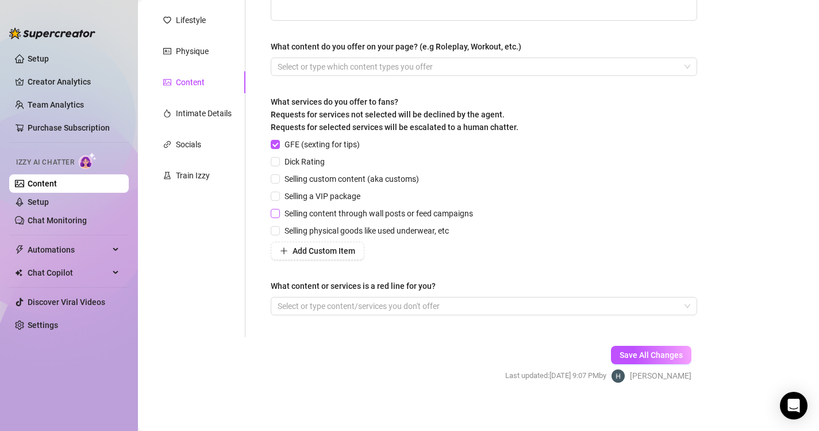
click at [279, 213] on span at bounding box center [275, 213] width 9 height 9
click at [279, 213] on input "Selling content through wall posts or feed campaigns" at bounding box center [275, 213] width 8 height 8
click at [279, 228] on span at bounding box center [275, 230] width 9 height 9
click at [279, 228] on input "Selling physical goods like used underwear, etc" at bounding box center [275, 230] width 8 height 8
click at [278, 180] on input "Selling custom content (aka customs)" at bounding box center [275, 178] width 8 height 8
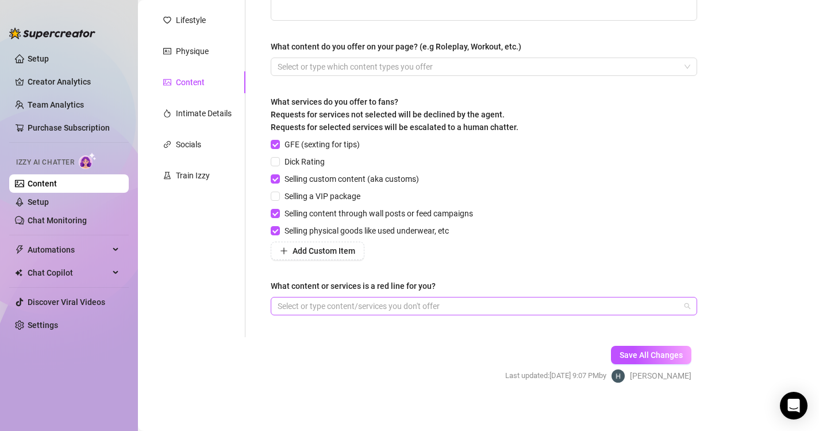
click at [449, 298] on div at bounding box center [478, 306] width 410 height 16
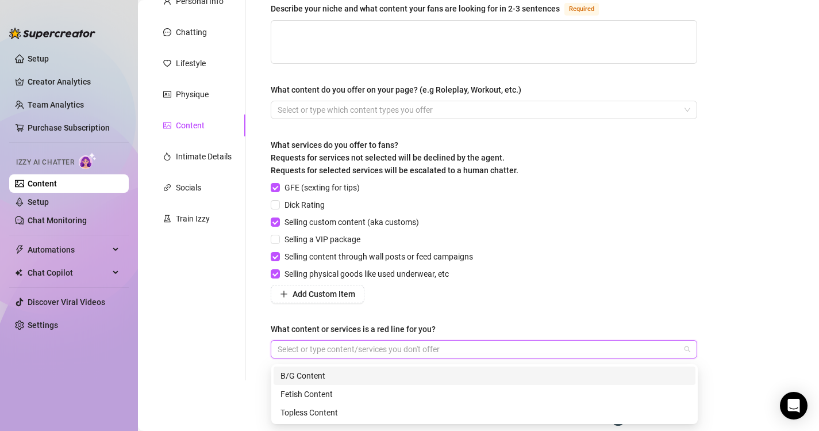
scroll to position [115, 0]
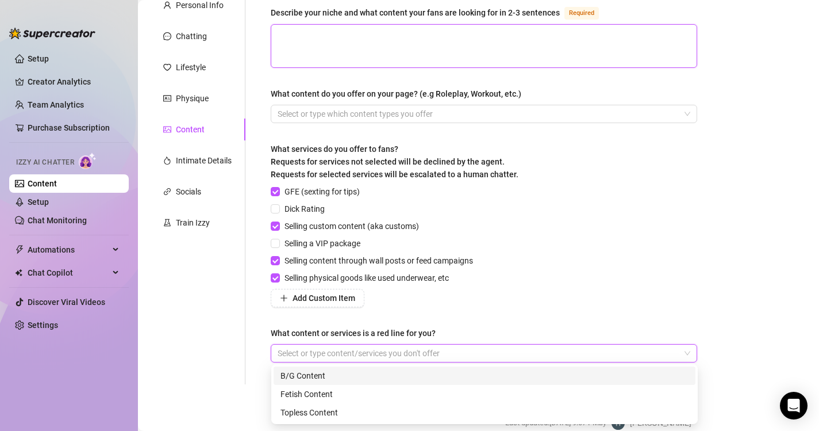
click at [518, 45] on textarea "Describe your niche and what content your fans are looking for in 2-3 sentences…" at bounding box center [483, 46] width 425 height 43
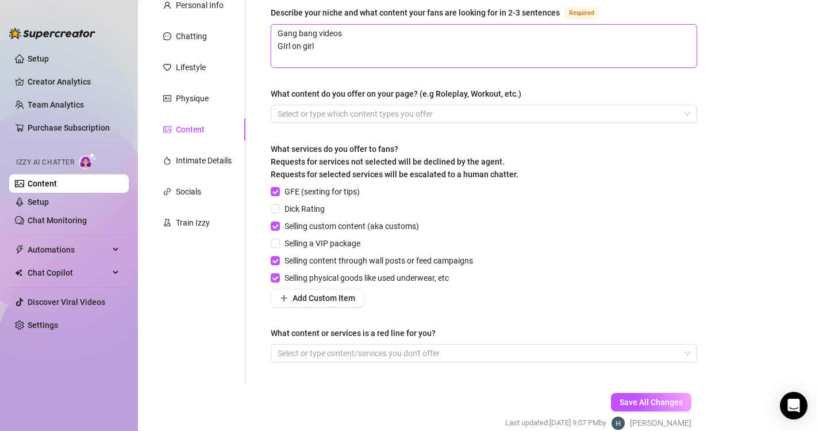
click at [283, 44] on textarea "Gang bang videos GIrl on girl" at bounding box center [483, 46] width 425 height 43
drag, startPoint x: 290, startPoint y: 45, endPoint x: 252, endPoint y: 47, distance: 38.0
click at [252, 47] on div "Describe your niche and what content your fans are looking for in 2-3 sentences…" at bounding box center [476, 189] width 463 height 390
click at [342, 49] on textarea "Gang bang videos Girl on girl" at bounding box center [483, 46] width 425 height 43
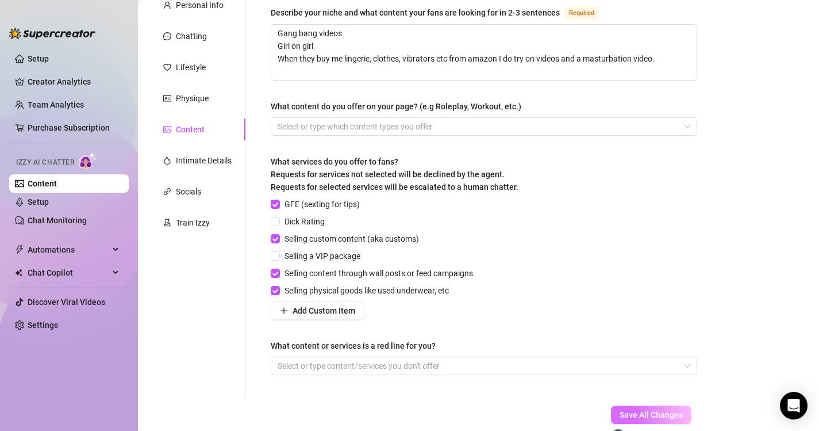
click at [653, 410] on span "Save All Changes" at bounding box center [651, 414] width 63 height 9
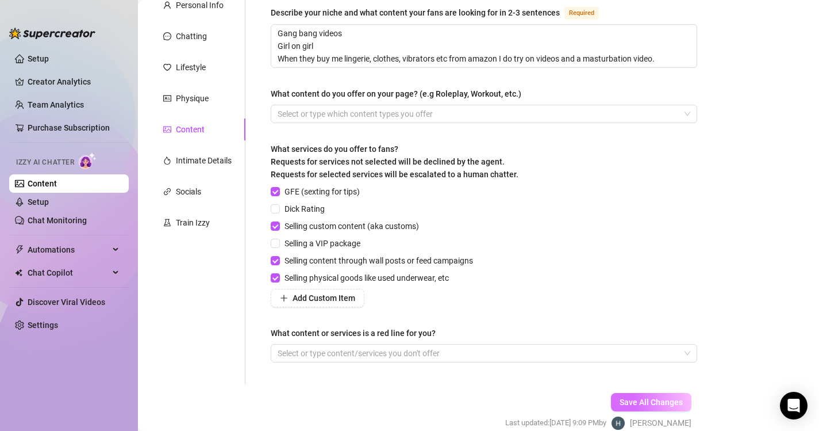
click at [650, 399] on span "Save All Changes" at bounding box center [651, 401] width 63 height 9
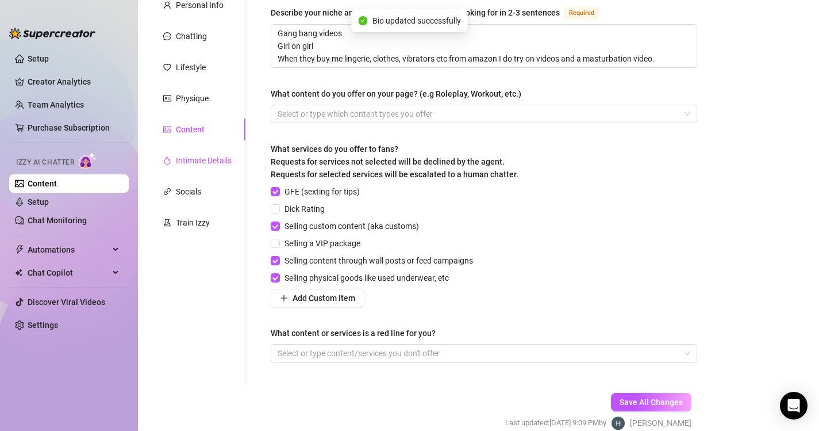
click at [189, 156] on div "Intimate Details" at bounding box center [204, 160] width 56 height 13
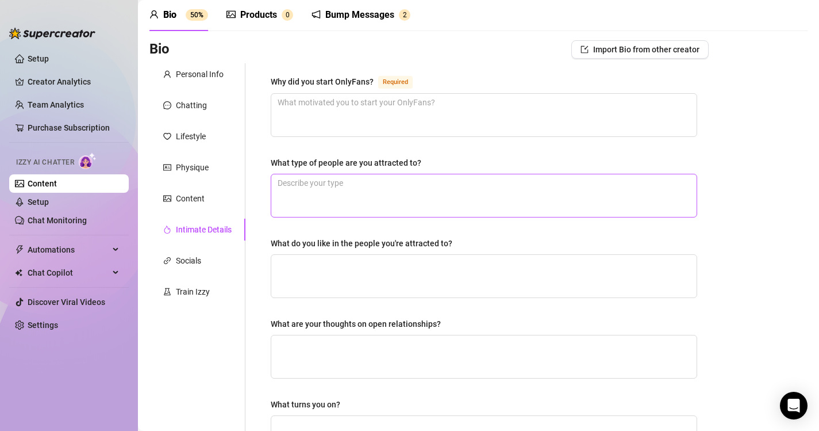
scroll to position [51, 0]
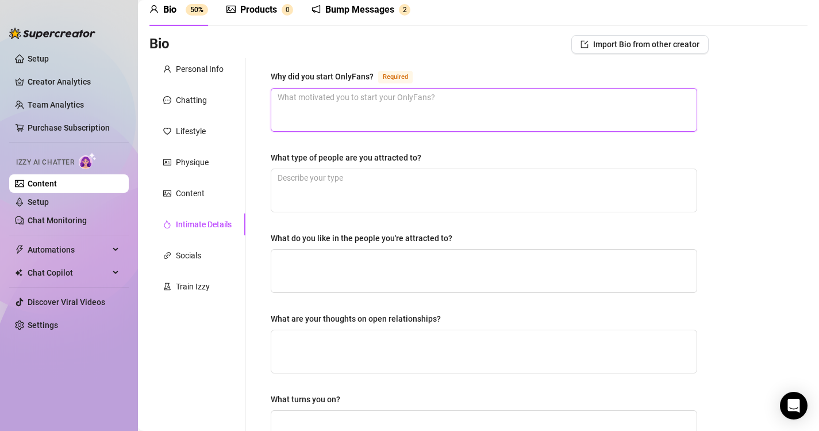
click at [444, 93] on textarea "Why did you start OnlyFans? Required" at bounding box center [483, 110] width 425 height 43
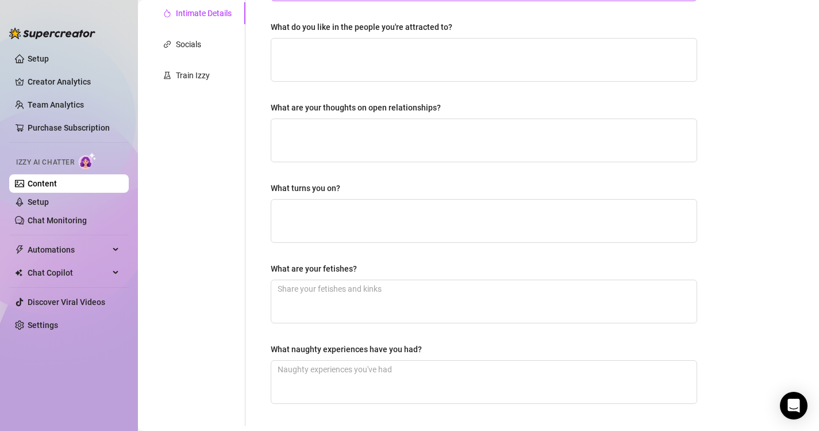
scroll to position [357, 0]
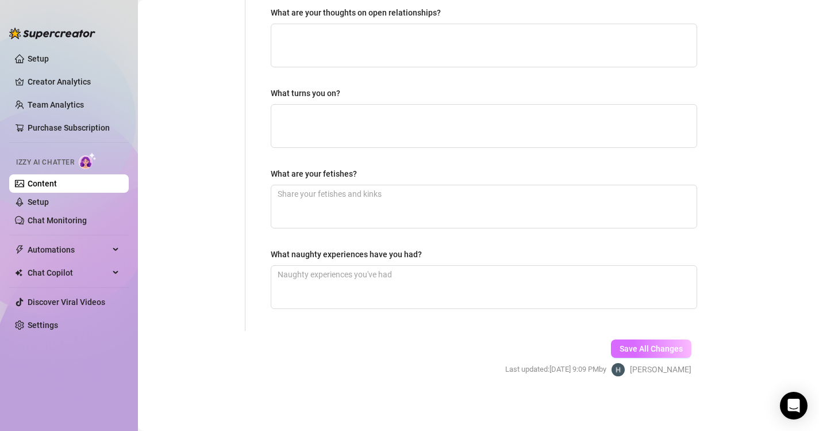
click at [650, 345] on span "Save All Changes" at bounding box center [651, 348] width 63 height 9
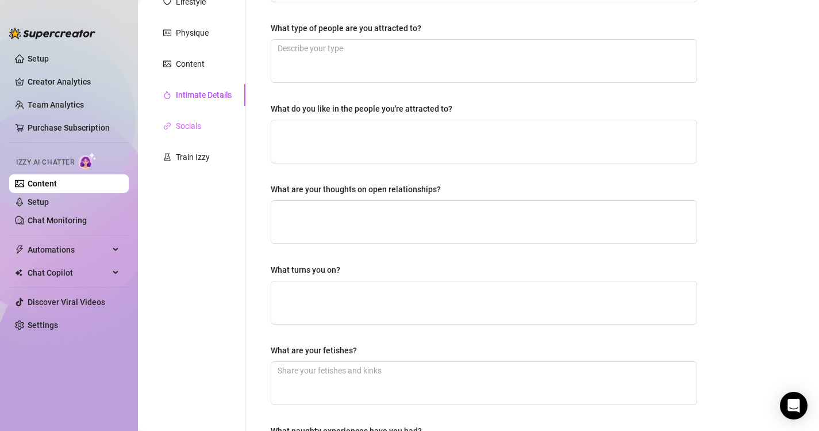
scroll to position [191, 0]
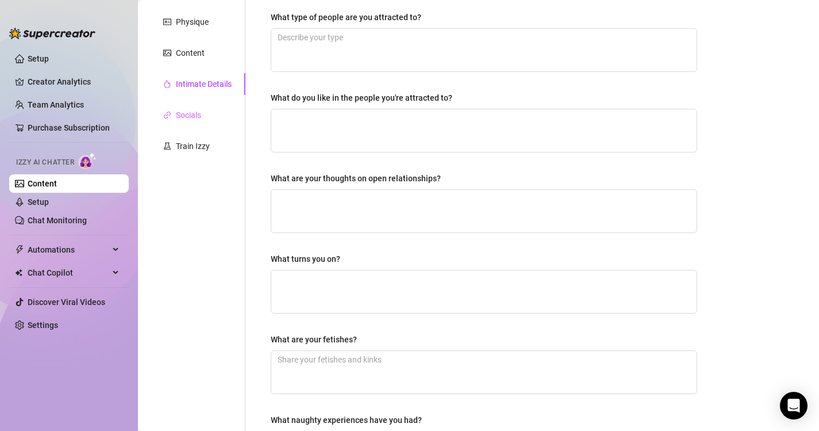
click at [208, 114] on div "Socials" at bounding box center [197, 115] width 96 height 22
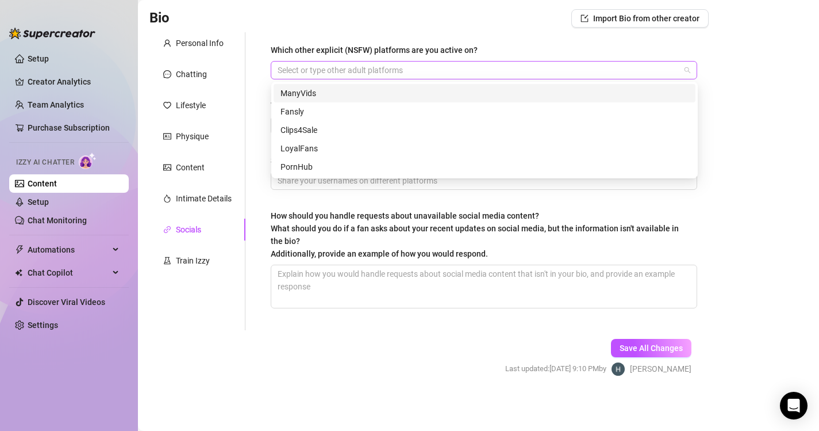
click at [334, 67] on div at bounding box center [478, 70] width 410 height 16
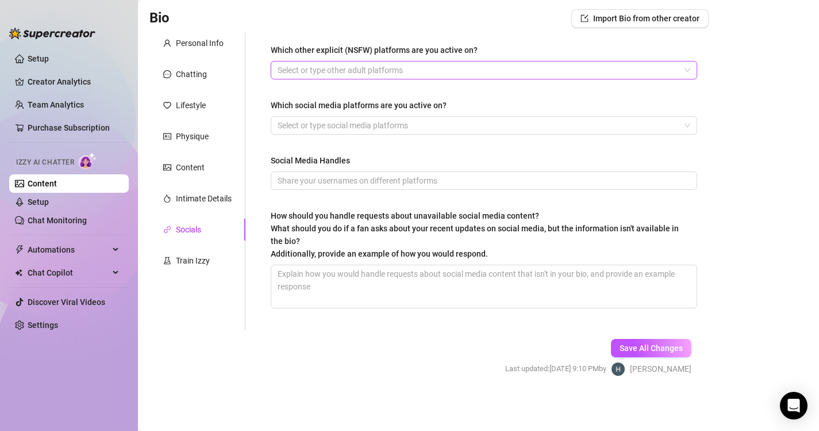
click at [344, 72] on div at bounding box center [478, 70] width 410 height 16
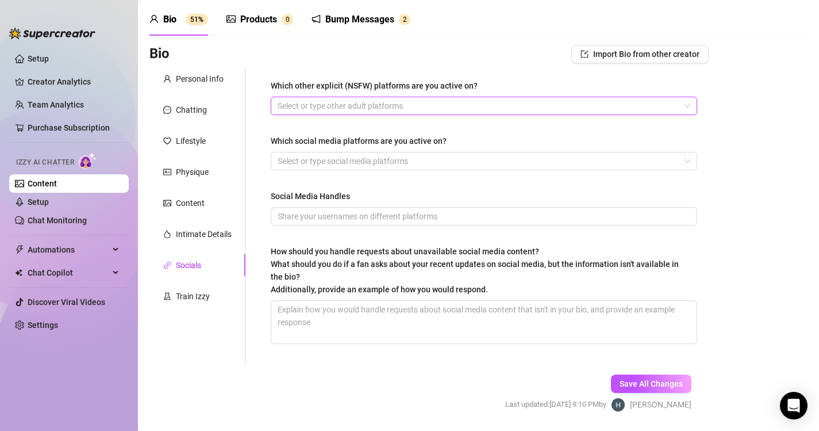
scroll to position [45, 0]
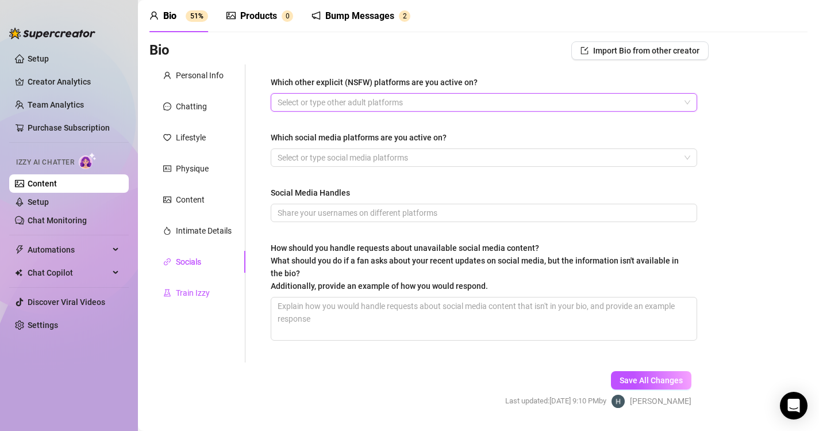
click at [189, 293] on div "Train Izzy" at bounding box center [193, 292] width 34 height 13
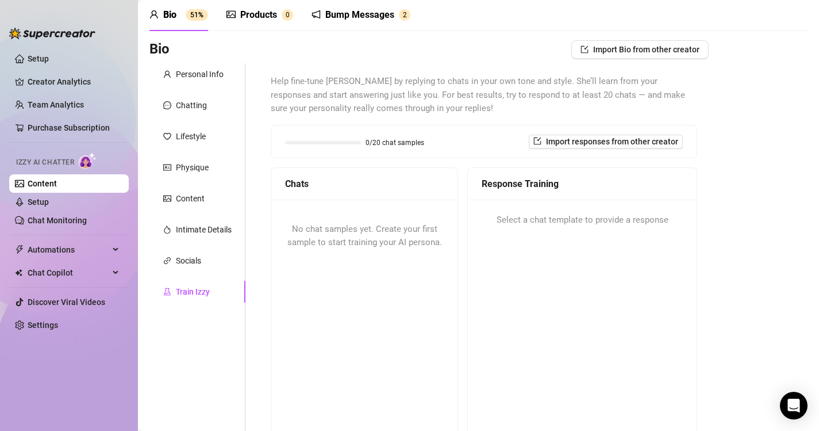
scroll to position [0, 0]
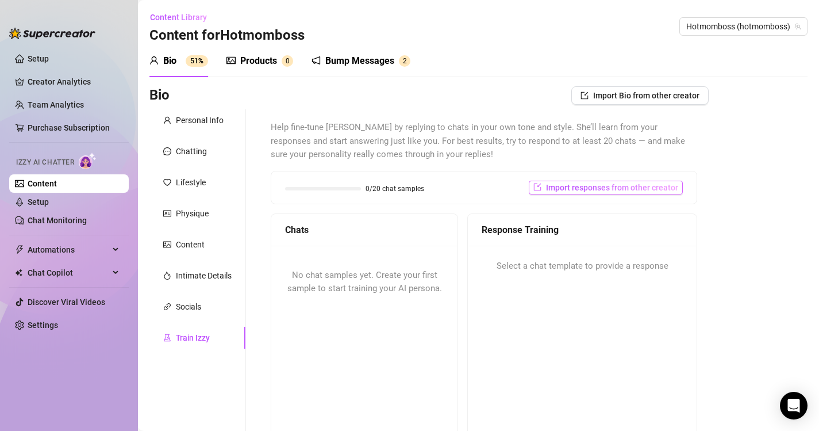
click at [554, 189] on span "Import responses from other creator" at bounding box center [612, 187] width 132 height 9
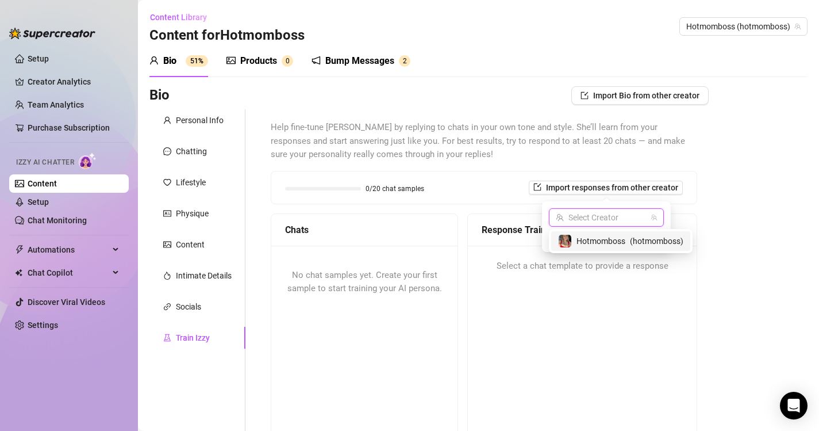
click at [573, 220] on input "search" at bounding box center [601, 217] width 91 height 17
click at [584, 242] on span "Hotmomboss" at bounding box center [601, 241] width 49 height 13
click at [650, 237] on span "Import" at bounding box center [648, 237] width 24 height 9
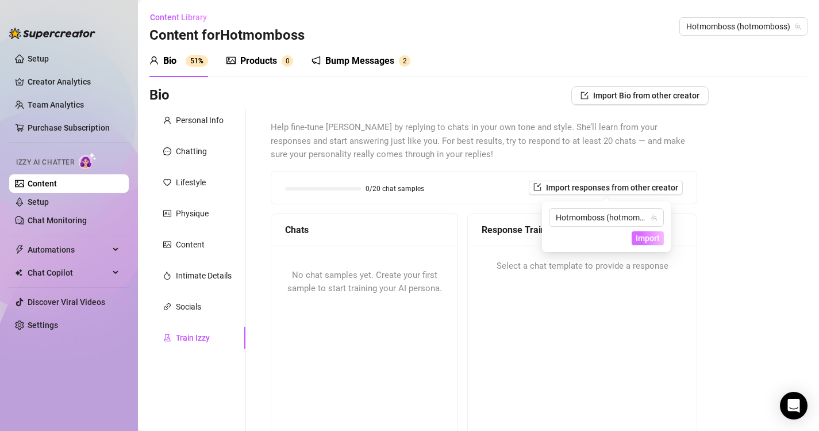
click at [657, 241] on span "Import" at bounding box center [648, 237] width 24 height 9
click at [647, 237] on span "Import" at bounding box center [648, 237] width 24 height 9
click at [691, 91] on span "Import Bio from other creator" at bounding box center [646, 95] width 106 height 9
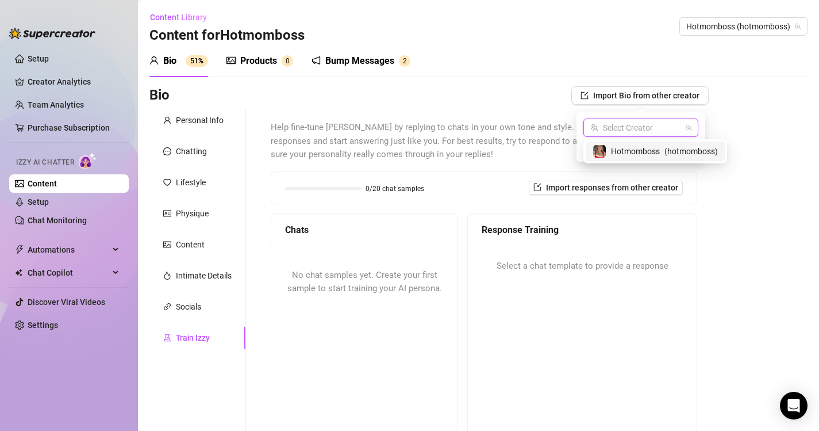
click at [672, 129] on input "search" at bounding box center [635, 127] width 91 height 17
click at [665, 154] on span "( hotmomboss )" at bounding box center [690, 151] width 53 height 13
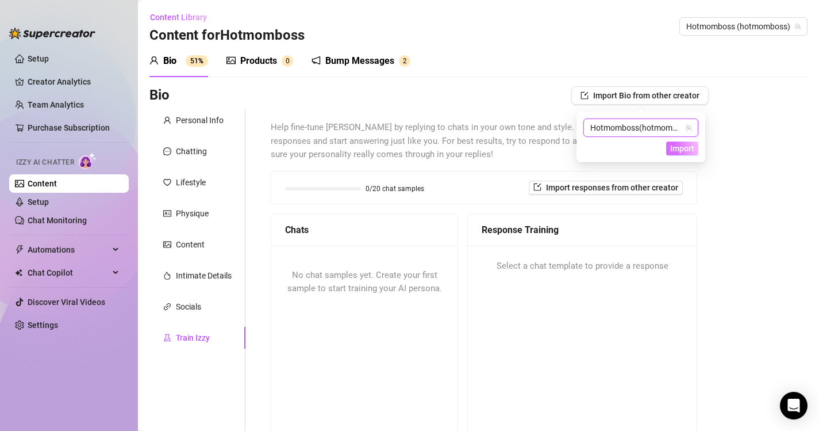
click at [687, 145] on span "Import" at bounding box center [682, 148] width 24 height 9
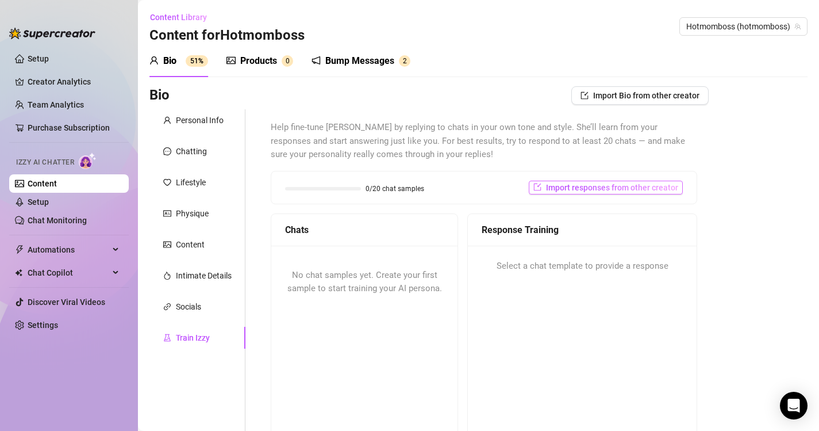
click at [639, 185] on span "Import responses from other creator" at bounding box center [612, 187] width 132 height 9
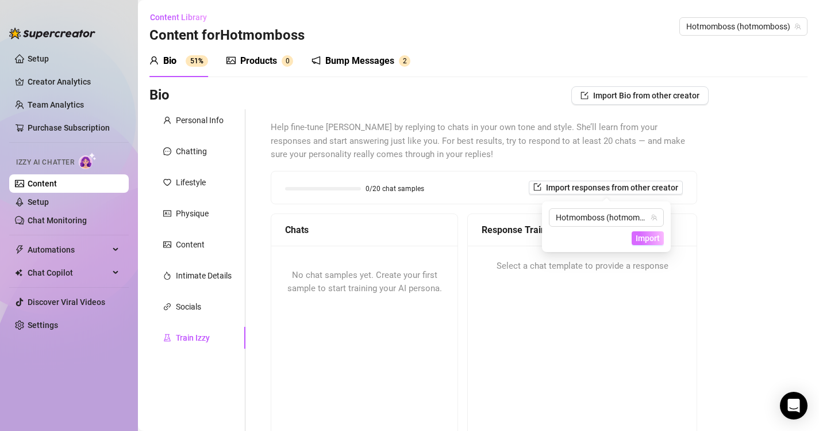
click at [648, 235] on span "Import" at bounding box center [648, 237] width 24 height 9
click at [657, 220] on icon "team" at bounding box center [654, 217] width 7 height 7
click at [647, 237] on span "Import" at bounding box center [648, 237] width 24 height 9
click at [564, 317] on div "Response Training Select a chat template to provide a response" at bounding box center [582, 356] width 230 height 287
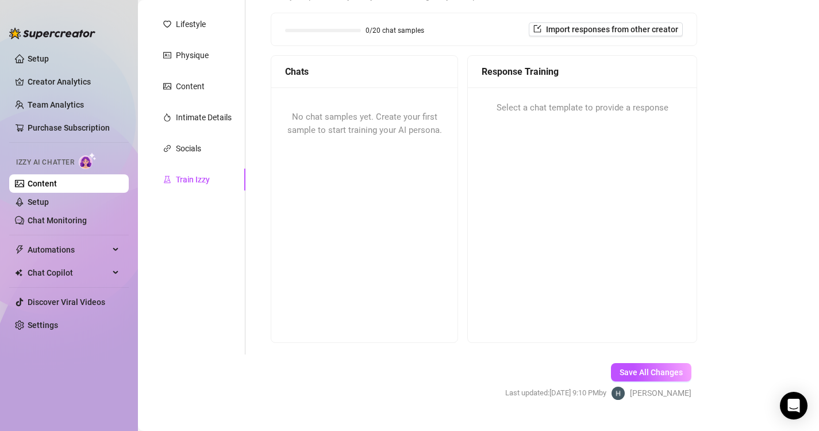
scroll to position [182, 0]
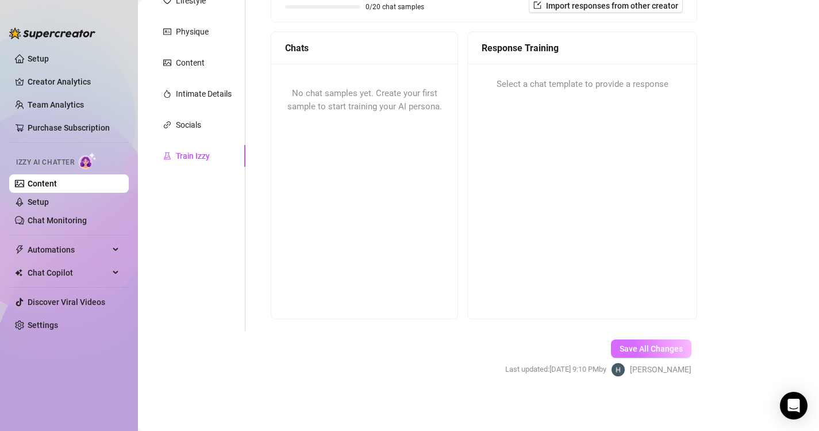
click at [636, 344] on span "Save All Changes" at bounding box center [651, 348] width 63 height 9
click at [114, 249] on icon at bounding box center [117, 249] width 6 height 0
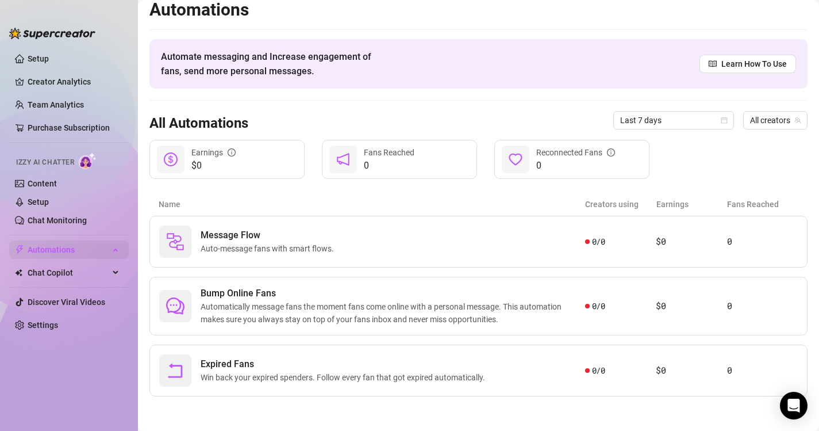
scroll to position [9, 0]
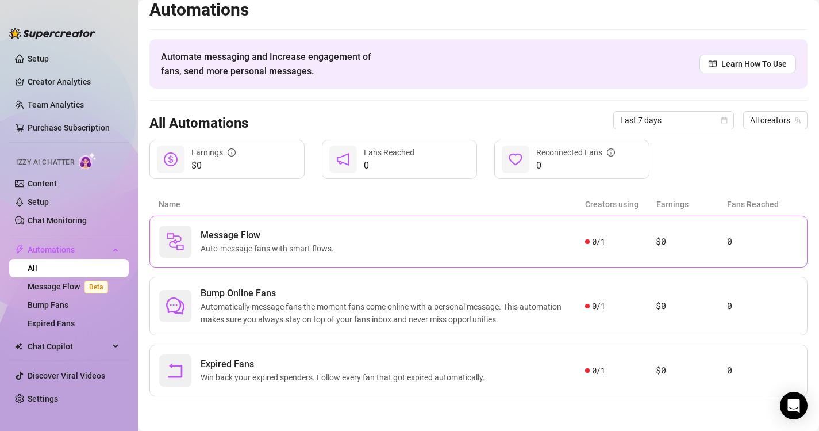
click at [512, 246] on div "Message Flow Auto-message fans with smart flows." at bounding box center [372, 241] width 426 height 32
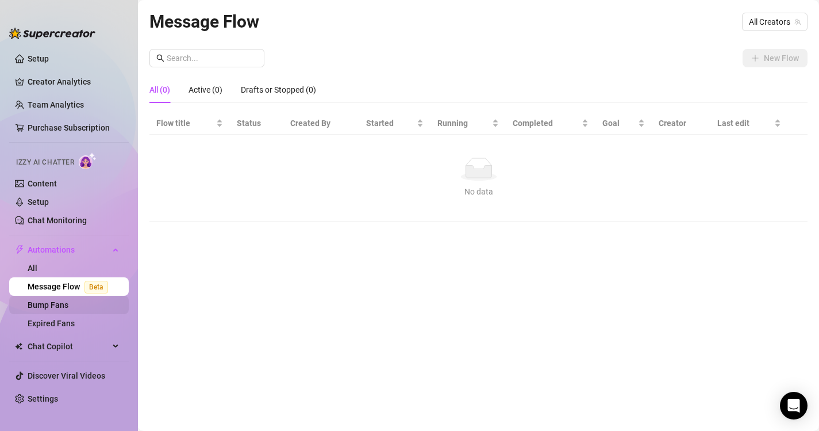
click at [68, 302] on link "Bump Fans" at bounding box center [48, 304] width 41 height 9
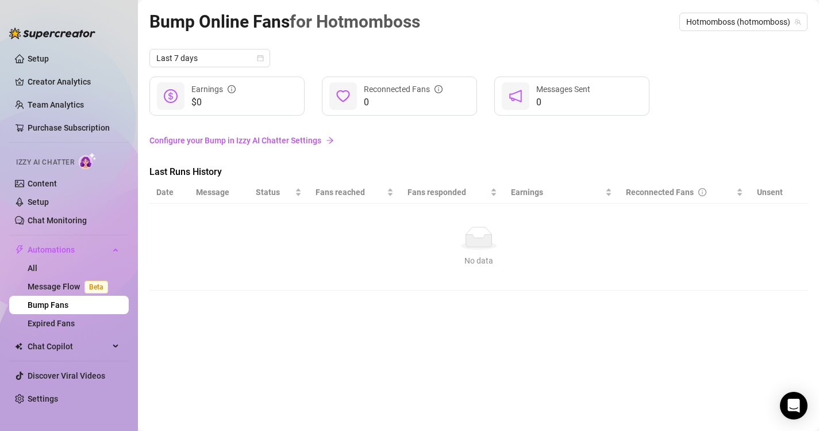
click at [68, 304] on link "Bump Fans" at bounding box center [48, 304] width 41 height 9
click at [265, 142] on link "Configure your Bump in Izzy AI Chatter Settings" at bounding box center [478, 140] width 658 height 13
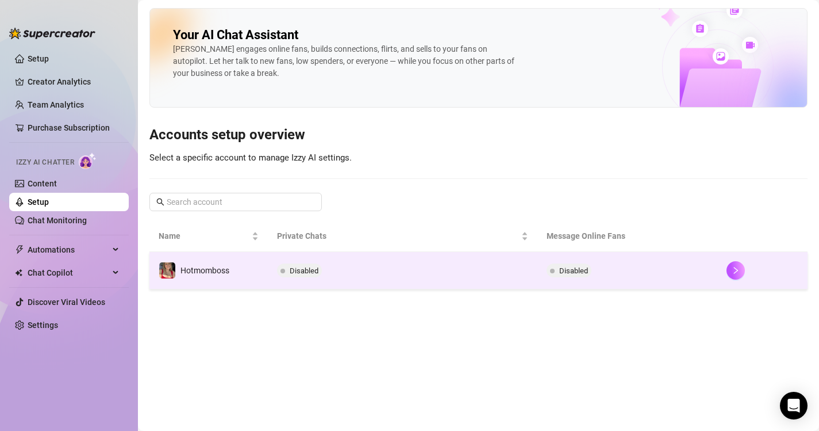
click at [301, 274] on span "Disabled" at bounding box center [304, 270] width 29 height 9
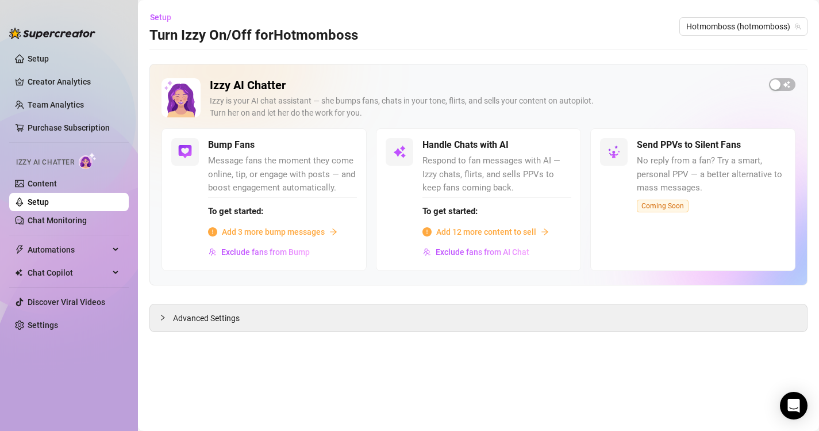
click at [495, 233] on span "Add 12 more content to sell" at bounding box center [486, 231] width 100 height 13
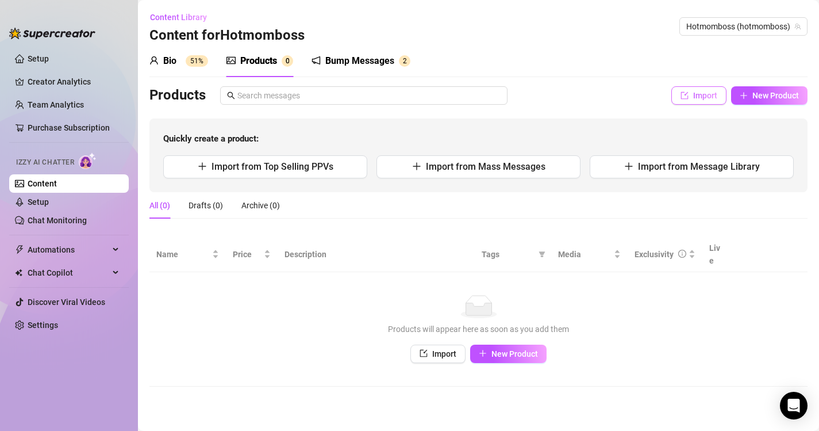
click at [704, 94] on span "Import" at bounding box center [705, 95] width 24 height 9
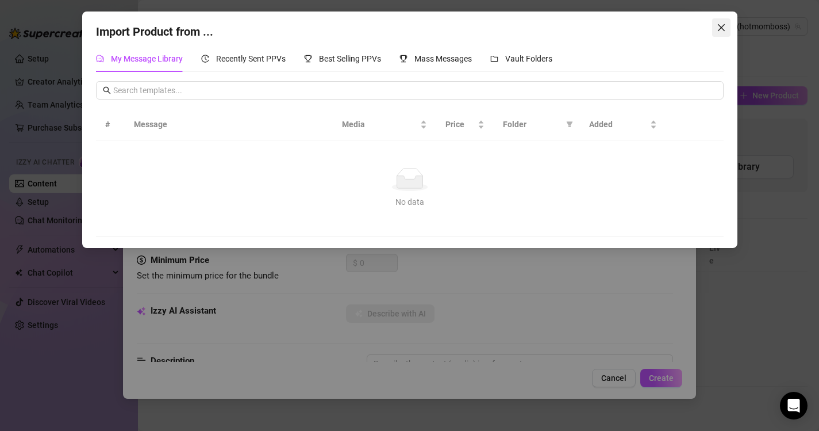
click at [720, 24] on icon "close" at bounding box center [721, 27] width 9 height 9
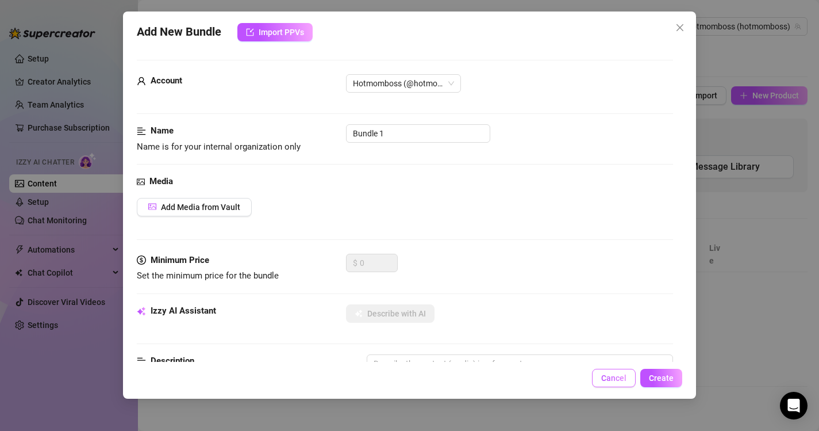
click at [602, 383] on button "Cancel" at bounding box center [614, 377] width 44 height 18
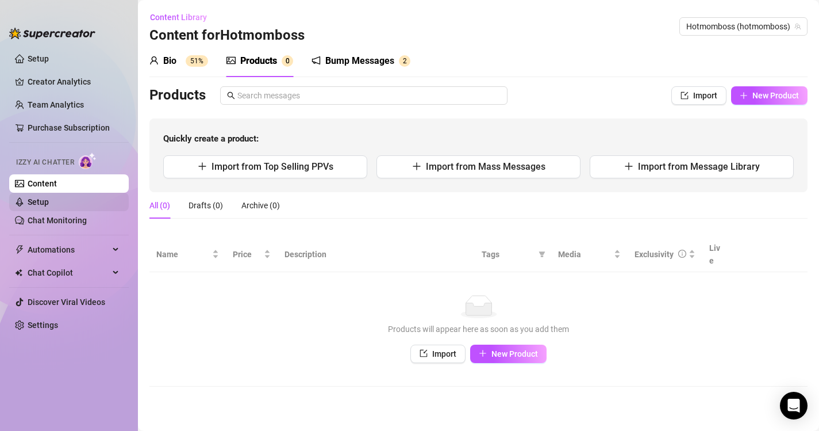
click at [49, 197] on link "Setup" at bounding box center [38, 201] width 21 height 9
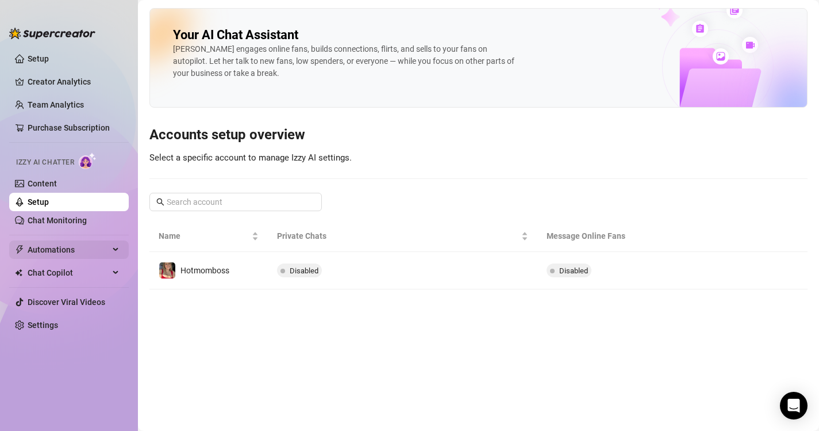
click at [84, 246] on span "Automations" at bounding box center [69, 249] width 82 height 18
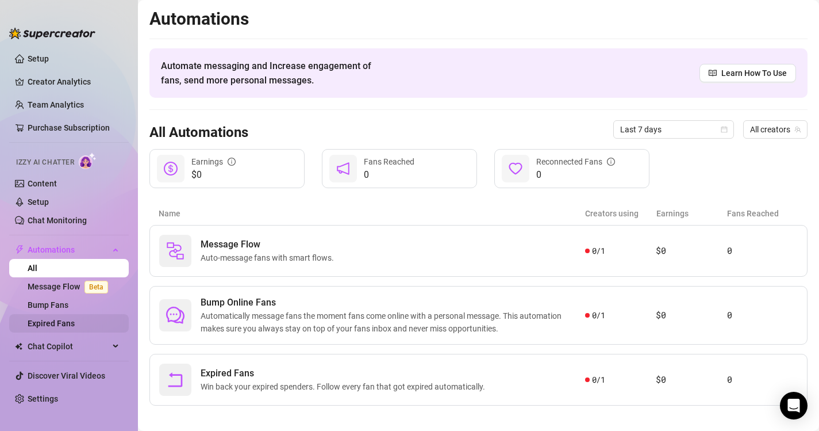
click at [48, 321] on link "Expired Fans" at bounding box center [51, 322] width 47 height 9
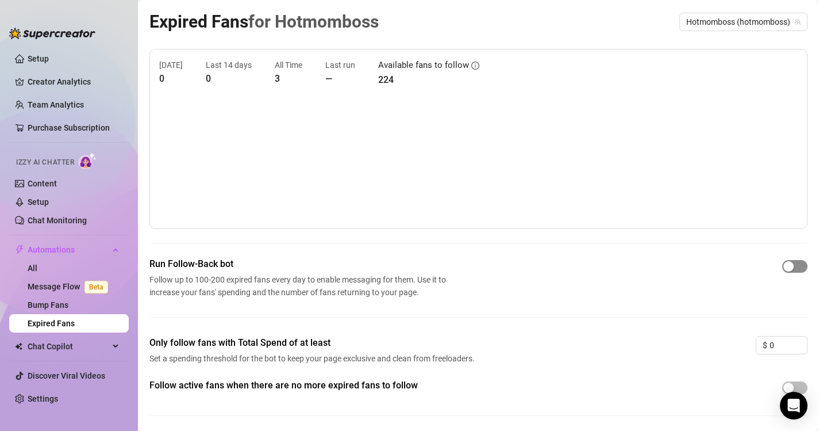
click at [793, 266] on div "button" at bounding box center [788, 266] width 10 height 10
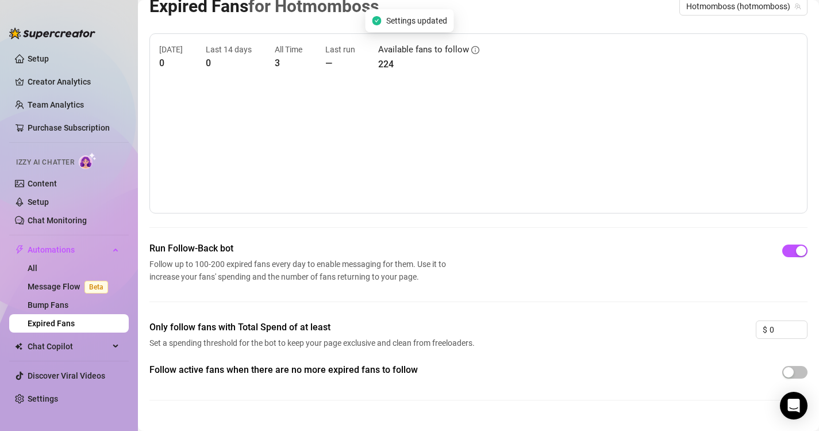
scroll to position [38, 0]
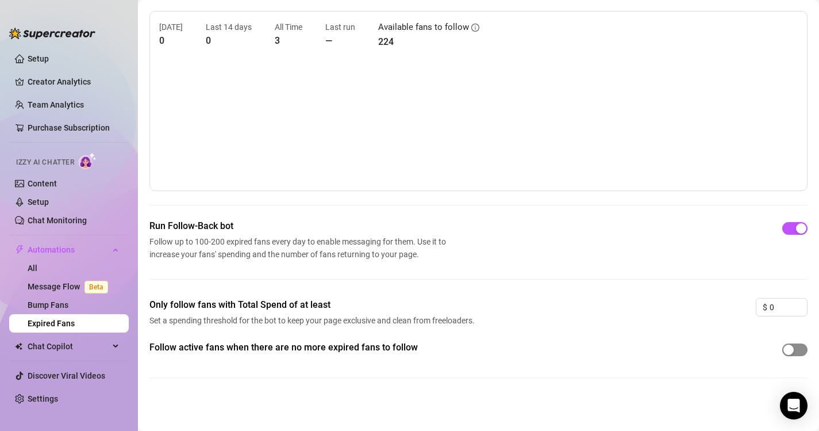
click at [793, 351] on div "button" at bounding box center [788, 349] width 10 height 10
click at [71, 347] on span "Chat Copilot" at bounding box center [69, 346] width 82 height 18
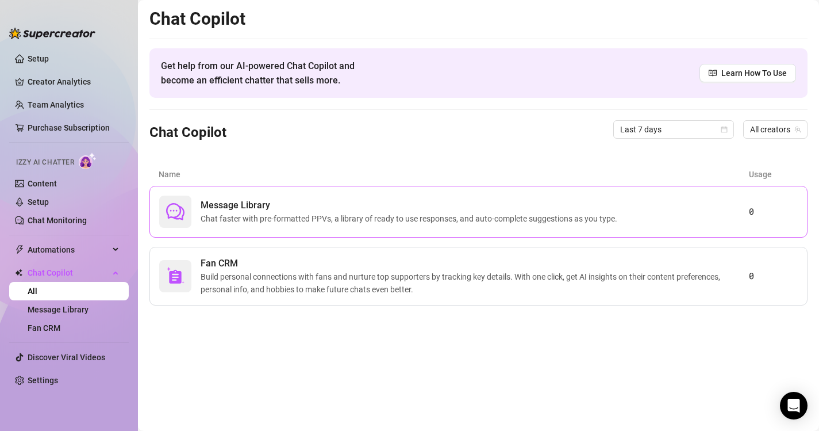
click at [548, 219] on span "Chat faster with pre-formatted PPVs, a library of ready to use responses, and a…" at bounding box center [411, 218] width 421 height 13
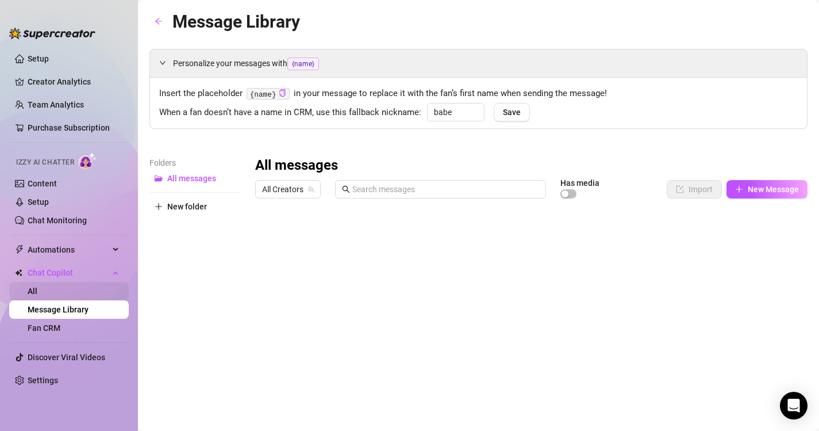
click at [37, 290] on link "All" at bounding box center [33, 290] width 10 height 9
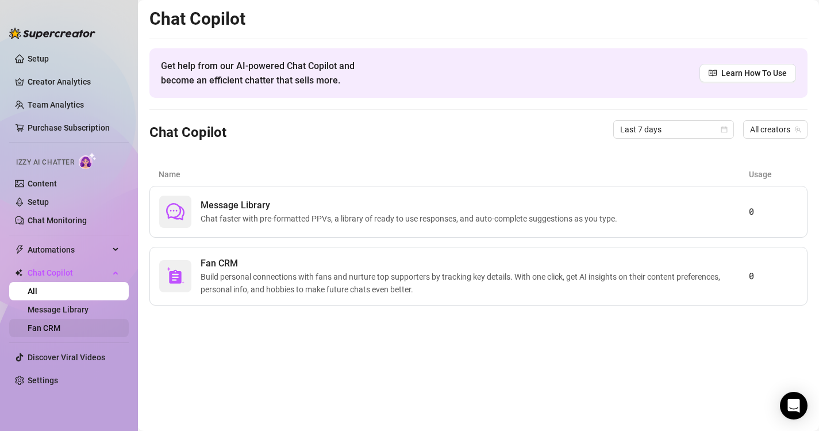
click at [56, 329] on link "Fan CRM" at bounding box center [44, 327] width 33 height 9
